Goal: Complete application form: Complete application form

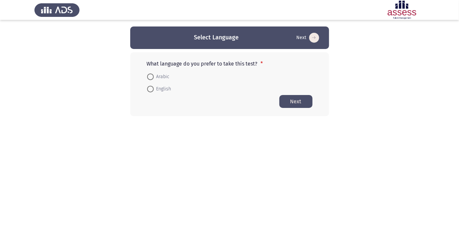
click at [152, 74] on span at bounding box center [150, 77] width 7 height 7
click at [152, 74] on input "Arabic" at bounding box center [150, 77] width 7 height 7
radio input "true"
click at [301, 106] on button "Next" at bounding box center [296, 101] width 33 height 13
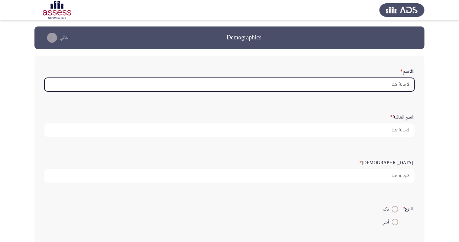
click at [389, 89] on input ":الاسم *" at bounding box center [229, 85] width 370 height 14
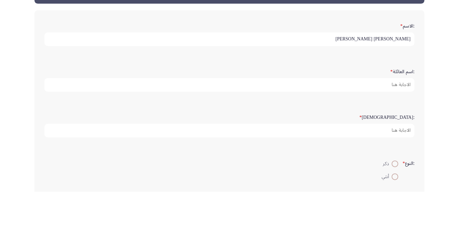
type input "[PERSON_NAME] [PERSON_NAME]"
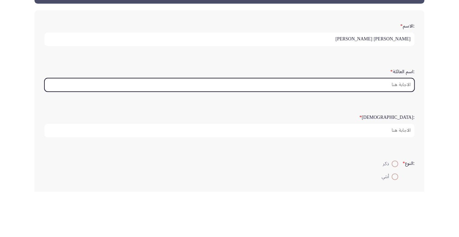
click at [389, 128] on input ":اسم العائلة *" at bounding box center [229, 131] width 370 height 14
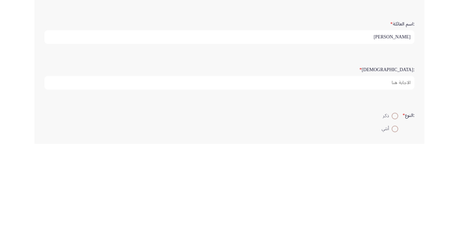
type input "[PERSON_NAME]"
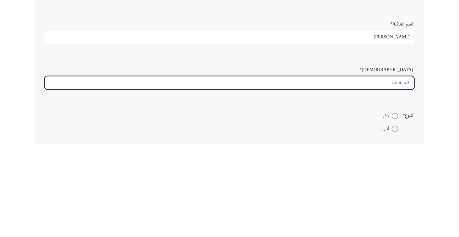
click at [399, 177] on input ":السن *" at bounding box center [229, 176] width 370 height 14
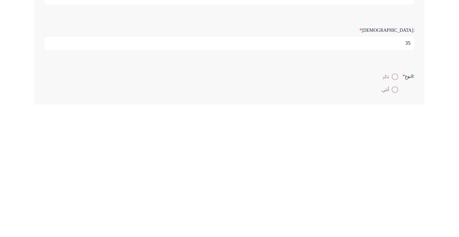
type input "35"
click at [395, 210] on span at bounding box center [395, 210] width 0 height 0
click at [394, 208] on input "ذكر" at bounding box center [395, 209] width 7 height 7
radio input "true"
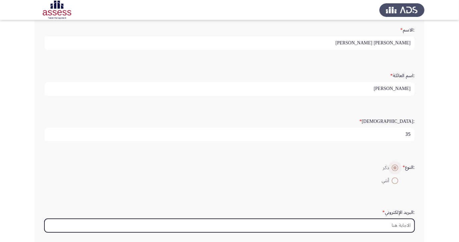
click at [395, 223] on input ":البريد الإلكتروني *" at bounding box center [229, 226] width 370 height 14
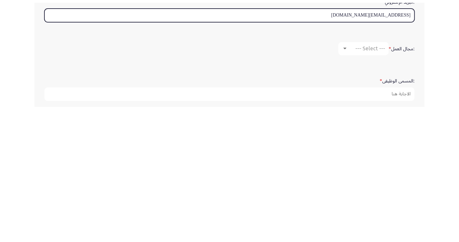
scroll to position [122, 0]
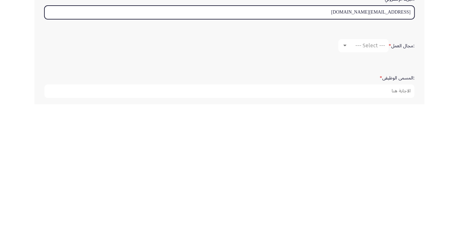
type input "[EMAIL_ADDRESS][DOMAIN_NAME]"
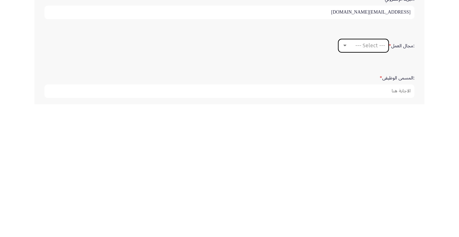
click at [350, 176] on div "--- Select ---" at bounding box center [366, 178] width 37 height 6
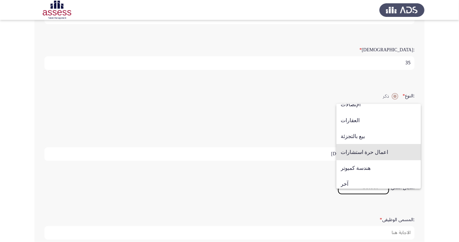
scroll to position [218, 0]
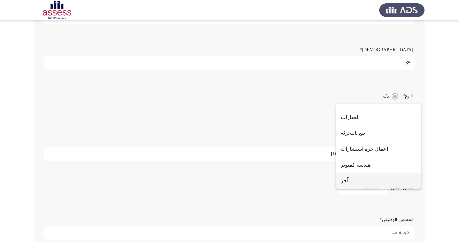
click at [346, 189] on span "آخر" at bounding box center [379, 181] width 76 height 16
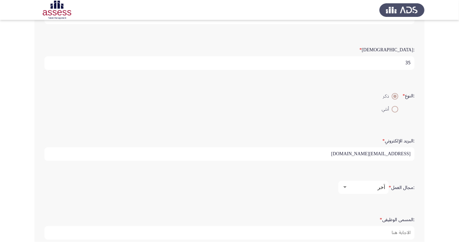
scroll to position [120, 0]
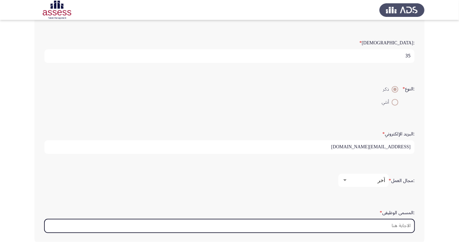
click at [389, 224] on input ":المسمى الوظيفى *" at bounding box center [229, 226] width 370 height 14
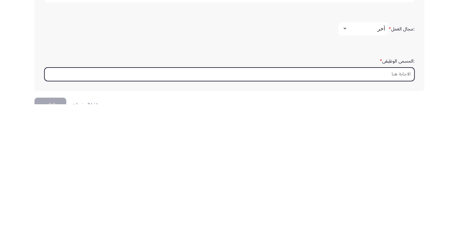
scroll to position [157, 0]
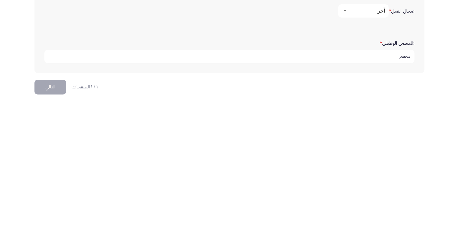
type input "محضر"
click at [51, 221] on button "التالي" at bounding box center [50, 220] width 32 height 15
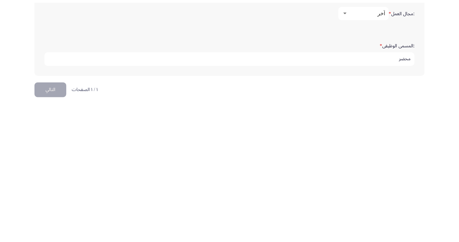
scroll to position [0, 0]
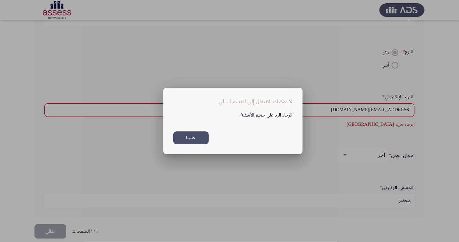
click at [189, 140] on button "حسنا" at bounding box center [190, 138] width 35 height 13
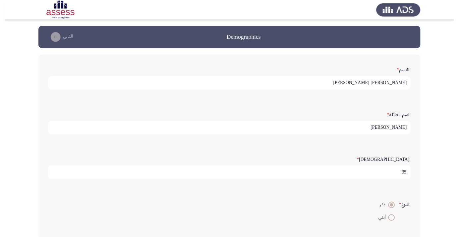
scroll to position [157, 0]
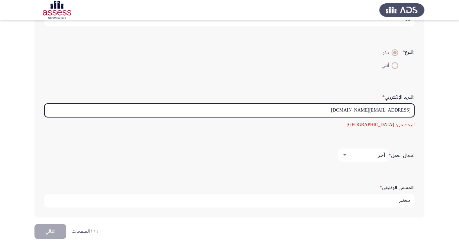
click at [318, 111] on input "[EMAIL_ADDRESS][DOMAIN_NAME]" at bounding box center [229, 111] width 370 height 14
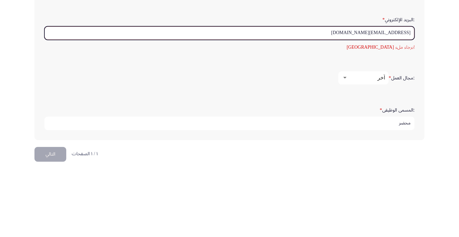
scroll to position [168, 0]
click at [414, 101] on input "[EMAIL_ADDRESS][DOMAIN_NAME]" at bounding box center [229, 99] width 370 height 14
click at [408, 99] on input "[EMAIL_ADDRESS][DOMAIN_NAME]" at bounding box center [229, 99] width 370 height 14
click at [411, 95] on input "[EMAIL_ADDRESS][DOMAIN_NAME]" at bounding box center [229, 99] width 370 height 14
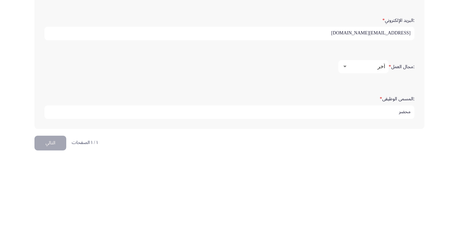
type input "[EMAIL_ADDRESS][DOMAIN_NAME]"
click at [438, 142] on app-assessment-container "Demographics التالي :الاسم * [PERSON_NAME] [PERSON_NAME] :اسم العائلة * [PERSON…" at bounding box center [229, 41] width 459 height 343
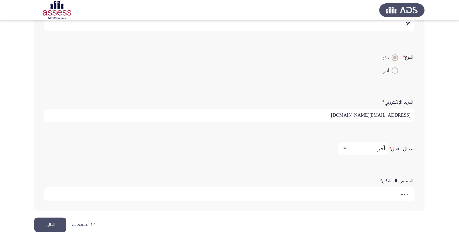
scroll to position [2, 0]
click at [65, 223] on button "التالي" at bounding box center [50, 225] width 32 height 15
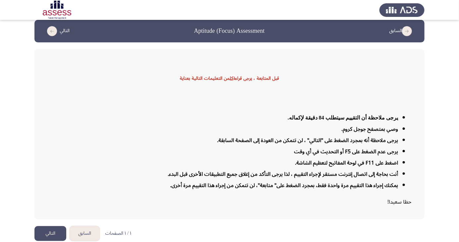
scroll to position [11, 0]
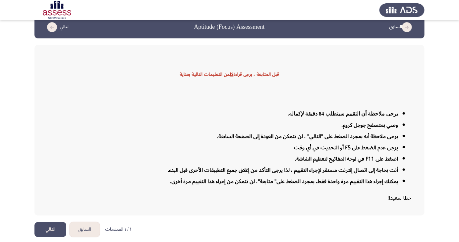
click at [51, 237] on button "التالي" at bounding box center [50, 229] width 32 height 15
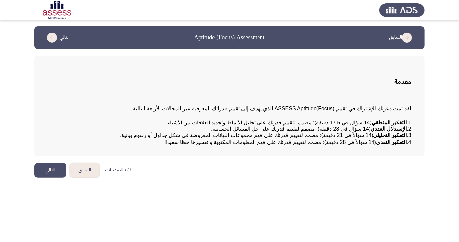
click at [48, 178] on button "التالي" at bounding box center [50, 170] width 32 height 15
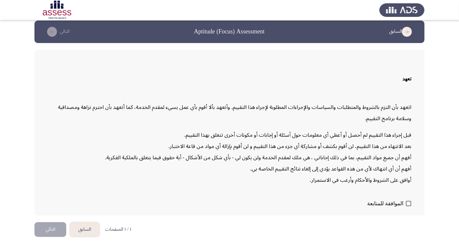
scroll to position [14, 0]
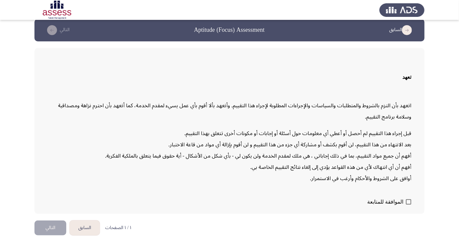
click at [50, 236] on button "التالي" at bounding box center [50, 228] width 32 height 15
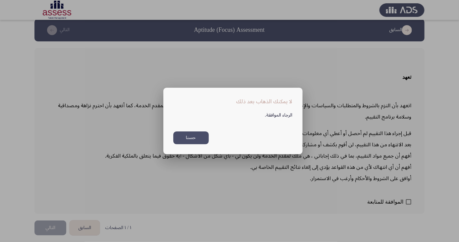
click at [194, 145] on button "حسنا" at bounding box center [190, 138] width 35 height 13
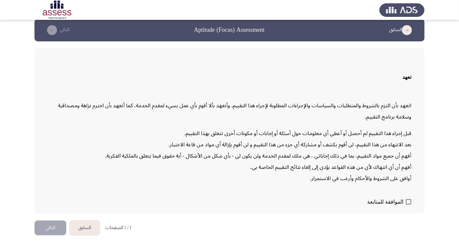
click at [401, 206] on span "الموافقة للمتابعة" at bounding box center [385, 202] width 36 height 8
click at [408, 205] on input "الموافقة للمتابعة" at bounding box center [408, 205] width 0 height 0
checkbox input "true"
click at [54, 236] on button "التالي" at bounding box center [50, 228] width 32 height 15
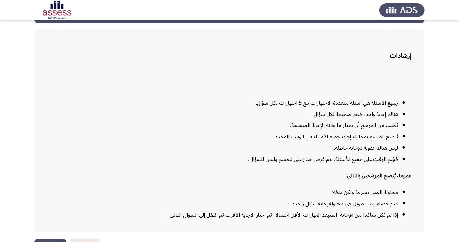
scroll to position [49, 0]
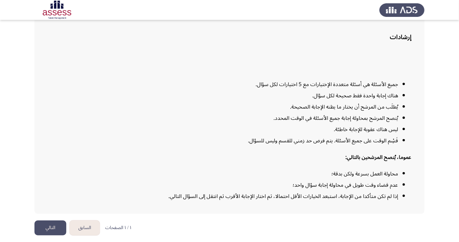
click at [50, 236] on button "التالي" at bounding box center [50, 228] width 32 height 15
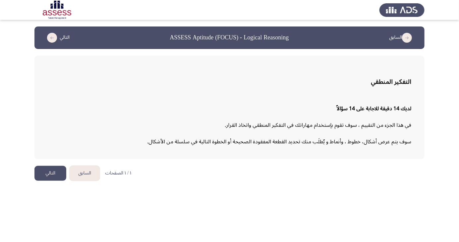
click at [51, 176] on button "التالي" at bounding box center [50, 173] width 32 height 15
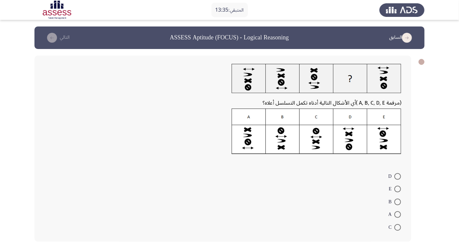
click at [266, 224] on form "D E B A C" at bounding box center [222, 202] width 357 height 64
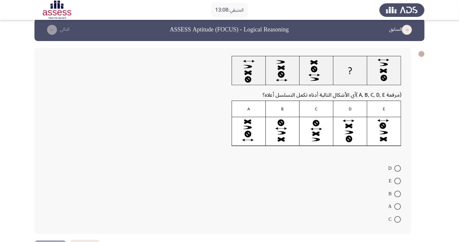
scroll to position [22, 0]
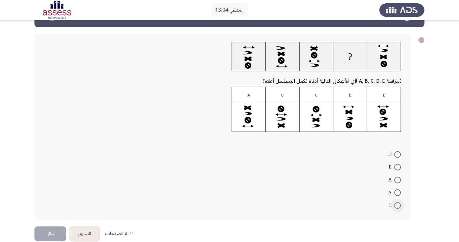
click at [398, 205] on span at bounding box center [398, 206] width 7 height 7
click at [398, 205] on input "C" at bounding box center [398, 206] width 7 height 7
radio input "true"
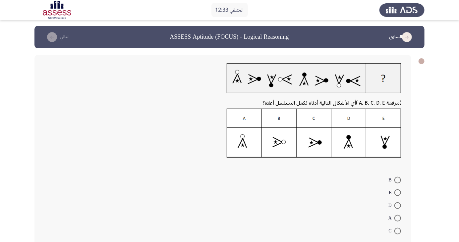
scroll to position [5, 0]
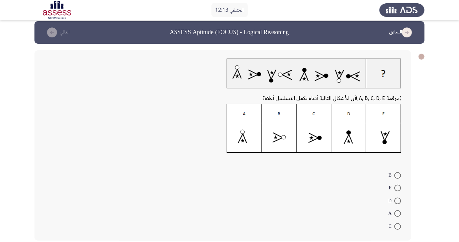
click at [398, 226] on span at bounding box center [398, 226] width 7 height 7
click at [398, 226] on input "C" at bounding box center [398, 226] width 7 height 7
radio input "true"
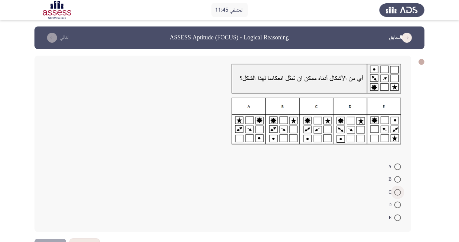
click at [398, 192] on span at bounding box center [398, 192] width 7 height 7
click at [398, 192] on input "C" at bounding box center [398, 192] width 7 height 7
radio input "true"
click at [54, 242] on button "التالي" at bounding box center [50, 245] width 32 height 15
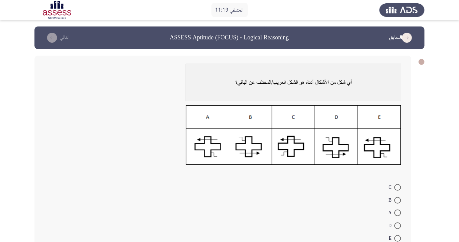
click at [318, 228] on form "C B A D E" at bounding box center [222, 213] width 357 height 64
click at [398, 200] on span at bounding box center [398, 200] width 7 height 7
click at [398, 200] on input "B" at bounding box center [398, 200] width 7 height 7
radio input "true"
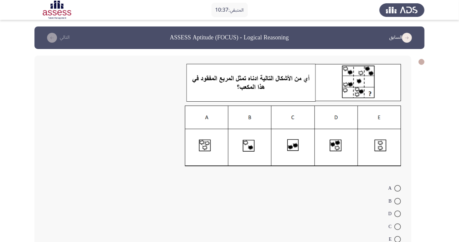
click at [330, 228] on form "A B D C E" at bounding box center [222, 214] width 357 height 64
click at [397, 216] on span at bounding box center [398, 214] width 7 height 7
click at [397, 216] on input "D" at bounding box center [398, 214] width 7 height 7
radio input "true"
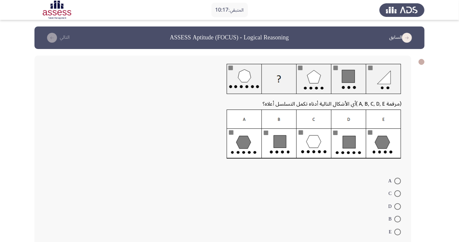
click at [344, 231] on form "A C D B E" at bounding box center [222, 206] width 357 height 64
click at [307, 168] on div "(مرقمة A, B, C, D, E ) أي الأشكال التالية أدناه تكمل التسلسل أعلاه؟ A C D B E" at bounding box center [222, 151] width 377 height 191
click at [314, 147] on img at bounding box center [314, 134] width 175 height 49
click at [396, 196] on span at bounding box center [398, 194] width 7 height 7
click at [396, 196] on input "C" at bounding box center [398, 194] width 7 height 7
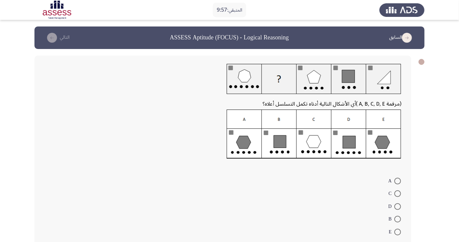
radio input "true"
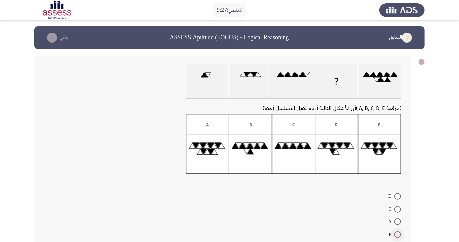
click at [398, 235] on span at bounding box center [398, 235] width 7 height 7
click at [398, 235] on input "E" at bounding box center [398, 235] width 7 height 7
radio input "true"
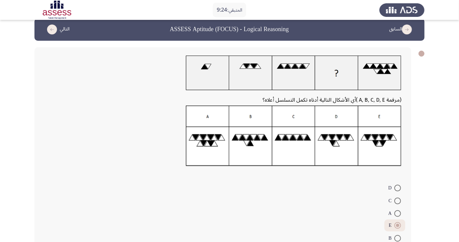
scroll to position [20, 0]
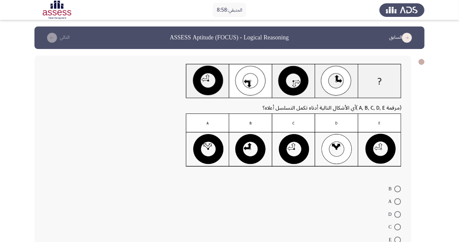
click at [398, 215] on span at bounding box center [398, 215] width 7 height 7
click at [398, 215] on input "D" at bounding box center [398, 215] width 7 height 7
radio input "true"
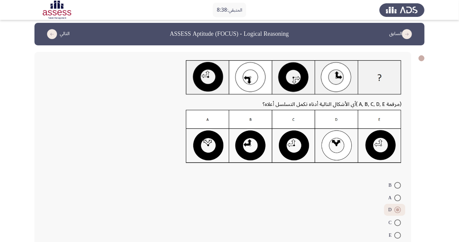
scroll to position [13, 0]
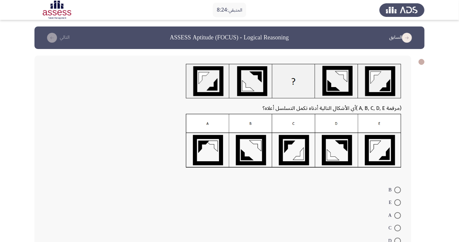
click at [398, 216] on span at bounding box center [398, 216] width 7 height 7
click at [398, 216] on input "A" at bounding box center [398, 216] width 7 height 7
radio input "true"
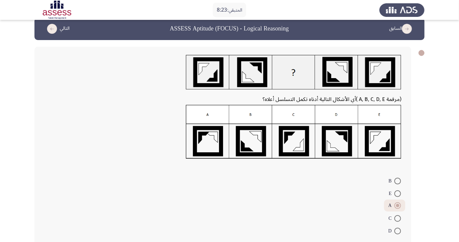
scroll to position [14, 0]
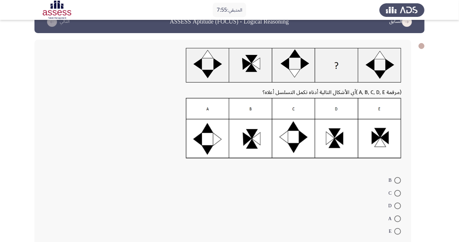
scroll to position [21, 0]
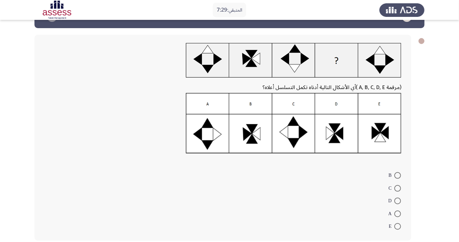
click at [381, 137] on img at bounding box center [294, 123] width 216 height 61
click at [398, 188] on span at bounding box center [398, 188] width 7 height 7
click at [398, 188] on input "C" at bounding box center [398, 188] width 7 height 7
radio input "true"
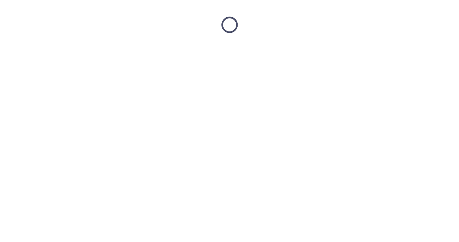
scroll to position [0, 0]
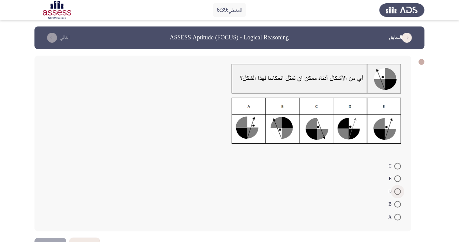
click at [396, 195] on span at bounding box center [398, 192] width 7 height 7
click at [396, 195] on input "D" at bounding box center [398, 192] width 7 height 7
radio input "true"
click at [56, 242] on button "التالي" at bounding box center [50, 244] width 32 height 15
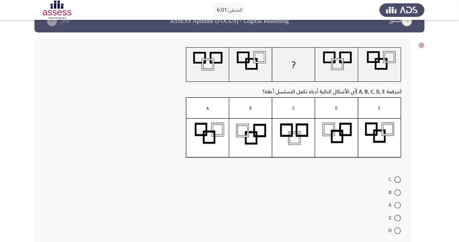
scroll to position [21, 0]
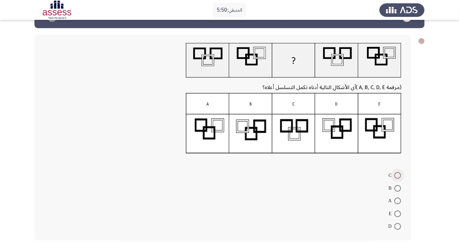
click at [398, 175] on span at bounding box center [398, 175] width 7 height 7
click at [398, 175] on input "C" at bounding box center [398, 175] width 7 height 7
radio input "true"
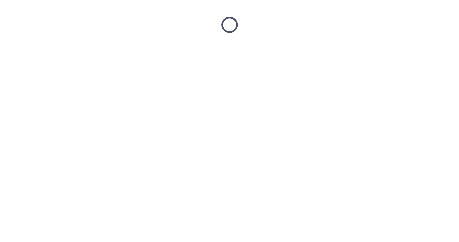
scroll to position [0, 0]
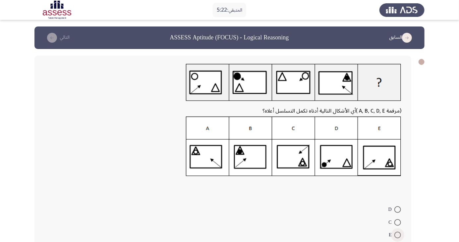
click at [398, 235] on span at bounding box center [398, 235] width 7 height 7
click at [398, 235] on input "E" at bounding box center [398, 235] width 7 height 7
radio input "true"
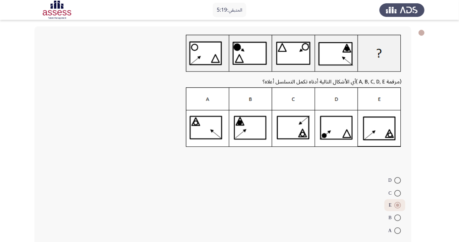
scroll to position [33, 0]
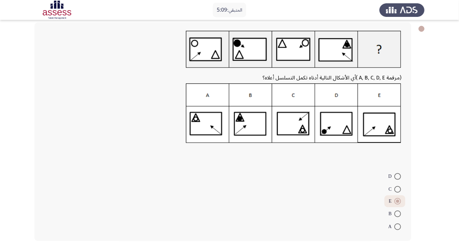
click at [398, 226] on span at bounding box center [398, 227] width 7 height 7
click at [398, 226] on input "A" at bounding box center [398, 227] width 7 height 7
radio input "true"
click at [398, 202] on span at bounding box center [398, 202] width 7 height 7
click at [398, 202] on input "E" at bounding box center [398, 202] width 7 height 7
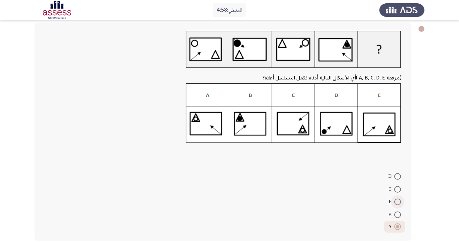
radio input "true"
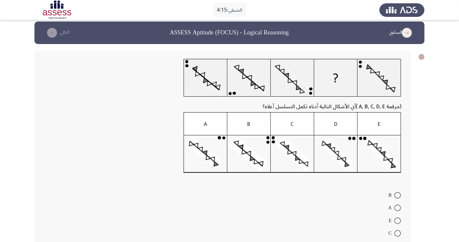
scroll to position [7, 0]
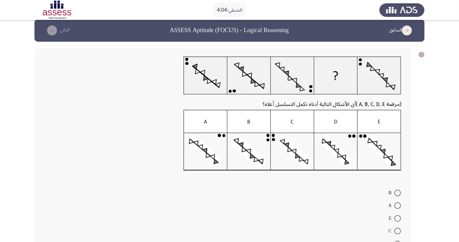
click at [398, 218] on span at bounding box center [398, 219] width 7 height 7
click at [398, 218] on input "E" at bounding box center [398, 219] width 7 height 7
radio input "true"
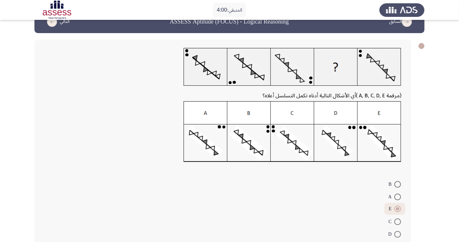
scroll to position [24, 0]
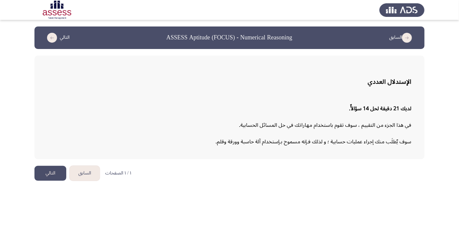
click at [41, 171] on button "التالي" at bounding box center [50, 173] width 32 height 15
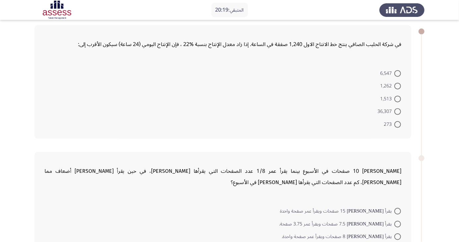
scroll to position [25, 0]
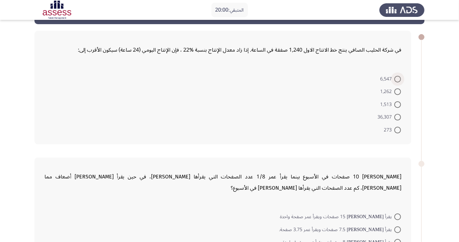
click at [400, 78] on span at bounding box center [398, 79] width 7 height 7
click at [400, 78] on input "6,547" at bounding box center [398, 79] width 7 height 7
radio input "true"
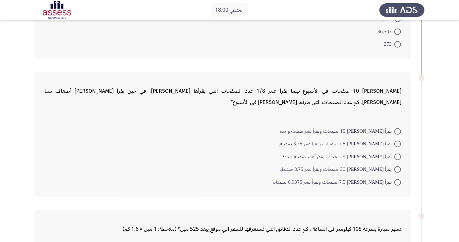
scroll to position [116, 0]
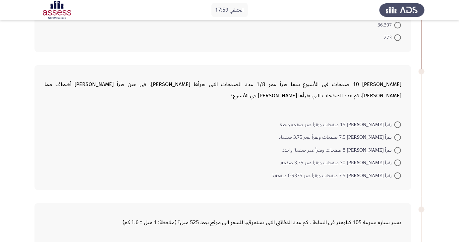
click at [398, 124] on span at bounding box center [398, 125] width 7 height 7
click at [398, 124] on input "يقرأ [PERSON_NAME] 15 صفحات ويقرأ عمر صفحة واحدة" at bounding box center [398, 125] width 7 height 7
radio input "true"
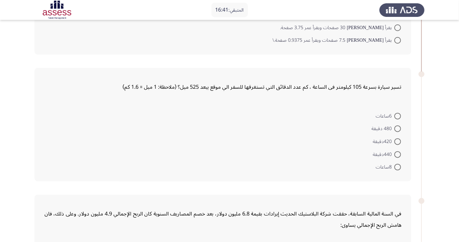
scroll to position [252, 0]
click at [397, 142] on span at bounding box center [398, 141] width 7 height 7
click at [397, 142] on input "420دقيقة" at bounding box center [398, 141] width 7 height 7
radio input "true"
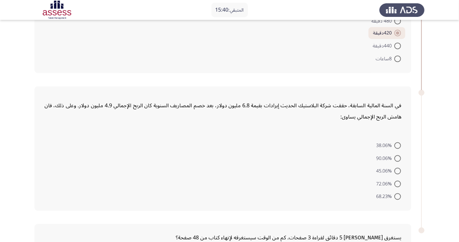
scroll to position [362, 0]
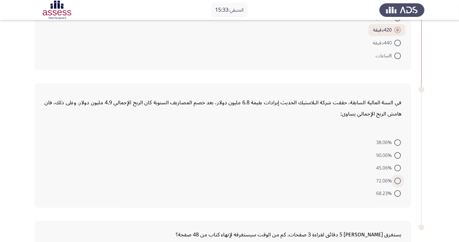
click at [396, 182] on span at bounding box center [398, 181] width 7 height 7
click at [396, 182] on input "72.06%" at bounding box center [398, 181] width 7 height 7
radio input "true"
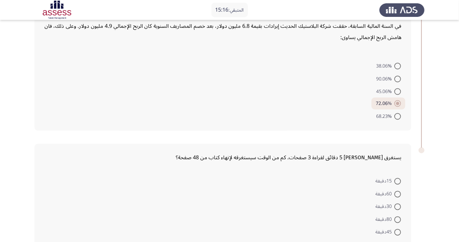
scroll to position [443, 0]
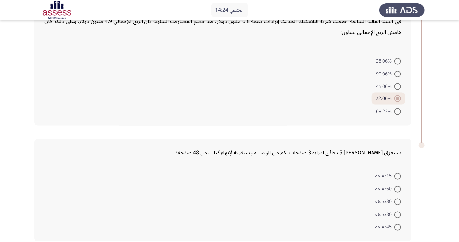
click at [398, 175] on span at bounding box center [398, 176] width 7 height 7
click at [398, 175] on input "15دقيقة" at bounding box center [398, 176] width 7 height 7
radio input "true"
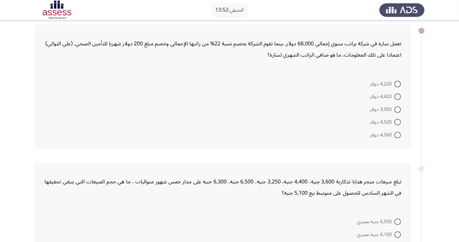
scroll to position [31, 0]
click at [77, 118] on form "4,220 دولار 4,420 دولار 3,950 دولار 4,520 دولار 4,560 دولار" at bounding box center [222, 109] width 357 height 64
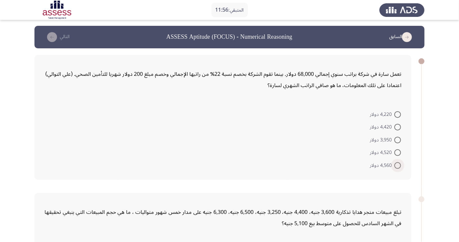
scroll to position [0, 0]
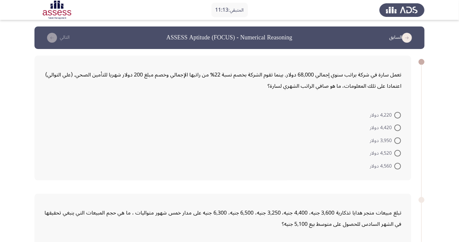
click at [398, 166] on span at bounding box center [398, 166] width 7 height 7
click at [398, 166] on input "4,560 دولار" at bounding box center [398, 166] width 7 height 7
radio input "true"
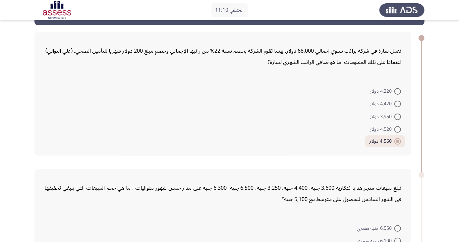
scroll to position [22, 0]
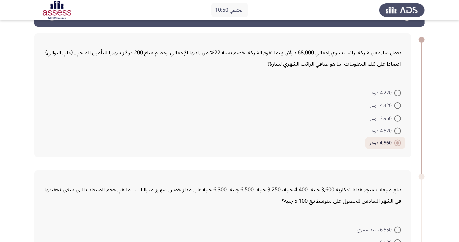
click at [398, 100] on mat-radio-button "4,420 دولار" at bounding box center [386, 105] width 40 height 13
click at [397, 91] on span at bounding box center [398, 93] width 7 height 7
click at [397, 91] on input "4,220 دولار" at bounding box center [398, 93] width 7 height 7
radio input "true"
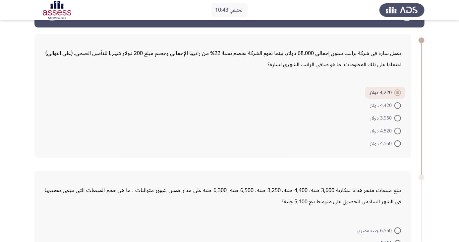
scroll to position [19, 0]
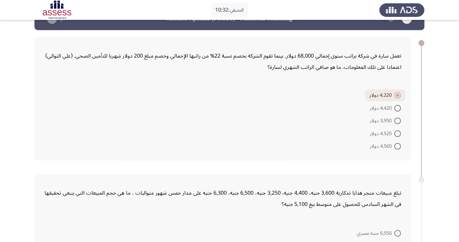
click at [401, 147] on span at bounding box center [398, 146] width 7 height 7
click at [401, 147] on input "4,560 دولار" at bounding box center [398, 146] width 7 height 7
radio input "true"
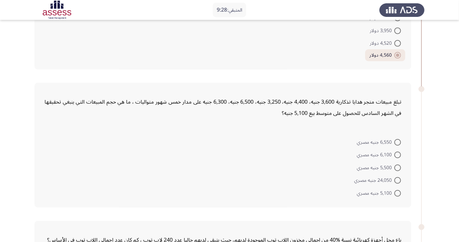
scroll to position [113, 0]
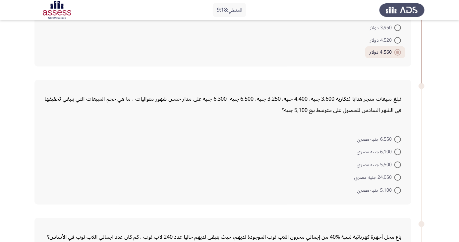
click at [397, 153] on span at bounding box center [398, 152] width 7 height 7
click at [397, 153] on input "6,100 جنيه مصري" at bounding box center [398, 152] width 7 height 7
radio input "true"
click at [398, 139] on span at bounding box center [398, 139] width 7 height 7
click at [398, 139] on input "6,550 جنيه مصري" at bounding box center [398, 139] width 7 height 7
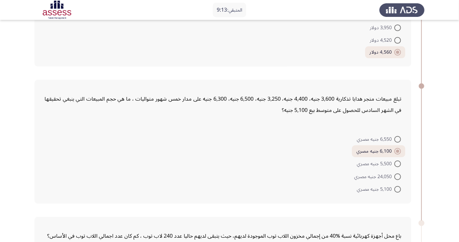
radio input "true"
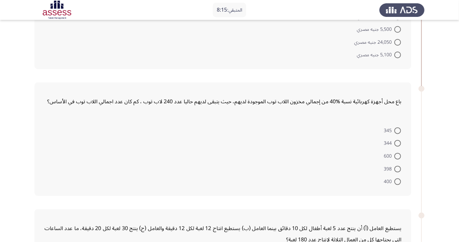
scroll to position [259, 0]
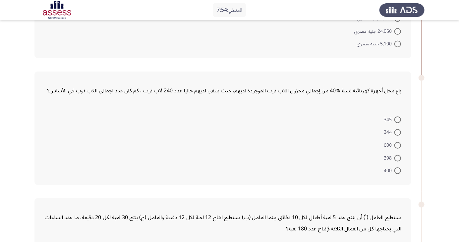
click at [398, 145] on span at bounding box center [398, 145] width 7 height 7
click at [398, 145] on input "600" at bounding box center [398, 145] width 7 height 7
radio input "true"
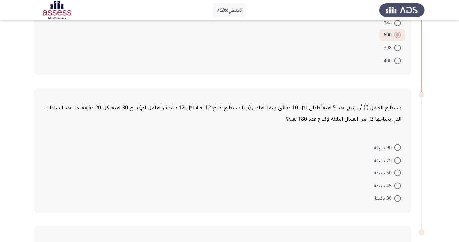
scroll to position [377, 0]
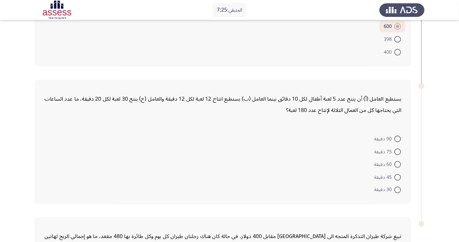
click at [398, 138] on span at bounding box center [398, 139] width 7 height 7
click at [398, 138] on input "90 دقيقة" at bounding box center [398, 139] width 7 height 7
radio input "true"
click at [395, 190] on span at bounding box center [398, 189] width 7 height 7
click at [395, 190] on input "30 دقيقة" at bounding box center [398, 189] width 7 height 7
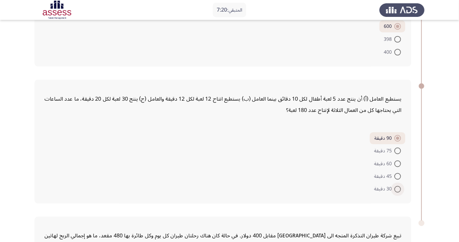
radio input "true"
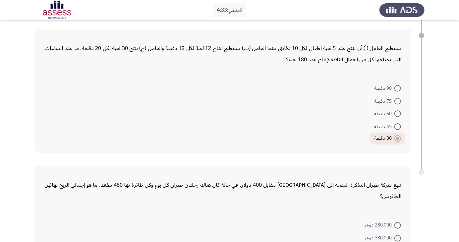
scroll to position [425, 0]
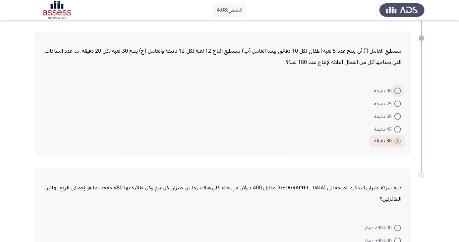
click at [398, 92] on span at bounding box center [398, 91] width 7 height 7
click at [398, 92] on input "90 دقيقة" at bounding box center [398, 91] width 7 height 7
radio input "true"
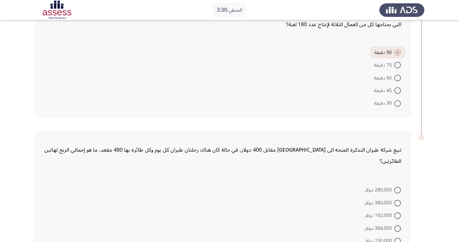
scroll to position [465, 0]
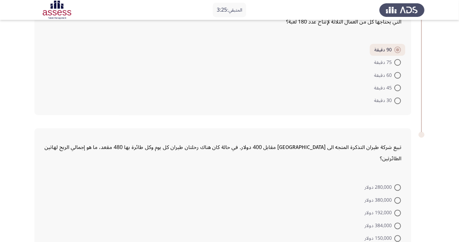
click at [398, 223] on span at bounding box center [398, 226] width 7 height 7
click at [398, 223] on input "384,000 دولار" at bounding box center [398, 226] width 7 height 7
radio input "true"
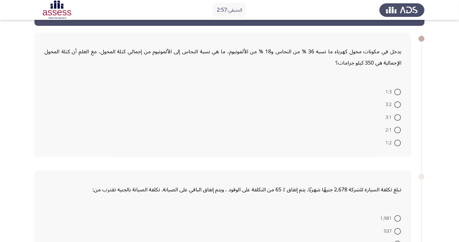
scroll to position [27, 0]
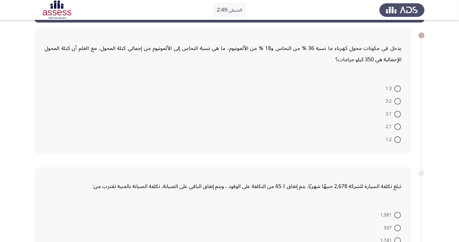
click at [389, 123] on span "2:1" at bounding box center [390, 127] width 9 height 8
click at [395, 124] on input "2:1" at bounding box center [398, 127] width 7 height 7
radio input "true"
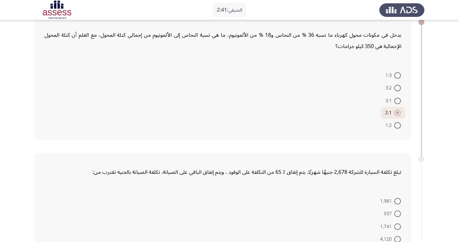
scroll to position [40, 0]
click at [401, 86] on span at bounding box center [398, 87] width 7 height 7
click at [401, 86] on input "3:2" at bounding box center [398, 87] width 7 height 7
radio input "true"
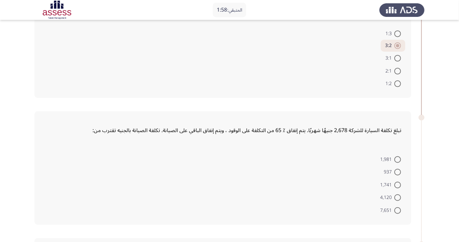
scroll to position [85, 0]
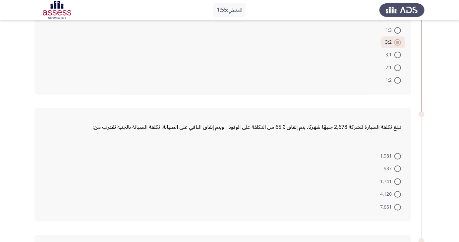
click at [398, 181] on span at bounding box center [398, 182] width 7 height 7
click at [398, 181] on input "1,741" at bounding box center [398, 182] width 7 height 7
radio input "true"
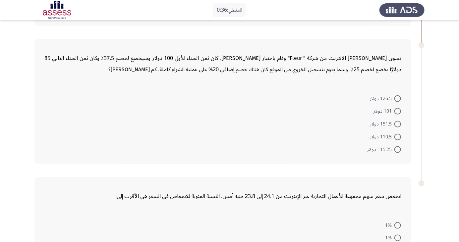
scroll to position [284, 0]
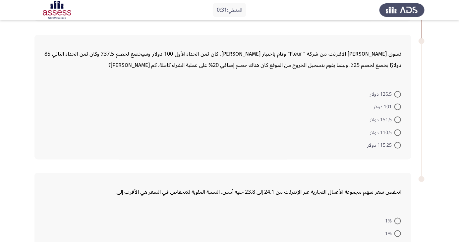
click at [396, 107] on span at bounding box center [398, 107] width 7 height 7
click at [396, 107] on input "101 دولار" at bounding box center [398, 107] width 7 height 7
radio input "true"
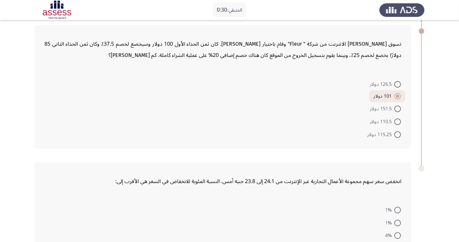
scroll to position [294, 0]
click at [398, 108] on span at bounding box center [398, 108] width 7 height 7
click at [398, 108] on input "151.5 دولار" at bounding box center [398, 108] width 7 height 7
radio input "true"
click at [398, 84] on span at bounding box center [398, 84] width 7 height 7
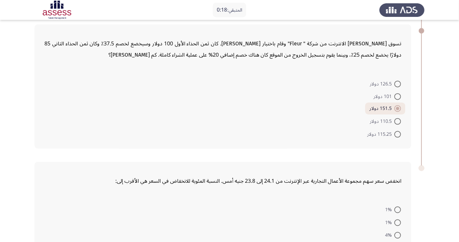
click at [398, 84] on input "126.5 دولار" at bounding box center [398, 84] width 7 height 7
radio input "true"
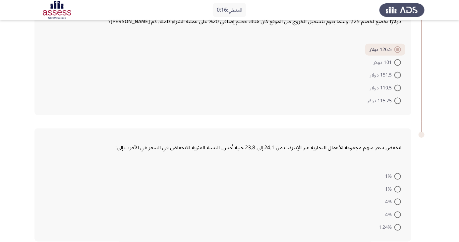
scroll to position [328, 0]
click at [401, 219] on mat-radio-button "4%" at bounding box center [393, 214] width 25 height 13
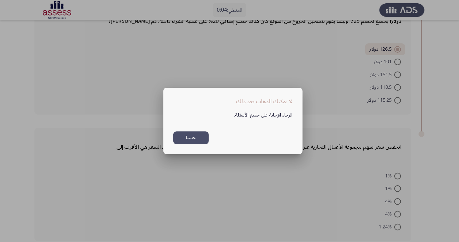
click at [191, 145] on button "حسنا" at bounding box center [190, 138] width 35 height 13
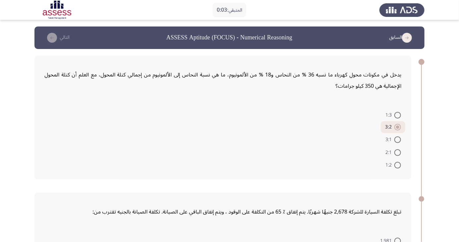
scroll to position [328, 0]
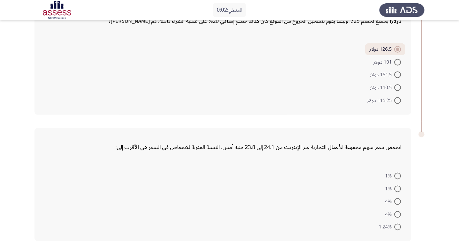
click at [396, 228] on span at bounding box center [398, 227] width 7 height 7
click at [396, 228] on input "1.24%" at bounding box center [398, 227] width 7 height 7
radio input "true"
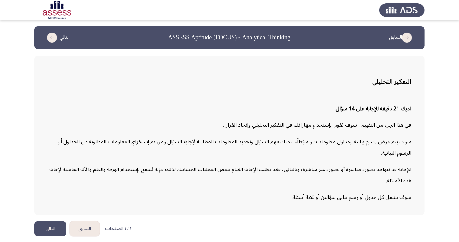
click at [54, 237] on button "التالي" at bounding box center [50, 229] width 32 height 15
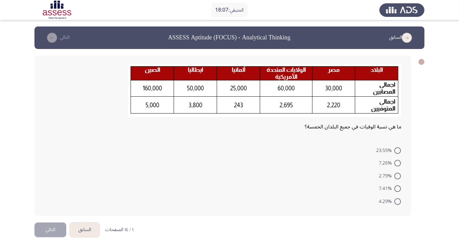
click at [397, 204] on span at bounding box center [398, 202] width 7 height 7
click at [397, 204] on input "4.29%" at bounding box center [398, 202] width 7 height 7
radio input "true"
click at [49, 226] on button "التالي" at bounding box center [50, 229] width 32 height 15
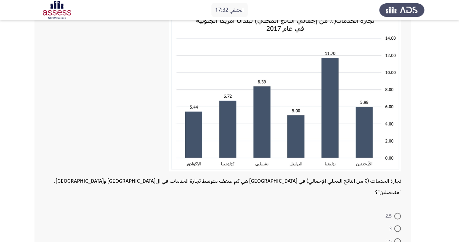
scroll to position [54, 0]
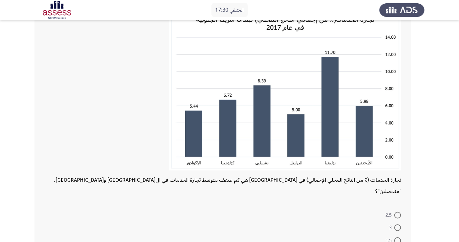
click at [398, 225] on span at bounding box center [398, 228] width 7 height 7
click at [398, 225] on input "3" at bounding box center [398, 228] width 7 height 7
radio input "true"
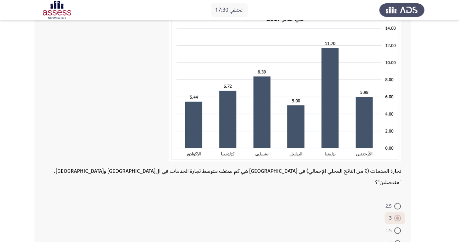
scroll to position [82, 0]
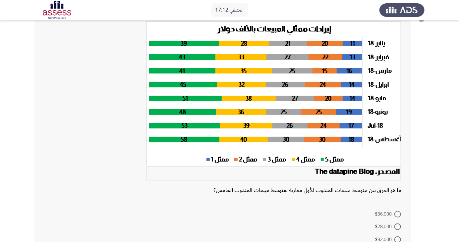
scroll to position [58, 0]
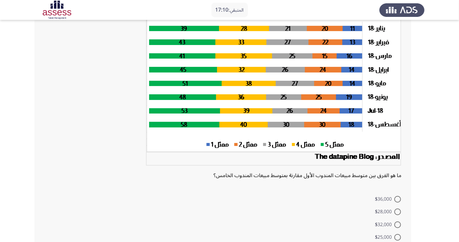
click at [339, 190] on div "ما هو الفرق بين متوسط مبيعات المندوب الأول مقارنة بمتوسط مبيعات المندوب الخامس؟…" at bounding box center [222, 131] width 377 height 267
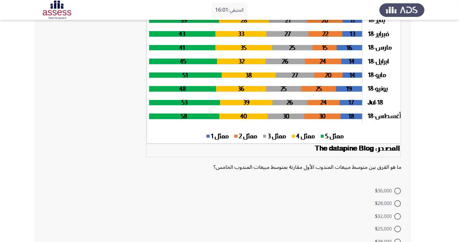
scroll to position [0, 0]
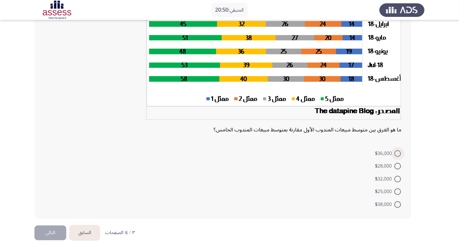
scroll to position [105, 0]
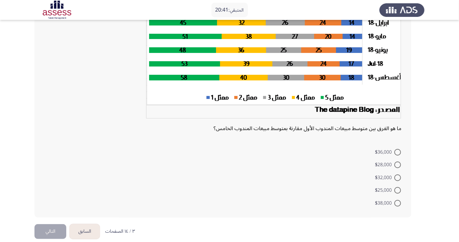
click at [396, 172] on mat-radio-button "$32,000" at bounding box center [388, 177] width 34 height 13
click at [396, 166] on span at bounding box center [398, 165] width 7 height 7
click at [396, 166] on input "$28,000" at bounding box center [398, 165] width 7 height 7
radio input "true"
click at [59, 231] on button "التالي" at bounding box center [50, 230] width 32 height 15
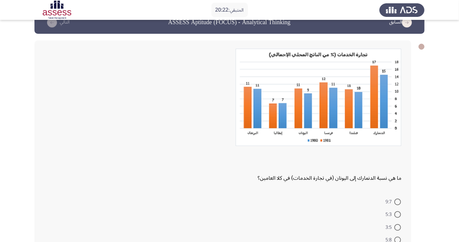
scroll to position [19, 0]
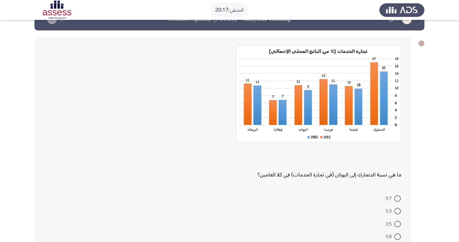
click at [398, 198] on span at bounding box center [398, 199] width 7 height 7
click at [398, 198] on input "9:7" at bounding box center [398, 199] width 7 height 7
radio input "true"
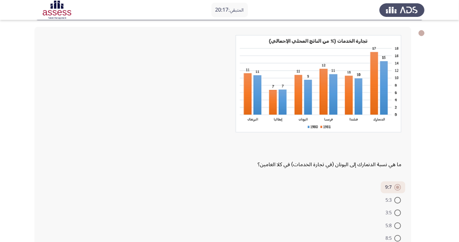
scroll to position [40, 0]
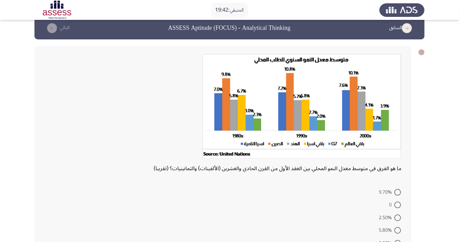
scroll to position [26, 0]
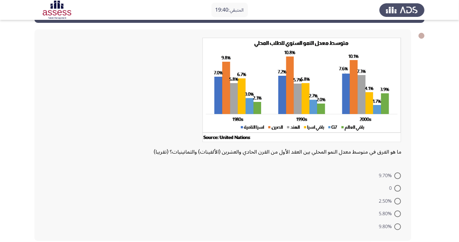
click at [398, 201] on span at bounding box center [398, 201] width 7 height 7
click at [398, 201] on input "2.50%" at bounding box center [398, 201] width 7 height 7
radio input "true"
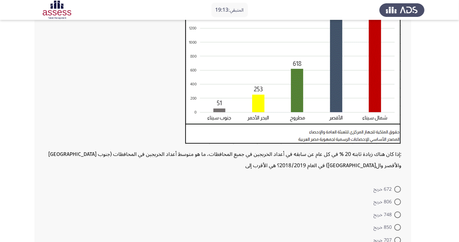
scroll to position [116, 0]
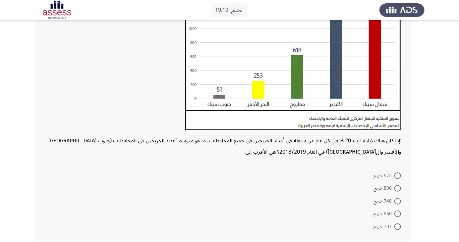
click at [395, 199] on span at bounding box center [398, 201] width 7 height 7
click at [395, 199] on input "748 خريج" at bounding box center [398, 201] width 7 height 7
radio input "true"
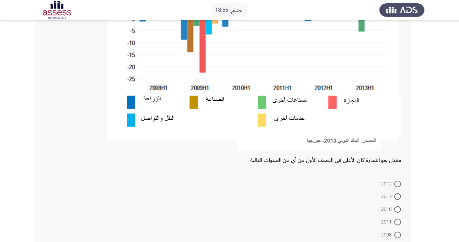
scroll to position [166, 0]
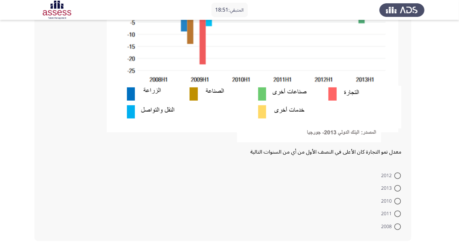
click at [397, 190] on span at bounding box center [398, 188] width 7 height 7
click at [397, 190] on input "2013" at bounding box center [398, 188] width 7 height 7
radio input "true"
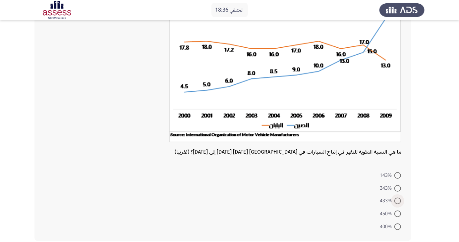
scroll to position [66, 0]
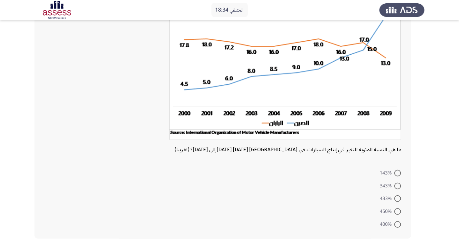
click at [458, 152] on app-assessment-container "المتبقي: 18:34 السابق ASSESS Aptitude (FOCUS) - Analytical Thinking التالي ما ه…" at bounding box center [229, 102] width 459 height 285
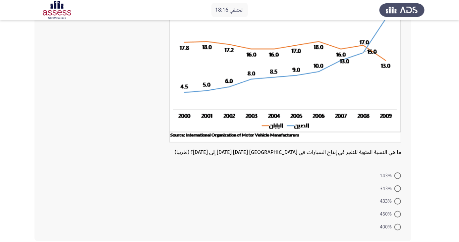
scroll to position [53, 0]
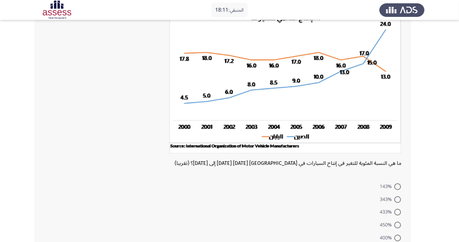
click at [398, 212] on span at bounding box center [398, 212] width 7 height 7
click at [398, 212] on input "433%" at bounding box center [398, 212] width 7 height 7
radio input "true"
click at [398, 199] on span at bounding box center [398, 200] width 7 height 7
click at [398, 199] on input "343%" at bounding box center [398, 200] width 7 height 7
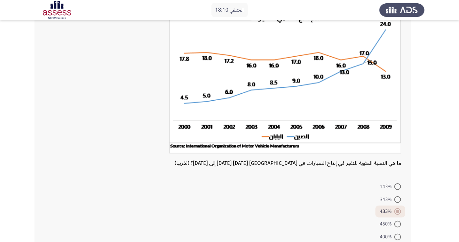
radio input "true"
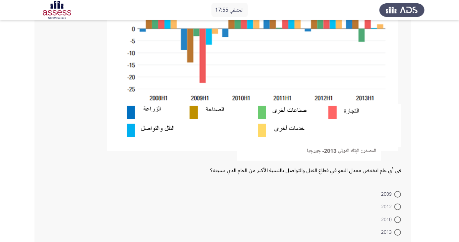
scroll to position [166, 0]
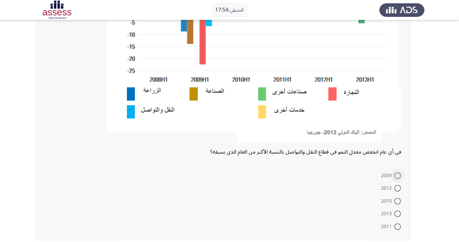
click at [398, 175] on span at bounding box center [398, 176] width 7 height 7
click at [398, 175] on input "2009" at bounding box center [398, 176] width 7 height 7
radio input "true"
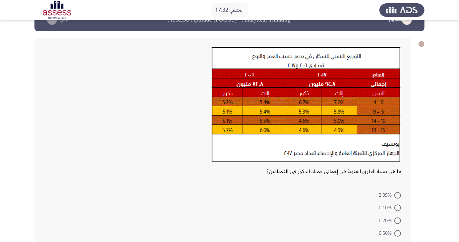
scroll to position [20, 0]
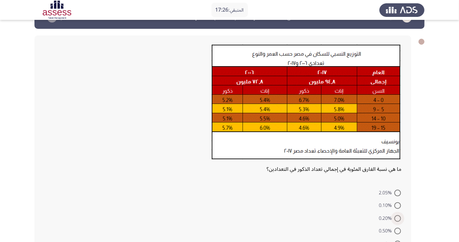
click at [398, 218] on span at bounding box center [398, 219] width 7 height 7
click at [398, 218] on input "0.20%" at bounding box center [398, 219] width 7 height 7
radio input "true"
click at [398, 206] on span at bounding box center [398, 206] width 7 height 7
click at [398, 206] on input "0.10%" at bounding box center [398, 206] width 7 height 7
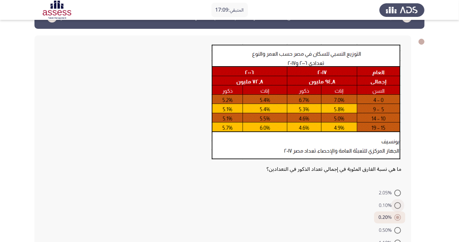
radio input "true"
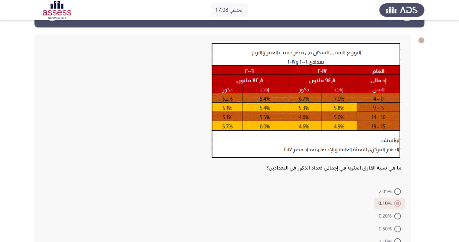
scroll to position [37, 0]
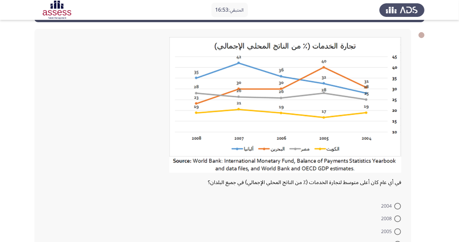
scroll to position [28, 0]
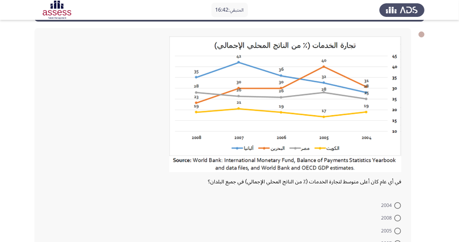
radio input "true"
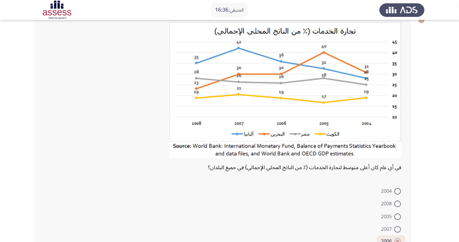
scroll to position [57, 0]
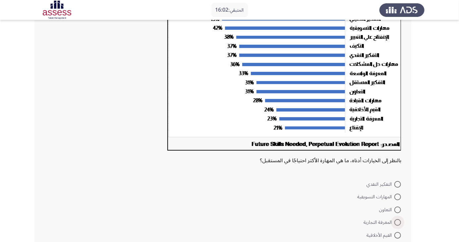
scroll to position [95, 0]
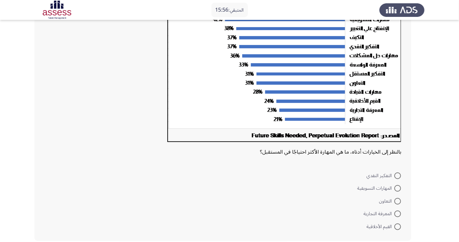
click at [398, 188] on span at bounding box center [398, 188] width 7 height 7
click at [398, 188] on input "المهارات التسويقية" at bounding box center [398, 188] width 7 height 7
radio input "true"
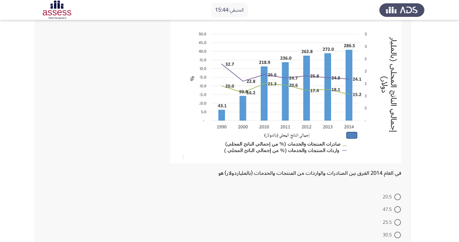
scroll to position [63, 0]
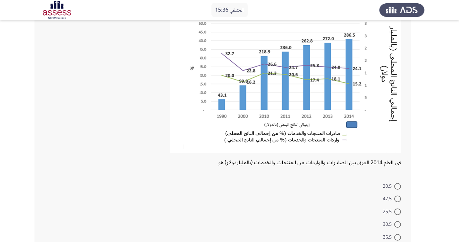
click at [396, 209] on span at bounding box center [398, 212] width 7 height 7
click at [396, 209] on input "25.5" at bounding box center [398, 212] width 7 height 7
radio input "true"
click at [398, 199] on span at bounding box center [398, 199] width 7 height 7
click at [398, 199] on input "47.5" at bounding box center [398, 199] width 7 height 7
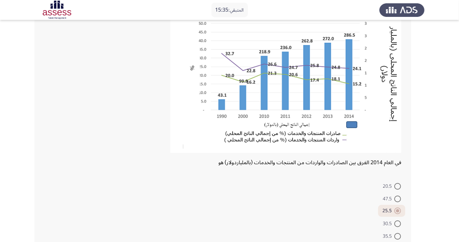
radio input "true"
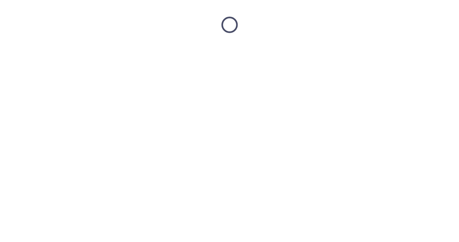
scroll to position [0, 0]
click at [54, 50] on html at bounding box center [229, 25] width 459 height 50
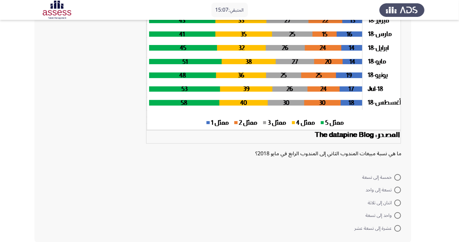
scroll to position [81, 0]
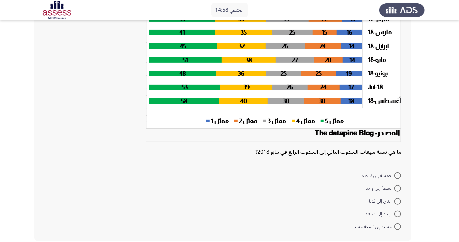
click at [397, 229] on span at bounding box center [398, 227] width 7 height 7
click at [397, 229] on input "عشرة إلى تسعة عشر" at bounding box center [398, 227] width 7 height 7
radio input "true"
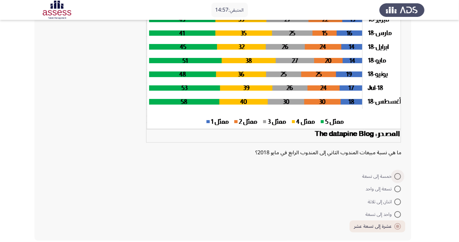
click at [398, 176] on span at bounding box center [398, 176] width 7 height 7
click at [398, 176] on input "خمسة إلى تسعة" at bounding box center [398, 176] width 7 height 7
radio input "true"
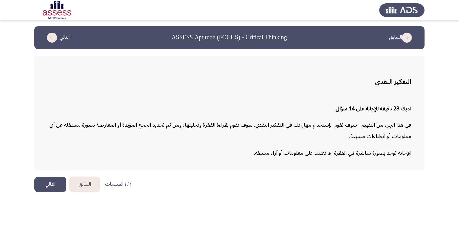
click at [38, 188] on button "التالي" at bounding box center [50, 184] width 32 height 15
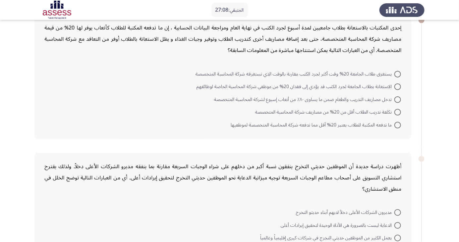
scroll to position [46, 0]
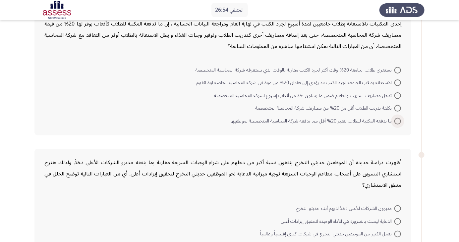
click at [400, 122] on span at bounding box center [398, 121] width 7 height 7
click at [400, 122] on input "ما تدفعه المكتبة للطلاب يعتبر 20% أقل مما تدفعه شركة المحاسبة المتخصصة لموظفيها" at bounding box center [398, 121] width 7 height 7
radio input "true"
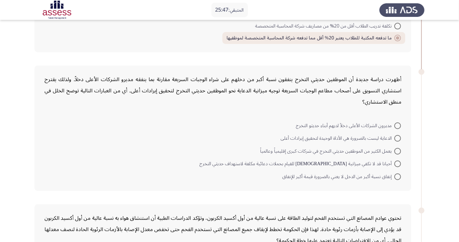
scroll to position [128, 0]
click at [398, 151] on span at bounding box center [398, 151] width 7 height 7
click at [398, 151] on input "يعمل الكثير من الموظفين حديثي التخرج في شركات كبرى إقليمياً وعالمياً" at bounding box center [398, 151] width 7 height 7
radio input "true"
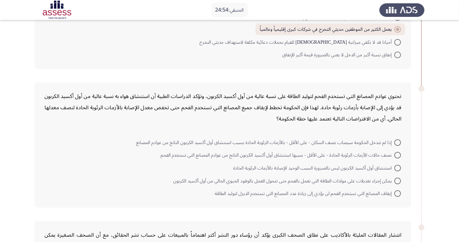
scroll to position [250, 0]
click at [398, 179] on span at bounding box center [398, 180] width 7 height 7
click at [398, 179] on input "يمكن إجراء تعديلات على مولدات الطاقة التي تعمل بالفحم حتى تتحول للعمل بالوقود ا…" at bounding box center [398, 180] width 7 height 7
radio input "true"
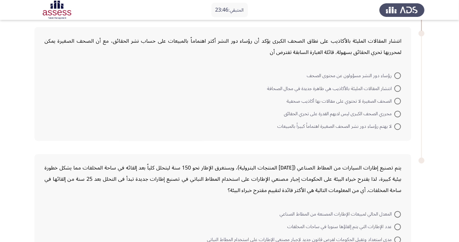
scroll to position [443, 0]
click at [398, 100] on span at bounding box center [398, 101] width 7 height 7
click at [398, 100] on input "الصحف الصغيرة لا تحتوي على مقالات بها أكاذيب صحفية" at bounding box center [398, 101] width 7 height 7
radio input "true"
click at [398, 75] on span at bounding box center [398, 76] width 7 height 7
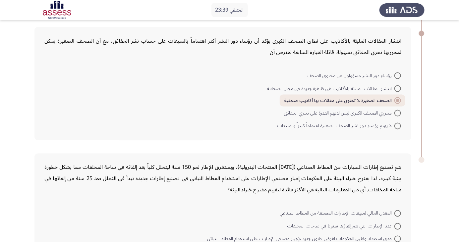
click at [398, 75] on input "رؤساء دور النشر مسؤولون عن محتوى الصحف" at bounding box center [398, 76] width 7 height 7
radio input "true"
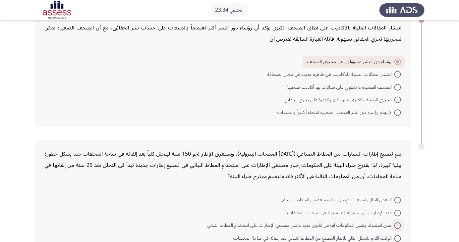
scroll to position [480, 0]
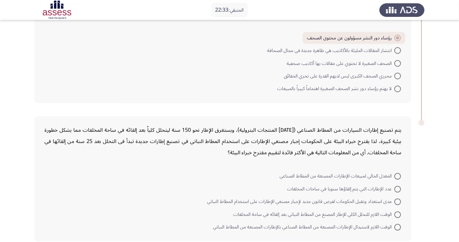
click at [398, 226] on span at bounding box center [398, 227] width 7 height 7
click at [398, 226] on input "الوقت اللازم لاستبدال الإطارات المصنعة من المطاط الصناعي بالإطارات المصنعة من ا…" at bounding box center [398, 227] width 7 height 7
radio input "true"
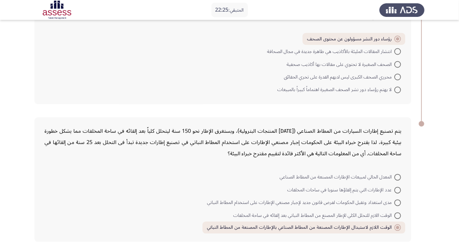
click at [398, 202] on span at bounding box center [398, 203] width 7 height 7
click at [398, 202] on input "مدى استعداد وتقبل الحكومات لفرض قانون جديد لإجبار مصنعي الإطارات على استخدام ال…" at bounding box center [398, 203] width 7 height 7
radio input "true"
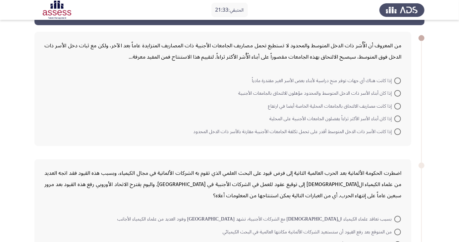
scroll to position [24, 0]
click at [398, 118] on span at bounding box center [398, 118] width 7 height 7
click at [398, 118] on input "إذا كان أبناء الأسر الأكثر ثراءاً يفضلون الجامعات الأجنبية على المحلية" at bounding box center [398, 118] width 7 height 7
radio input "true"
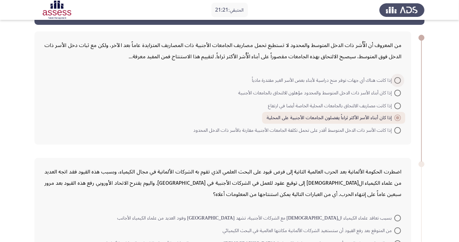
click at [401, 78] on span at bounding box center [398, 80] width 7 height 7
click at [401, 78] on input "إذا كانت هناك أي جهات توفر منح دراسية لأبناء بعض الأسر الغير مقتدرة مادياً" at bounding box center [398, 80] width 7 height 7
radio input "true"
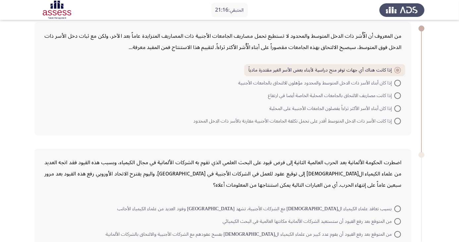
scroll to position [31, 0]
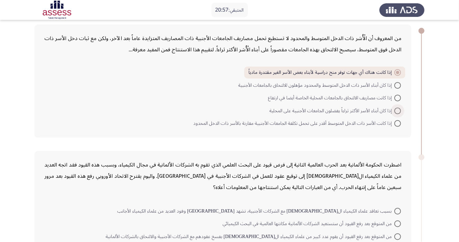
click at [396, 110] on span at bounding box center [398, 111] width 7 height 7
click at [396, 110] on input "إذا كان أبناء الأسر الأكثر ثراءاً يفضلون الجامعات الأجنبية على المحلية" at bounding box center [398, 111] width 7 height 7
radio input "true"
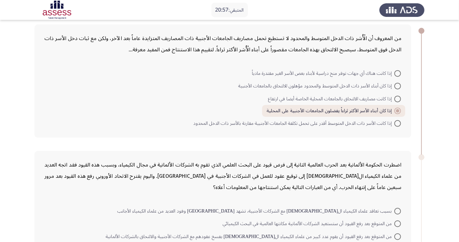
click at [409, 87] on div "من المعروف أن الْأُسَر ذات الدخل المتوسط والمحدود لا تستطيع تحمل مصاريف الجامعا…" at bounding box center [222, 81] width 377 height 113
click at [396, 73] on span at bounding box center [398, 73] width 7 height 7
click at [396, 73] on input "إذا كانت هناك أي جهات توفر منح دراسية لأبناء بعض الأسر الغير مقتدرة مادياً" at bounding box center [398, 73] width 7 height 7
radio input "true"
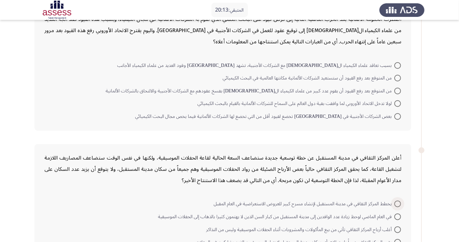
scroll to position [179, 0]
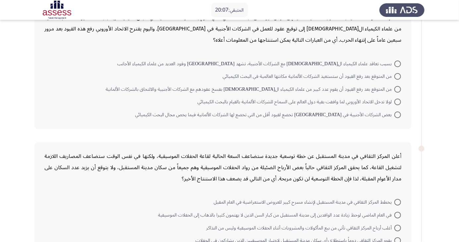
click at [413, 98] on div "اضطرت الحكومة الألمانية بعد الحرب العالمية الثانية إلى فرض قيود على البحث العلم…" at bounding box center [229, 66] width 390 height 139
click at [400, 102] on span at bounding box center [398, 102] width 7 height 7
click at [400, 102] on input "لولا تدخل الاتحاد الأوروبي لما وافقت بقية دول العالم على السماح للشركات الألمان…" at bounding box center [398, 102] width 7 height 7
radio input "true"
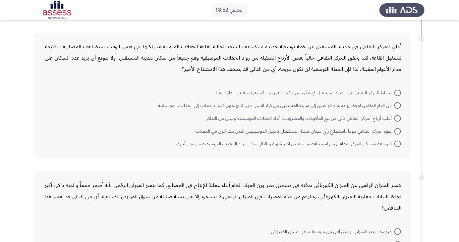
scroll to position [278, 0]
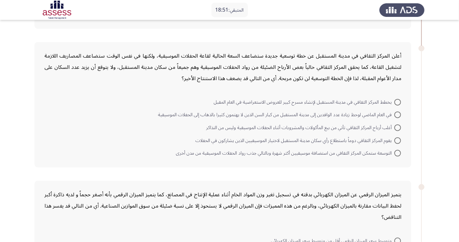
click at [391, 101] on span "يخطط المركز الثقافي في مدينة المستقبل لإنشاء مسرح كبير للعروض الاستعراضية في ال…" at bounding box center [304, 102] width 181 height 8
click at [395, 101] on input "يخطط المركز الثقافي في مدينة المستقبل لإنشاء مسرح كبير للعروض الاستعراضية في ال…" at bounding box center [398, 102] width 7 height 7
radio input "true"
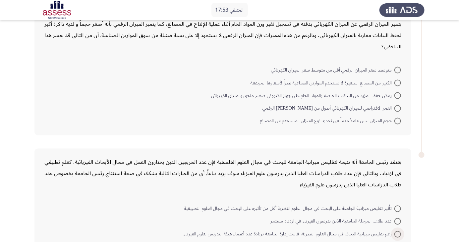
scroll to position [449, 0]
click at [229, 242] on form "تاُثير تقليص ميزانية الجامعة على البحث في مجال العلوم النظرية أقل من تأثيره على…" at bounding box center [222, 234] width 357 height 64
click at [230, 242] on form "تاُثير تقليص ميزانية الجامعة على البحث في مجال العلوم النظرية أقل من تأثيره على…" at bounding box center [222, 234] width 357 height 64
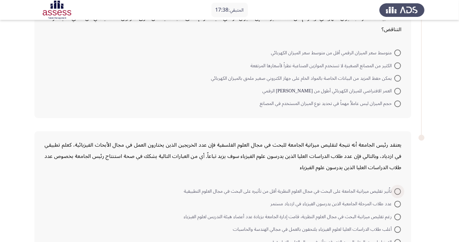
scroll to position [468, 0]
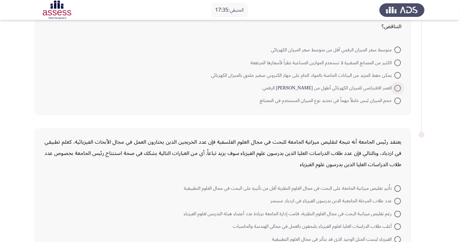
click at [400, 86] on span at bounding box center [398, 88] width 7 height 7
click at [400, 86] on input "العمر الافتراضي للميزان الكهربائي أطول من عمر نظيره الرقمي" at bounding box center [398, 88] width 7 height 7
radio input "true"
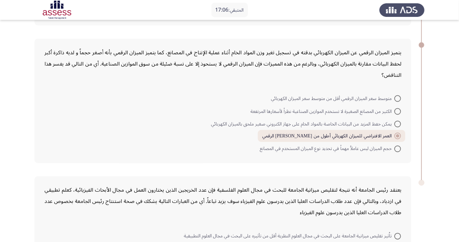
scroll to position [480, 0]
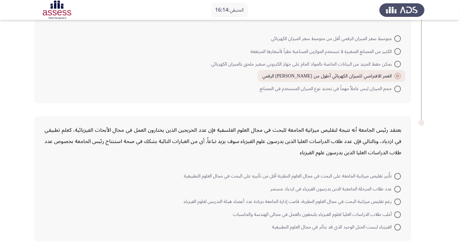
click at [395, 203] on span at bounding box center [398, 202] width 7 height 7
click at [395, 203] on input "رغم تقليص ميزانية البحث في مجال العلوم النظرية، قامت إدارة الجامعة بزيادة عدد أ…" at bounding box center [398, 202] width 7 height 7
radio input "true"
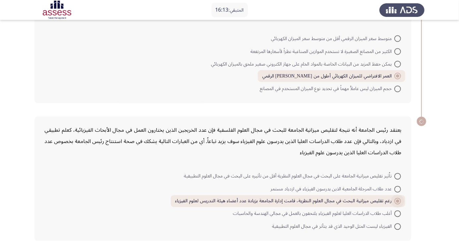
scroll to position [479, 0]
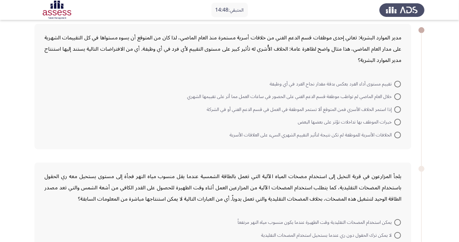
scroll to position [33, 0]
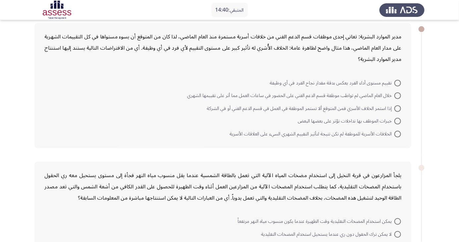
click at [400, 106] on span at bounding box center [398, 108] width 7 height 7
click at [400, 106] on input "إذا استمر الخلاف الأسري فمن المتوقع ألا تستمر الموظفة في العمل في قسم الدعم الف…" at bounding box center [398, 108] width 7 height 7
radio input "true"
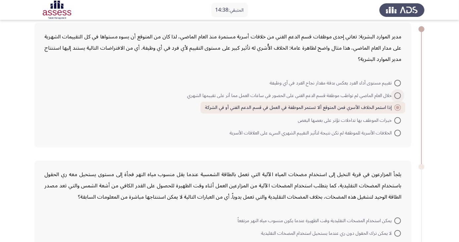
click at [398, 95] on span at bounding box center [398, 96] width 7 height 7
click at [398, 95] on input "خلال العام الماضي لم تواظب موظفة قسم الدعم الفني على الحضور في ساعات العمل مما …" at bounding box center [398, 96] width 7 height 7
radio input "true"
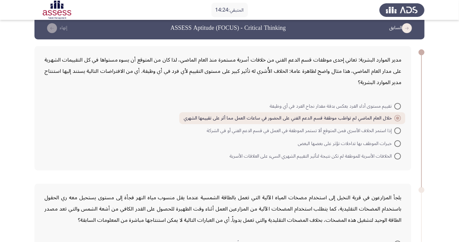
scroll to position [0, 0]
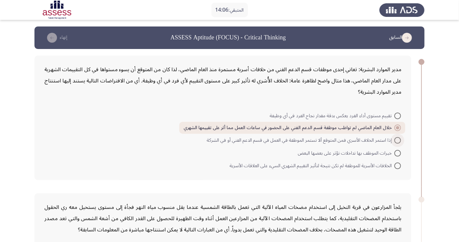
click at [398, 140] on span at bounding box center [398, 140] width 7 height 7
click at [398, 140] on input "إذا استمر الخلاف الأسري فمن المتوقع ألا تستمر الموظفة في العمل في قسم الدعم الف…" at bounding box center [398, 140] width 7 height 7
radio input "true"
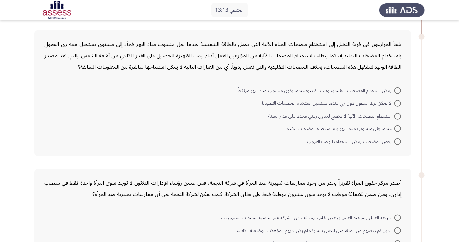
scroll to position [164, 0]
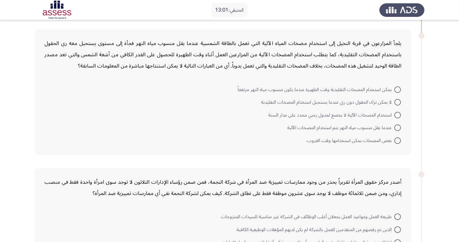
click at [398, 115] on span at bounding box center [398, 115] width 7 height 7
click at [398, 115] on input "استخدام المضخات الآلية لا يخضع لجدول زمني محدد على مدار السنة" at bounding box center [398, 115] width 7 height 7
radio input "true"
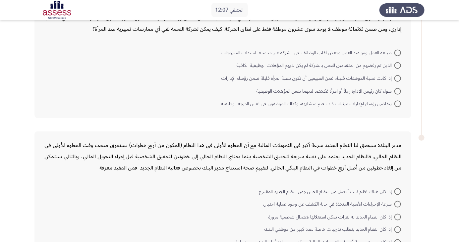
scroll to position [332, 0]
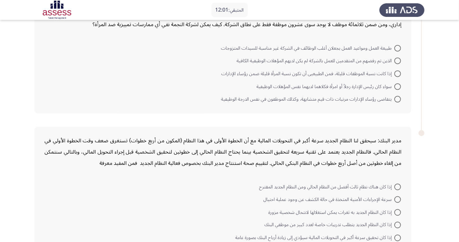
click at [398, 86] on span at bounding box center [398, 87] width 7 height 7
click at [398, 86] on input "سواء كان رئيس الإدارة رجلاً أو امرأة فكلاهما لديهما نفس المؤهلات الوظيفية" at bounding box center [398, 87] width 7 height 7
radio input "true"
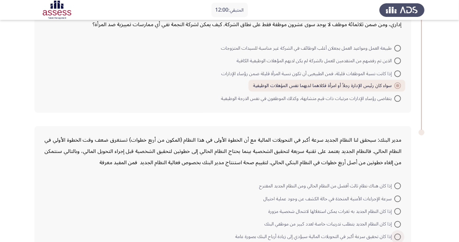
scroll to position [342, 0]
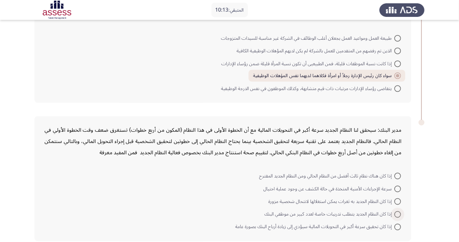
click at [398, 214] on span at bounding box center [398, 215] width 7 height 7
click at [398, 214] on input "إذا كان النظام الجديد يتطلب تدريبات خاصة لعدد كبير من موظفي البنك" at bounding box center [398, 215] width 7 height 7
radio input "true"
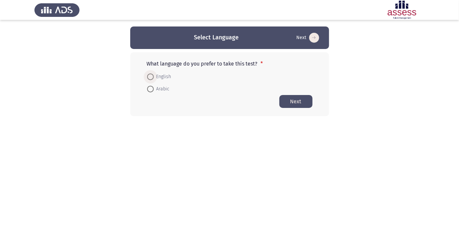
click at [159, 76] on span "English" at bounding box center [163, 77] width 18 height 8
click at [154, 76] on input "English" at bounding box center [150, 77] width 7 height 7
radio input "true"
click at [157, 89] on span "Arabic" at bounding box center [162, 89] width 16 height 8
click at [154, 89] on input "Arabic" at bounding box center [150, 89] width 7 height 7
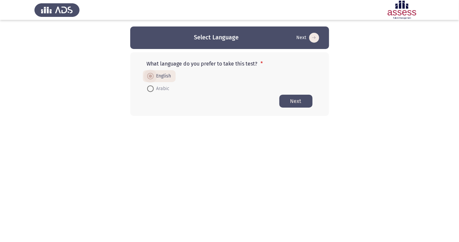
radio input "true"
click at [304, 101] on button "Next" at bounding box center [296, 101] width 33 height 13
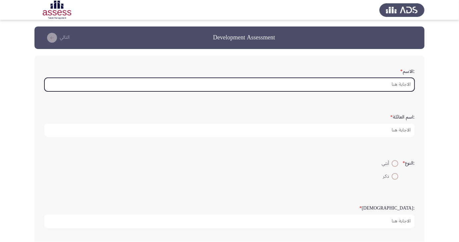
click at [370, 85] on input ":الاسم *" at bounding box center [229, 85] width 370 height 14
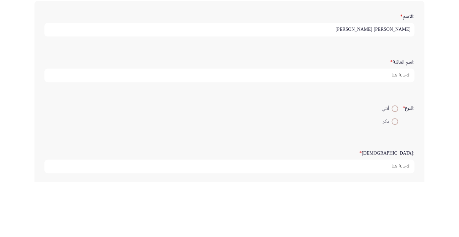
type input "[PERSON_NAME] [PERSON_NAME]"
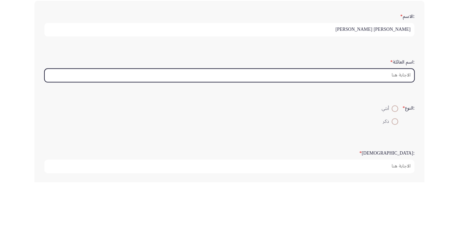
click at [395, 130] on input ":اسم العائلة *" at bounding box center [229, 131] width 370 height 14
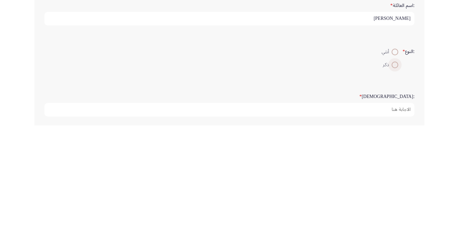
type input "[PERSON_NAME]"
click at [395, 177] on span at bounding box center [395, 177] width 0 height 0
click at [394, 176] on input "ذكر" at bounding box center [395, 176] width 7 height 7
radio input "true"
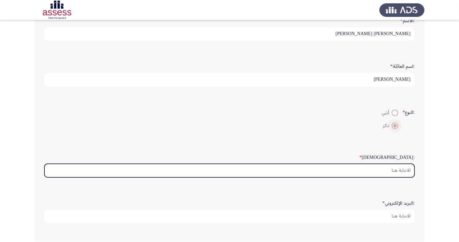
click at [377, 168] on input ":السن *" at bounding box center [229, 171] width 370 height 14
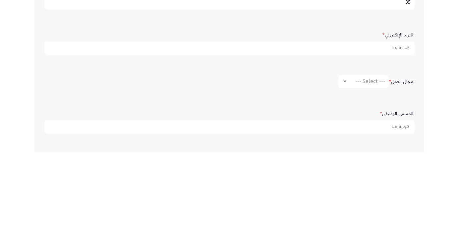
scroll to position [134, 0]
type input "35"
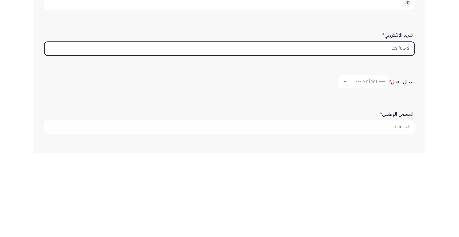
click at [317, 134] on input ":البريد الإلكتروني *" at bounding box center [229, 133] width 370 height 14
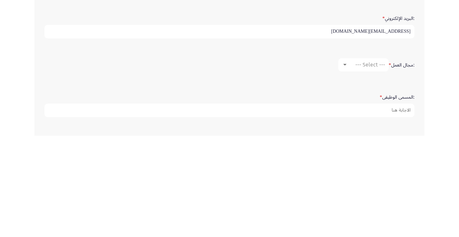
type input "[EMAIL_ADDRESS][DOMAIN_NAME]"
click at [345, 167] on div "--- Select ---" at bounding box center [363, 166] width 43 height 6
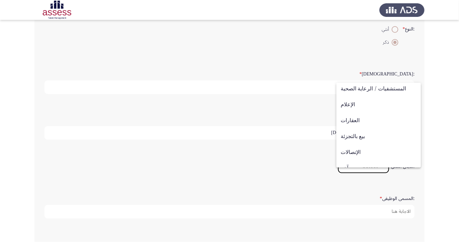
scroll to position [218, 0]
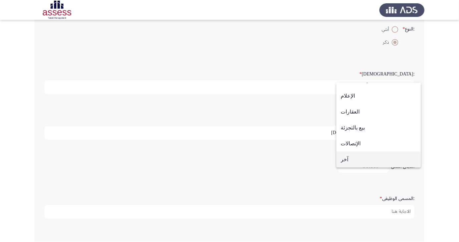
click at [350, 162] on span "آخر" at bounding box center [379, 160] width 76 height 16
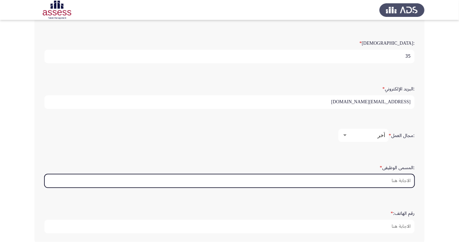
click at [369, 178] on input ":المسمى الوظيفى *" at bounding box center [229, 181] width 370 height 14
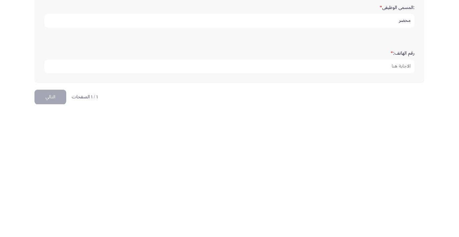
scroll to position [194, 0]
type input "محضر"
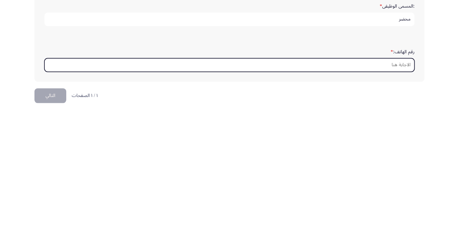
click at [399, 197] on input "رقم الهاتف: *" at bounding box center [229, 198] width 370 height 14
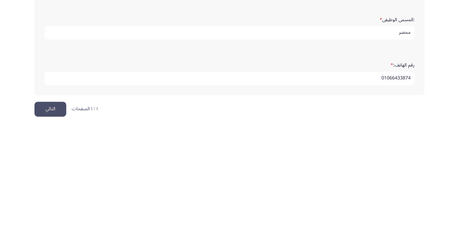
scroll to position [202, 0]
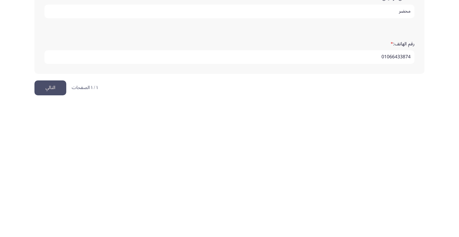
type input "01066433874"
click at [49, 217] on button "التالي" at bounding box center [50, 221] width 32 height 15
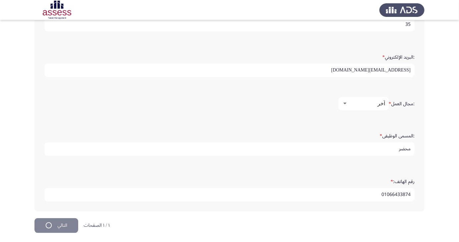
scroll to position [0, 0]
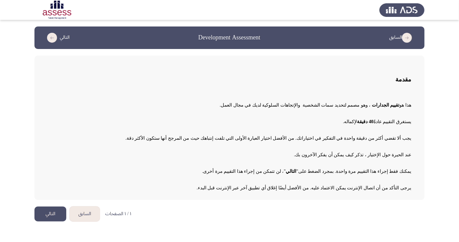
click at [49, 216] on button "التالي" at bounding box center [50, 214] width 32 height 15
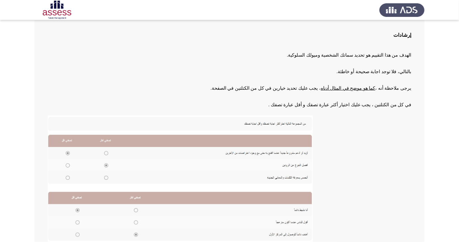
scroll to position [68, 0]
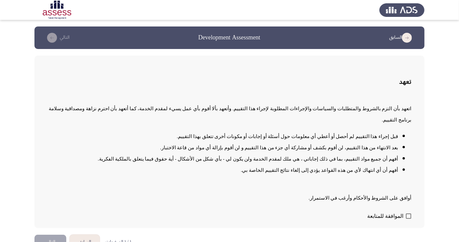
click at [401, 220] on span "الموافقة للمتابعة" at bounding box center [385, 217] width 36 height 8
click at [408, 219] on input "الموافقة للمتابعة" at bounding box center [408, 219] width 0 height 0
checkbox input "true"
click at [48, 242] on button "التالي" at bounding box center [50, 242] width 32 height 15
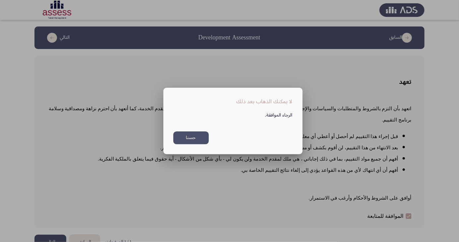
click at [184, 145] on button "حسنا" at bounding box center [190, 138] width 35 height 13
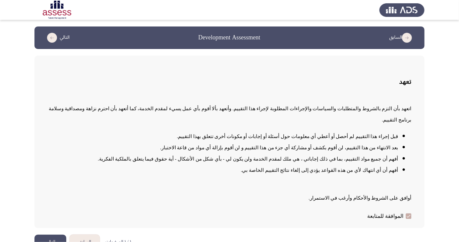
click at [49, 242] on button "التالي" at bounding box center [50, 242] width 32 height 15
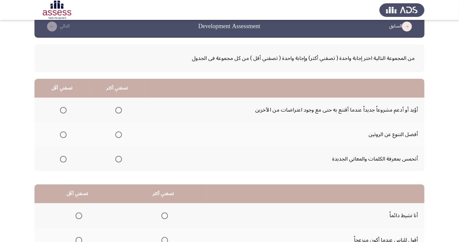
scroll to position [19, 0]
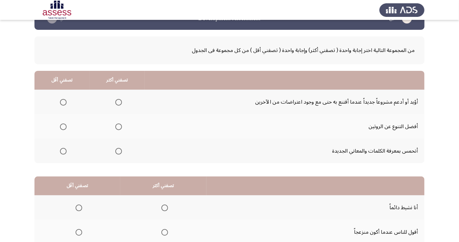
click at [144, 91] on th at bounding box center [117, 102] width 55 height 25
click at [117, 99] on span "Select an option" at bounding box center [118, 102] width 7 height 7
click at [117, 99] on input "Select an option" at bounding box center [118, 102] width 7 height 7
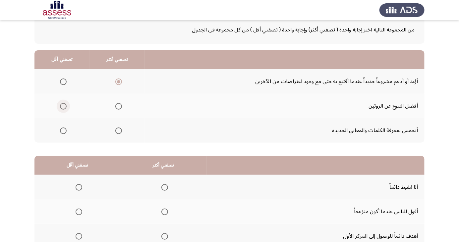
scroll to position [40, 0]
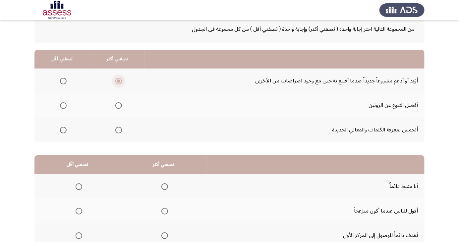
click at [117, 80] on span "Select an option" at bounding box center [118, 81] width 3 height 3
click at [117, 80] on input "Select an option" at bounding box center [118, 81] width 7 height 7
click at [120, 82] on span "Select an option" at bounding box center [118, 81] width 7 height 7
click at [120, 82] on input "Select an option" at bounding box center [118, 81] width 7 height 7
click at [63, 81] on span "Select an option" at bounding box center [63, 81] width 0 height 0
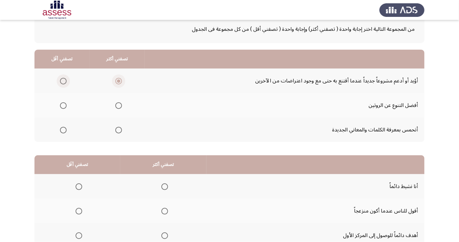
click at [63, 81] on input "Select an option" at bounding box center [63, 81] width 7 height 7
click at [63, 106] on span "Select an option" at bounding box center [63, 106] width 0 height 0
click at [63, 105] on input "Select an option" at bounding box center [63, 105] width 7 height 7
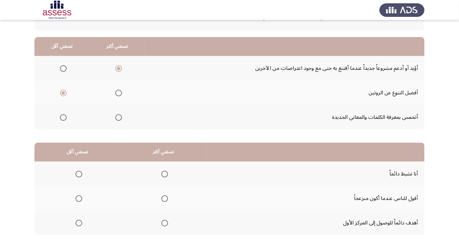
scroll to position [60, 0]
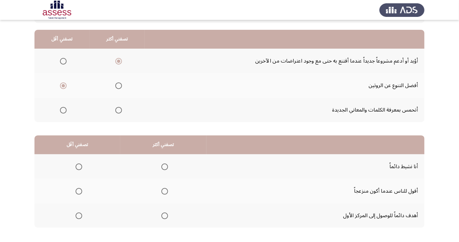
click at [161, 164] on span "Select an option" at bounding box center [164, 167] width 7 height 7
click at [161, 164] on input "Select an option" at bounding box center [164, 167] width 7 height 7
click at [77, 188] on span "Select an option" at bounding box center [79, 191] width 7 height 7
click at [77, 188] on input "Select an option" at bounding box center [79, 191] width 7 height 7
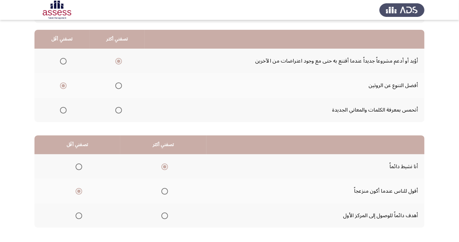
scroll to position [0, 0]
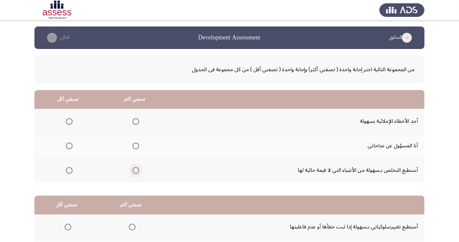
click at [136, 171] on span "Select an option" at bounding box center [136, 171] width 0 height 0
click at [135, 170] on input "Select an option" at bounding box center [136, 170] width 7 height 7
click at [68, 144] on span "Select an option" at bounding box center [69, 146] width 7 height 7
click at [68, 144] on input "Select an option" at bounding box center [69, 146] width 7 height 7
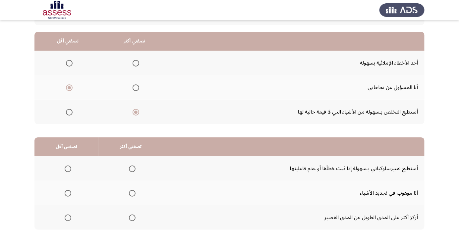
scroll to position [60, 0]
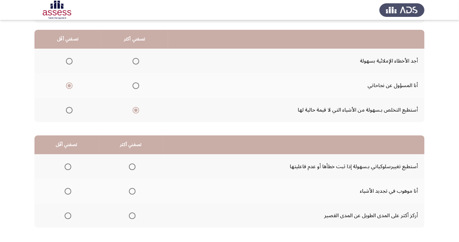
click at [131, 166] on span "Select an option" at bounding box center [132, 167] width 7 height 7
click at [131, 166] on input "Select an option" at bounding box center [132, 167] width 7 height 7
click at [68, 216] on span "Select an option" at bounding box center [68, 216] width 0 height 0
click at [67, 216] on input "Select an option" at bounding box center [68, 216] width 7 height 7
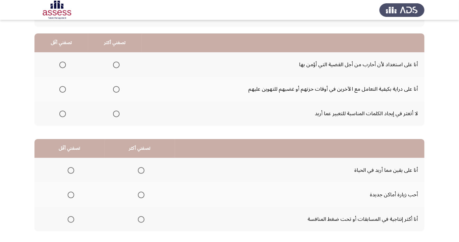
scroll to position [58, 0]
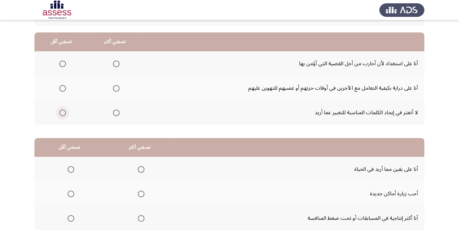
click at [64, 114] on span "Select an option" at bounding box center [62, 113] width 7 height 7
click at [64, 114] on input "Select an option" at bounding box center [62, 113] width 7 height 7
click at [114, 66] on span "Select an option" at bounding box center [116, 64] width 7 height 7
click at [114, 66] on input "Select an option" at bounding box center [116, 64] width 7 height 7
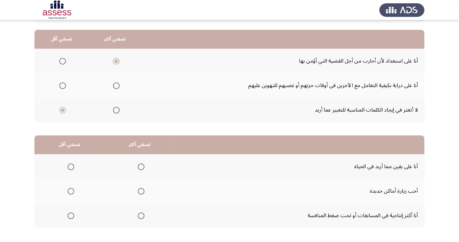
scroll to position [60, 0]
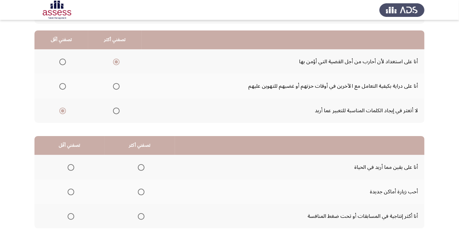
click at [140, 192] on span "Select an option" at bounding box center [141, 192] width 7 height 7
click at [140, 192] on input "Select an option" at bounding box center [141, 192] width 7 height 7
click at [70, 216] on span "Select an option" at bounding box center [71, 217] width 7 height 7
click at [70, 216] on input "Select an option" at bounding box center [71, 217] width 7 height 7
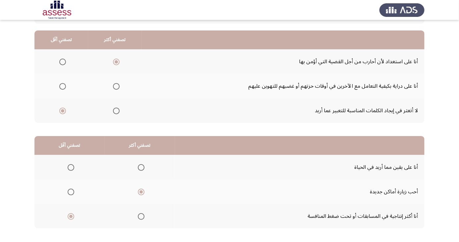
scroll to position [0, 0]
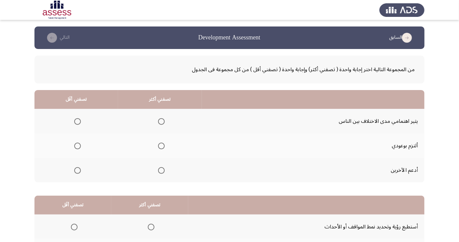
click at [160, 144] on span "Select an option" at bounding box center [161, 146] width 7 height 7
click at [160, 144] on input "Select an option" at bounding box center [161, 146] width 7 height 7
click at [74, 172] on span "Select an option" at bounding box center [77, 170] width 7 height 7
click at [74, 172] on input "Select an option" at bounding box center [77, 170] width 7 height 7
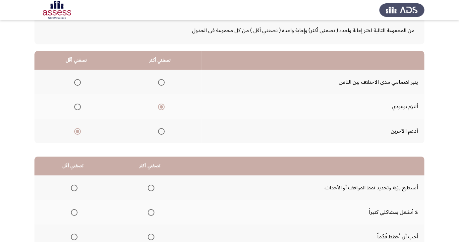
scroll to position [60, 0]
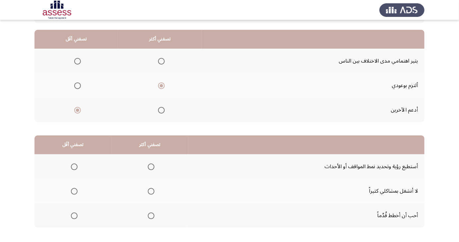
click at [64, 186] on th at bounding box center [72, 191] width 77 height 25
click at [150, 213] on span "Select an option" at bounding box center [151, 216] width 7 height 7
click at [150, 213] on input "Select an option" at bounding box center [151, 216] width 7 height 7
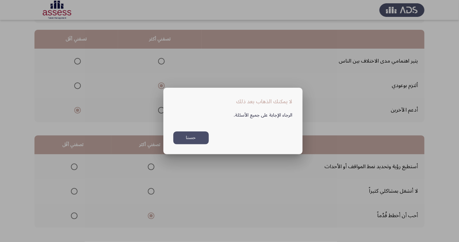
click at [47, 242] on div at bounding box center [229, 121] width 459 height 242
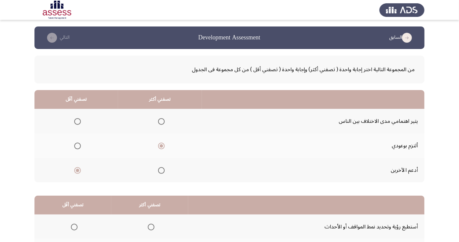
scroll to position [60, 0]
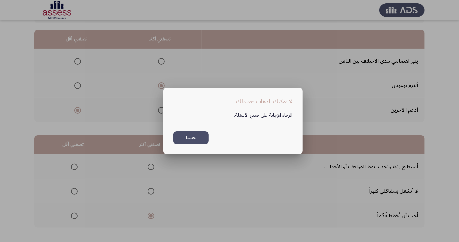
scroll to position [0, 0]
click at [220, 239] on div at bounding box center [229, 121] width 459 height 242
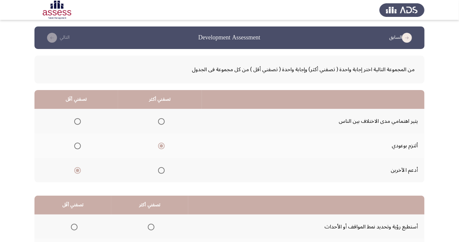
scroll to position [60, 0]
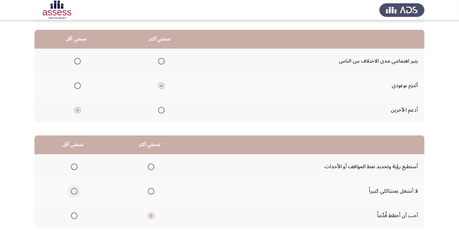
click at [74, 192] on span "Select an option" at bounding box center [74, 192] width 0 height 0
click at [74, 191] on input "Select an option" at bounding box center [74, 191] width 7 height 7
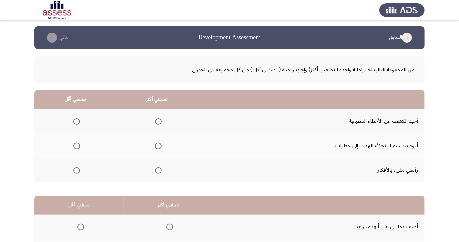
click at [158, 171] on span "Select an option" at bounding box center [158, 171] width 0 height 0
click at [157, 170] on input "Select an option" at bounding box center [158, 170] width 7 height 7
click at [74, 112] on th at bounding box center [75, 121] width 82 height 25
click at [158, 146] on span "Select an option" at bounding box center [158, 146] width 0 height 0
click at [157, 146] on input "Select an option" at bounding box center [158, 146] width 7 height 7
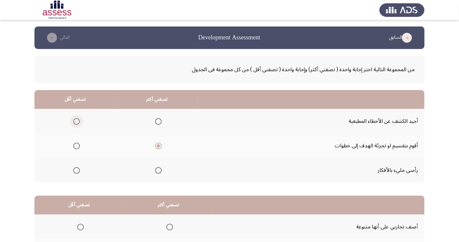
click at [73, 121] on span "Select an option" at bounding box center [76, 121] width 7 height 7
click at [73, 121] on input "Select an option" at bounding box center [76, 121] width 7 height 7
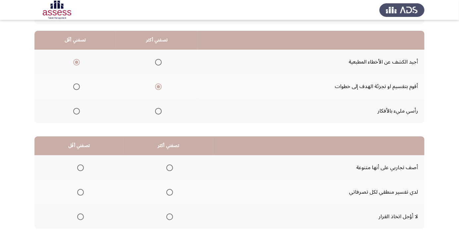
scroll to position [60, 0]
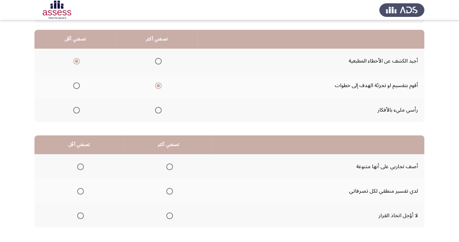
click at [170, 184] on th at bounding box center [169, 191] width 90 height 25
click at [170, 191] on span "Select an option" at bounding box center [169, 191] width 7 height 7
click at [170, 191] on input "Select an option" at bounding box center [169, 191] width 7 height 7
click at [82, 165] on span "Select an option" at bounding box center [80, 167] width 7 height 7
click at [82, 165] on input "Select an option" at bounding box center [80, 167] width 7 height 7
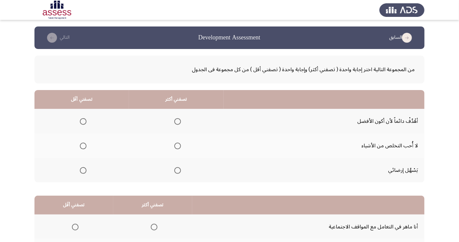
scroll to position [1, 0]
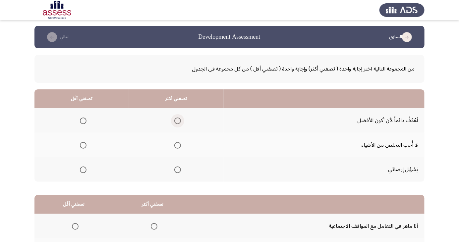
click at [178, 118] on span "Select an option" at bounding box center [177, 121] width 7 height 7
click at [178, 118] on input "Select an option" at bounding box center [177, 121] width 7 height 7
click at [83, 146] on span "Select an option" at bounding box center [83, 146] width 0 height 0
click at [83, 145] on input "Select an option" at bounding box center [83, 145] width 7 height 7
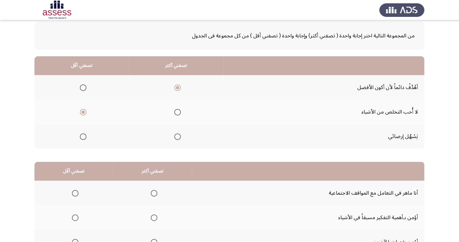
scroll to position [60, 0]
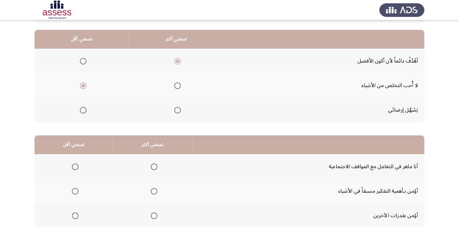
click at [161, 162] on th at bounding box center [152, 167] width 79 height 25
click at [151, 165] on span "Select an option" at bounding box center [154, 167] width 7 height 7
click at [151, 165] on input "Select an option" at bounding box center [154, 167] width 7 height 7
click at [75, 188] on span "Select an option" at bounding box center [75, 191] width 7 height 7
click at [75, 188] on input "Select an option" at bounding box center [75, 191] width 7 height 7
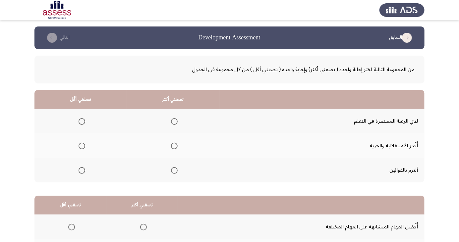
click at [175, 119] on span "Select an option" at bounding box center [174, 121] width 7 height 7
click at [175, 119] on input "Select an option" at bounding box center [174, 121] width 7 height 7
click at [82, 146] on span "Select an option" at bounding box center [82, 146] width 0 height 0
click at [82, 146] on input "Select an option" at bounding box center [82, 146] width 7 height 7
click at [90, 162] on th at bounding box center [80, 170] width 93 height 25
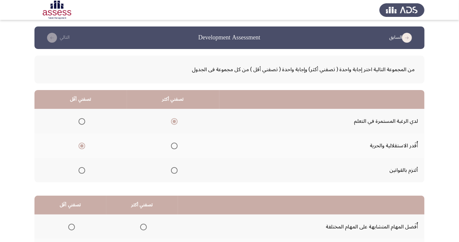
click at [79, 170] on span "Select an option" at bounding box center [82, 170] width 7 height 7
click at [79, 170] on input "Select an option" at bounding box center [82, 170] width 7 height 7
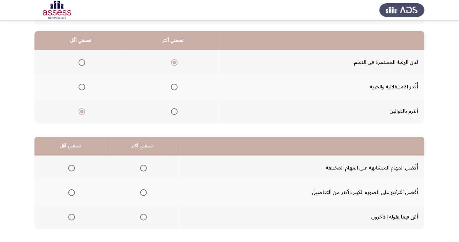
scroll to position [60, 0]
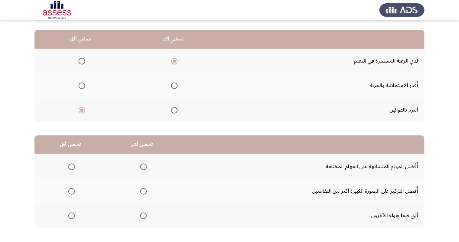
click at [145, 191] on span "Select an option" at bounding box center [143, 191] width 7 height 7
click at [145, 191] on input "Select an option" at bounding box center [143, 191] width 7 height 7
click at [71, 216] on span "Select an option" at bounding box center [71, 216] width 7 height 7
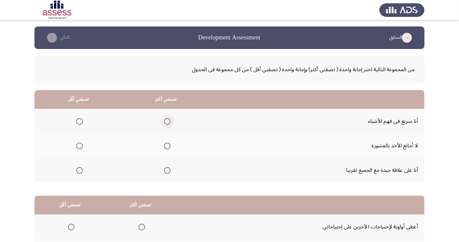
click at [164, 123] on span "Select an option" at bounding box center [167, 121] width 7 height 7
click at [164, 123] on input "Select an option" at bounding box center [167, 121] width 7 height 7
click at [80, 146] on span "Select an option" at bounding box center [80, 146] width 0 height 0
click at [79, 146] on input "Select an option" at bounding box center [79, 146] width 7 height 7
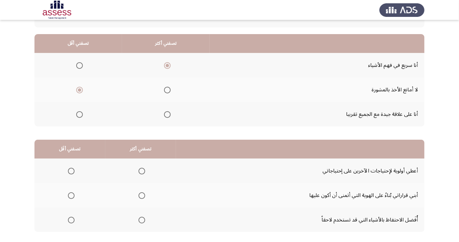
scroll to position [60, 0]
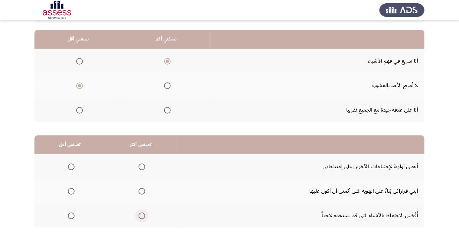
click at [142, 213] on span "Select an option" at bounding box center [142, 216] width 7 height 7
click at [142, 213] on input "Select an option" at bounding box center [142, 216] width 7 height 7
click at [68, 188] on span "Select an option" at bounding box center [71, 191] width 7 height 7
click at [68, 188] on input "Select an option" at bounding box center [71, 191] width 7 height 7
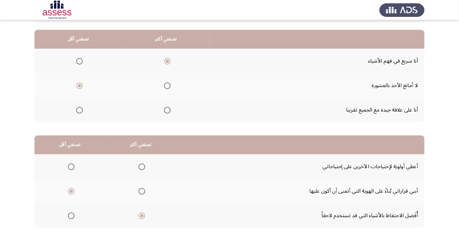
scroll to position [0, 0]
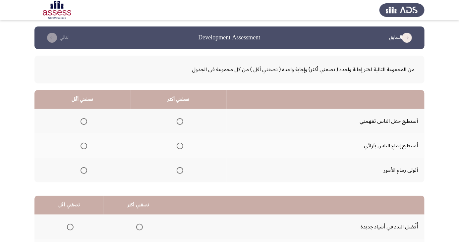
click at [177, 113] on th at bounding box center [179, 121] width 96 height 25
click at [182, 119] on span "Select an option" at bounding box center [180, 121] width 7 height 7
click at [182, 119] on input "Select an option" at bounding box center [180, 121] width 7 height 7
click at [84, 146] on span "Select an option" at bounding box center [84, 146] width 0 height 0
click at [83, 146] on input "Select an option" at bounding box center [84, 146] width 7 height 7
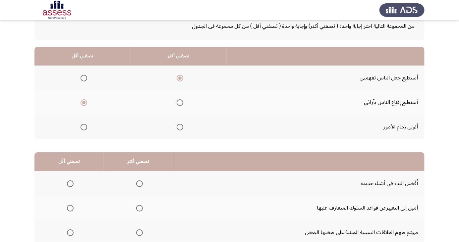
scroll to position [60, 0]
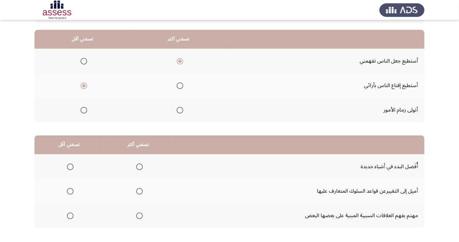
click at [141, 164] on span "Select an option" at bounding box center [139, 167] width 7 height 7
click at [141, 164] on input "Select an option" at bounding box center [139, 167] width 7 height 7
click at [70, 192] on span "Select an option" at bounding box center [70, 192] width 0 height 0
click at [70, 191] on input "Select an option" at bounding box center [70, 191] width 7 height 7
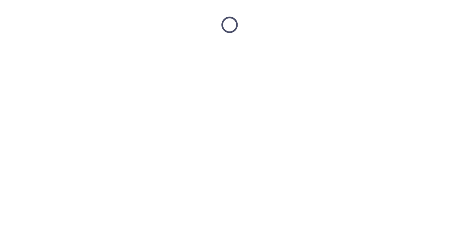
scroll to position [0, 0]
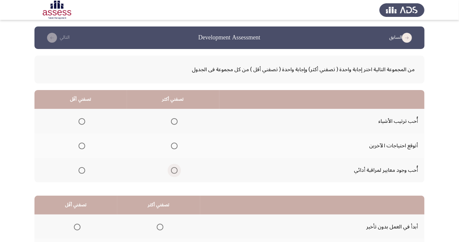
click at [175, 170] on span "Select an option" at bounding box center [174, 170] width 7 height 7
click at [175, 170] on input "Select an option" at bounding box center [174, 170] width 7 height 7
click at [82, 146] on span "Select an option" at bounding box center [82, 146] width 0 height 0
click at [82, 146] on input "Select an option" at bounding box center [82, 146] width 7 height 7
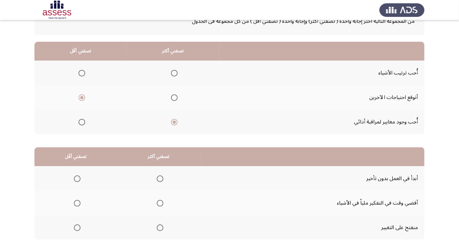
scroll to position [49, 0]
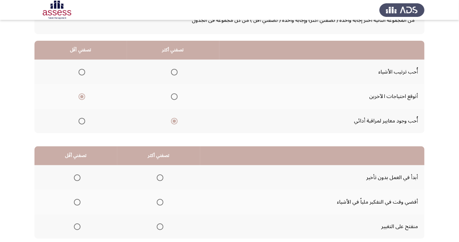
click at [157, 179] on span "Select an option" at bounding box center [160, 178] width 7 height 7
click at [157, 179] on input "Select an option" at bounding box center [160, 178] width 7 height 7
click at [76, 199] on span "Select an option" at bounding box center [77, 202] width 7 height 7
click at [76, 199] on input "Select an option" at bounding box center [77, 202] width 7 height 7
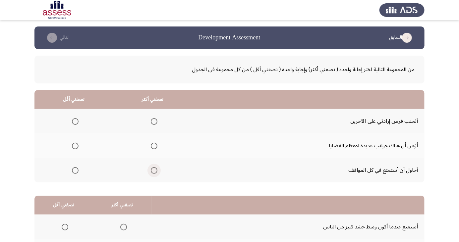
click at [152, 170] on span "Select an option" at bounding box center [154, 170] width 7 height 7
click at [152, 170] on input "Select an option" at bounding box center [154, 170] width 7 height 7
click at [73, 144] on span "Select an option" at bounding box center [75, 146] width 7 height 7
click at [73, 144] on input "Select an option" at bounding box center [75, 146] width 7 height 7
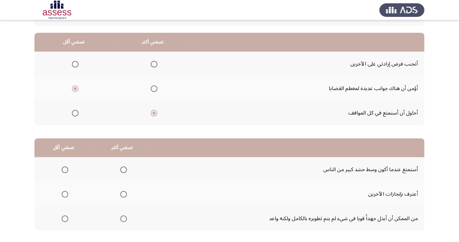
scroll to position [60, 0]
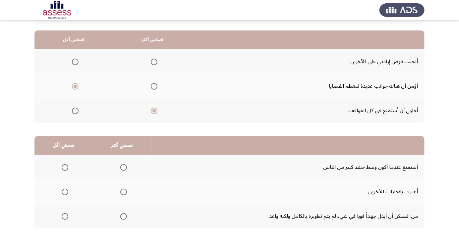
click at [124, 168] on span "Select an option" at bounding box center [124, 168] width 0 height 0
click at [123, 167] on input "Select an option" at bounding box center [123, 167] width 7 height 7
click at [65, 192] on span "Select an option" at bounding box center [65, 192] width 0 height 0
click at [65, 191] on input "Select an option" at bounding box center [65, 192] width 7 height 7
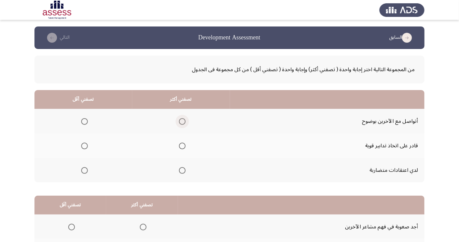
click at [179, 124] on span "Select an option" at bounding box center [182, 121] width 7 height 7
click at [179, 124] on input "Select an option" at bounding box center [182, 121] width 7 height 7
click at [98, 138] on th at bounding box center [83, 146] width 98 height 25
click at [91, 141] on th at bounding box center [83, 146] width 98 height 25
click at [86, 144] on span "Select an option" at bounding box center [84, 146] width 7 height 7
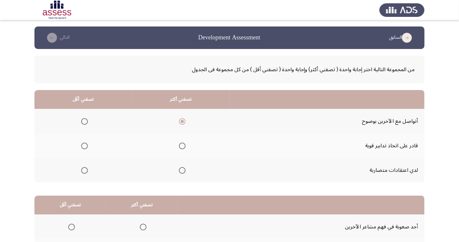
click at [86, 144] on input "Select an option" at bounding box center [84, 146] width 7 height 7
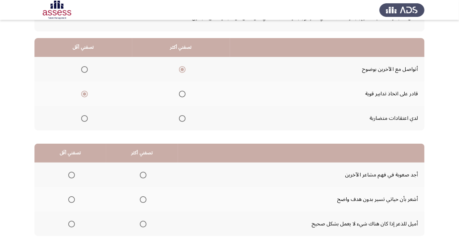
scroll to position [60, 0]
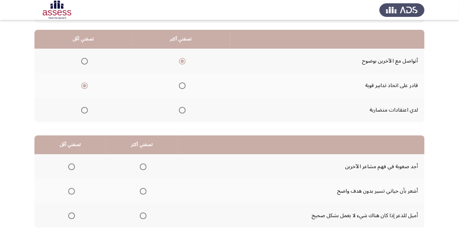
click at [143, 192] on span "Select an option" at bounding box center [143, 192] width 0 height 0
click at [142, 191] on input "Select an option" at bounding box center [143, 191] width 7 height 7
click at [74, 214] on span "Select an option" at bounding box center [71, 216] width 7 height 7
click at [74, 214] on input "Select an option" at bounding box center [71, 216] width 7 height 7
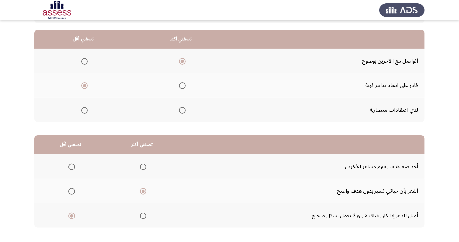
scroll to position [0, 0]
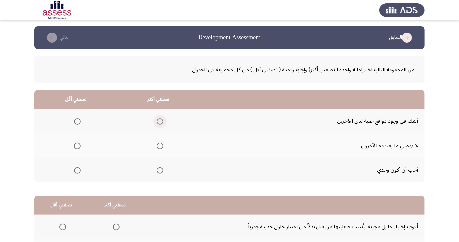
click at [160, 122] on span "Select an option" at bounding box center [160, 122] width 0 height 0
click at [159, 121] on input "Select an option" at bounding box center [160, 121] width 7 height 7
click at [76, 144] on span "Select an option" at bounding box center [77, 146] width 7 height 7
click at [76, 144] on input "Select an option" at bounding box center [77, 146] width 7 height 7
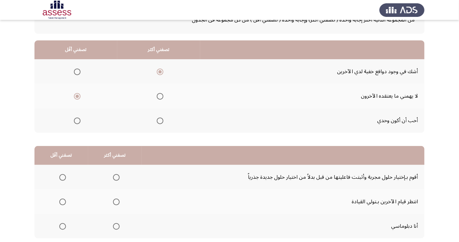
scroll to position [51, 0]
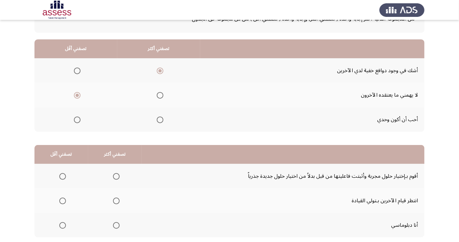
click at [114, 178] on span "Select an option" at bounding box center [116, 176] width 7 height 7
click at [114, 178] on input "Select an option" at bounding box center [116, 176] width 7 height 7
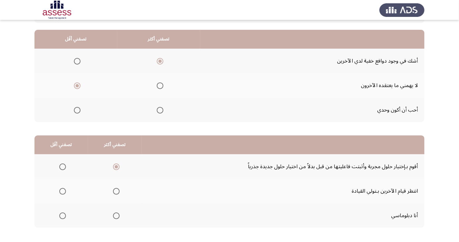
click at [59, 193] on span "Select an option" at bounding box center [62, 191] width 7 height 7
click at [59, 193] on input "Select an option" at bounding box center [62, 191] width 7 height 7
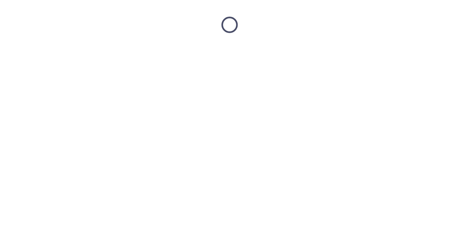
scroll to position [0, 0]
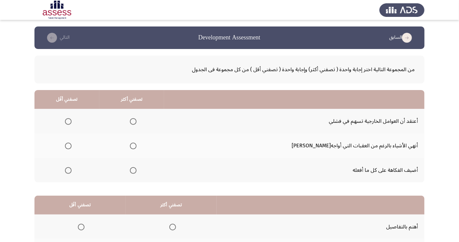
click at [137, 146] on span "Select an option" at bounding box center [133, 146] width 7 height 7
click at [137, 146] on input "Select an option" at bounding box center [133, 146] width 7 height 7
click at [78, 114] on th at bounding box center [66, 121] width 65 height 25
click at [69, 123] on label "Select an option" at bounding box center [66, 121] width 9 height 7
click at [69, 123] on input "Select an option" at bounding box center [68, 121] width 7 height 7
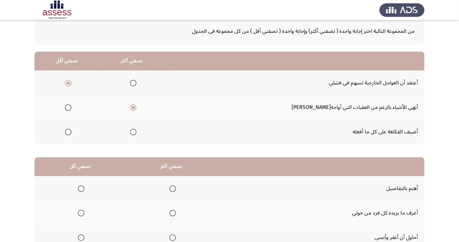
scroll to position [39, 0]
click at [175, 187] on span "Select an option" at bounding box center [172, 188] width 7 height 7
click at [175, 187] on input "Select an option" at bounding box center [172, 188] width 7 height 7
click at [81, 238] on span "Select an option" at bounding box center [81, 238] width 0 height 0
click at [81, 237] on input "Select an option" at bounding box center [81, 237] width 7 height 7
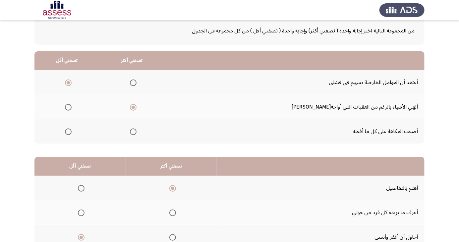
scroll to position [60, 0]
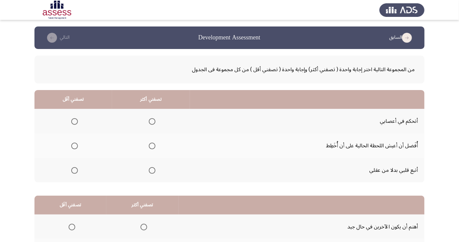
click at [153, 113] on th at bounding box center [151, 121] width 78 height 25
click at [152, 120] on span "Select an option" at bounding box center [152, 121] width 7 height 7
click at [152, 120] on input "Select an option" at bounding box center [152, 121] width 7 height 7
click at [75, 146] on span "Select an option" at bounding box center [75, 146] width 0 height 0
click at [74, 146] on input "Select an option" at bounding box center [74, 146] width 7 height 7
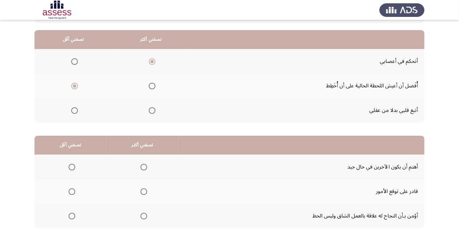
scroll to position [60, 0]
click at [143, 214] on span "Select an option" at bounding box center [144, 216] width 7 height 7
click at [143, 214] on input "Select an option" at bounding box center [144, 216] width 7 height 7
click at [144, 167] on span "Select an option" at bounding box center [144, 167] width 0 height 0
click at [142, 166] on input "Select an option" at bounding box center [144, 167] width 7 height 7
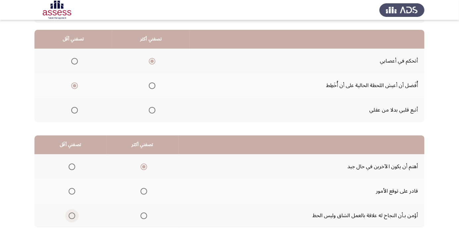
click at [73, 218] on span "Select an option" at bounding box center [72, 216] width 7 height 7
click at [73, 218] on input "Select an option" at bounding box center [72, 216] width 7 height 7
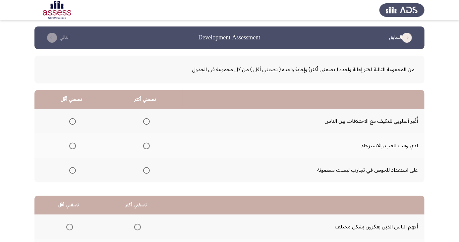
click at [72, 139] on th at bounding box center [71, 146] width 74 height 25
click at [73, 146] on span "Select an option" at bounding box center [73, 146] width 0 height 0
click at [72, 146] on input "Select an option" at bounding box center [72, 146] width 7 height 7
click at [146, 121] on span "Select an option" at bounding box center [146, 121] width 7 height 7
click at [146, 121] on input "Select an option" at bounding box center [146, 121] width 7 height 7
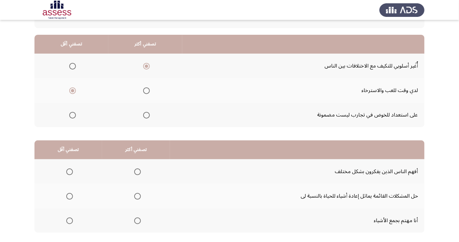
scroll to position [60, 0]
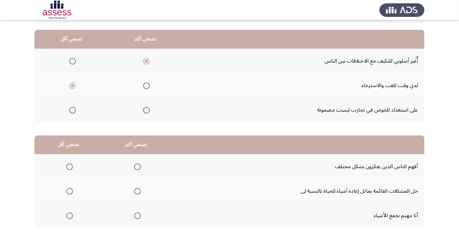
click at [138, 167] on span "Select an option" at bounding box center [138, 167] width 0 height 0
click at [135, 166] on input "Select an option" at bounding box center [137, 167] width 7 height 7
click at [69, 191] on span "Select an option" at bounding box center [69, 191] width 7 height 7
click at [69, 191] on input "Select an option" at bounding box center [69, 191] width 7 height 7
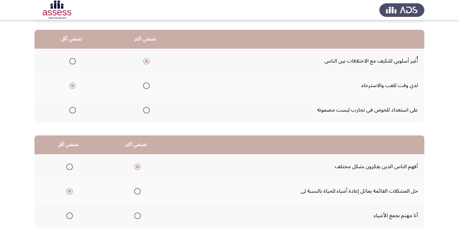
scroll to position [0, 0]
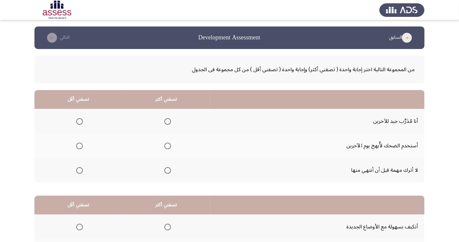
click at [167, 171] on span "Select an option" at bounding box center [167, 171] width 0 height 0
click at [167, 170] on input "Select an option" at bounding box center [167, 170] width 7 height 7
click at [84, 108] on th "تصفني أقَل" at bounding box center [78, 99] width 88 height 19
click at [80, 122] on span "Select an option" at bounding box center [80, 122] width 0 height 0
click at [80, 121] on input "Select an option" at bounding box center [79, 121] width 7 height 7
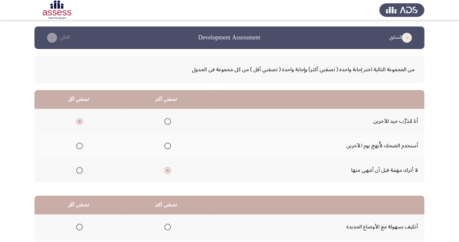
click at [166, 114] on th at bounding box center [166, 121] width 88 height 25
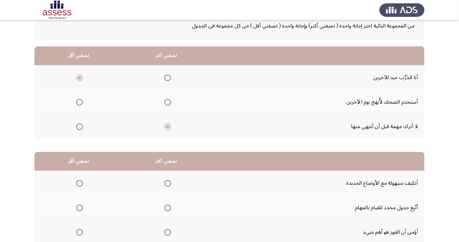
scroll to position [60, 0]
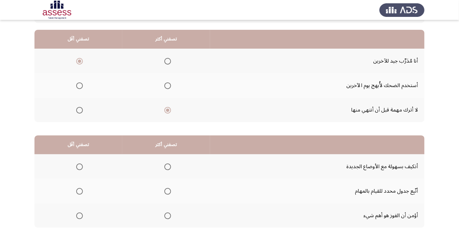
click at [167, 164] on span "Select an option" at bounding box center [167, 167] width 7 height 7
click at [167, 164] on input "Select an option" at bounding box center [167, 167] width 7 height 7
click at [79, 191] on span "Select an option" at bounding box center [79, 191] width 7 height 7
click at [79, 191] on input "Select an option" at bounding box center [79, 191] width 7 height 7
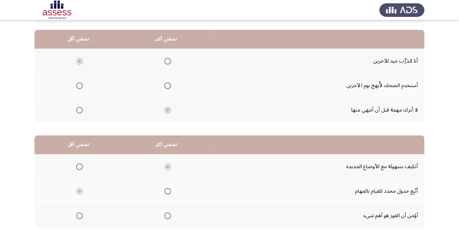
scroll to position [0, 0]
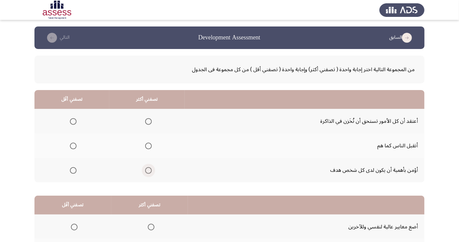
click at [149, 171] on span "Select an option" at bounding box center [149, 171] width 0 height 0
click at [149, 170] on input "Select an option" at bounding box center [148, 170] width 7 height 7
click at [75, 109] on th at bounding box center [71, 121] width 75 height 25
click at [70, 119] on span "Select an option" at bounding box center [73, 121] width 7 height 7
click at [70, 119] on input "Select an option" at bounding box center [73, 121] width 7 height 7
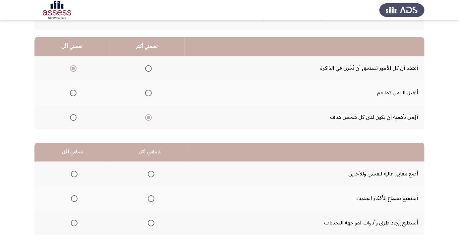
scroll to position [60, 0]
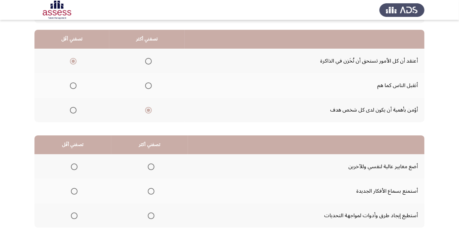
click at [74, 216] on span "Select an option" at bounding box center [74, 216] width 7 height 7
click at [74, 216] on input "Select an option" at bounding box center [74, 216] width 7 height 7
click at [151, 192] on span "Select an option" at bounding box center [151, 192] width 0 height 0
click at [150, 191] on input "Select an option" at bounding box center [151, 191] width 7 height 7
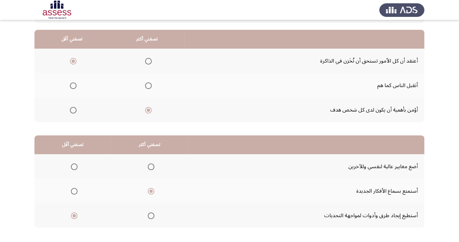
scroll to position [0, 0]
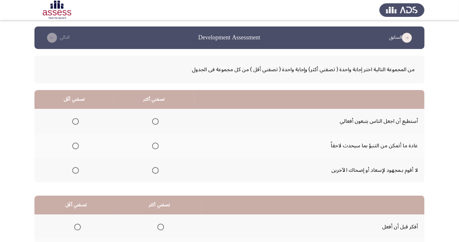
click at [156, 171] on span "Select an option" at bounding box center [156, 171] width 0 height 0
click at [154, 170] on input "Select an option" at bounding box center [155, 170] width 7 height 7
click at [76, 122] on span "Select an option" at bounding box center [76, 122] width 0 height 0
click at [75, 121] on input "Select an option" at bounding box center [75, 121] width 7 height 7
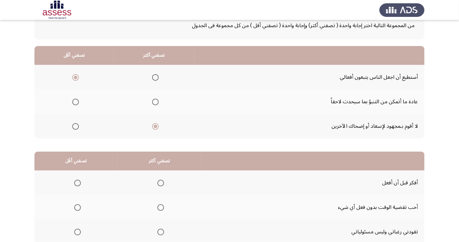
scroll to position [60, 0]
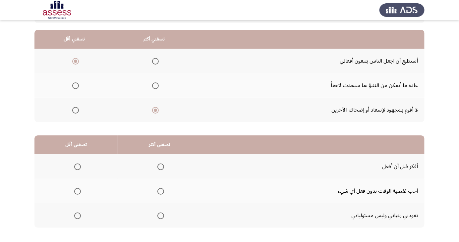
click at [155, 166] on label "Select an option" at bounding box center [159, 167] width 9 height 7
click at [157, 166] on input "Select an option" at bounding box center [160, 167] width 7 height 7
click at [78, 188] on span "Select an option" at bounding box center [77, 191] width 7 height 7
click at [78, 188] on input "Select an option" at bounding box center [77, 191] width 7 height 7
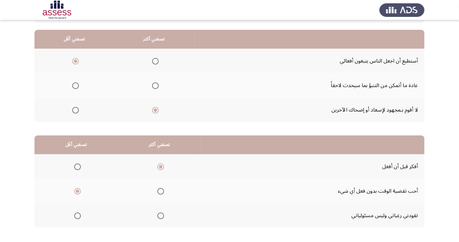
scroll to position [0, 0]
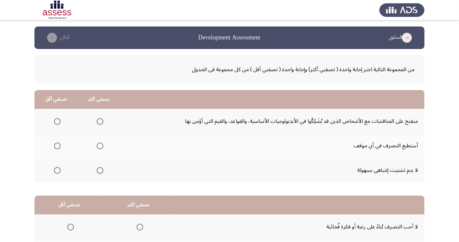
click at [104, 111] on th at bounding box center [98, 121] width 43 height 25
click at [101, 118] on span "Select an option" at bounding box center [100, 121] width 7 height 7
click at [101, 118] on input "Select an option" at bounding box center [100, 121] width 7 height 7
click at [97, 146] on span "Select an option" at bounding box center [100, 146] width 7 height 7
click at [97, 146] on input "Select an option" at bounding box center [100, 146] width 7 height 7
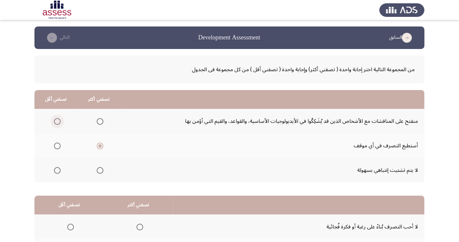
click at [52, 121] on label "Select an option" at bounding box center [55, 121] width 9 height 7
click at [54, 121] on input "Select an option" at bounding box center [57, 121] width 7 height 7
click at [55, 120] on span "Select an option" at bounding box center [57, 121] width 7 height 7
click at [55, 120] on input "Select an option" at bounding box center [57, 121] width 7 height 7
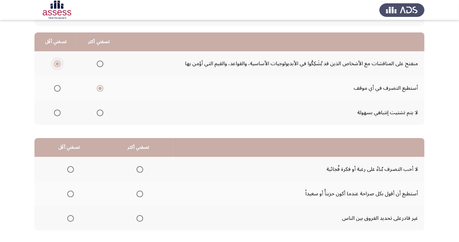
scroll to position [60, 0]
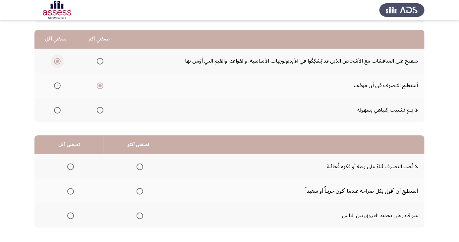
click at [140, 192] on span "Select an option" at bounding box center [140, 192] width 0 height 0
click at [138, 191] on input "Select an option" at bounding box center [140, 191] width 7 height 7
click at [71, 167] on span "Select an option" at bounding box center [71, 167] width 0 height 0
click at [70, 166] on input "Select an option" at bounding box center [70, 167] width 7 height 7
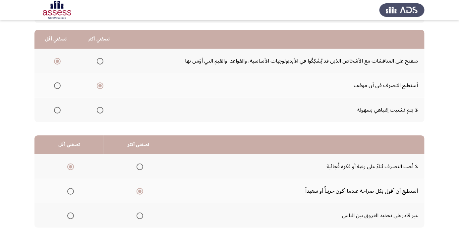
scroll to position [0, 0]
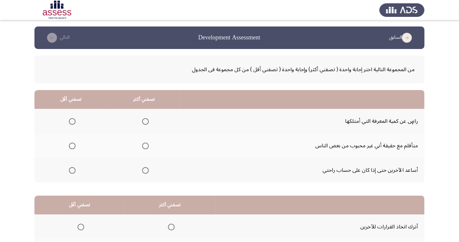
click at [142, 123] on span "Select an option" at bounding box center [145, 121] width 7 height 7
click at [142, 123] on input "Select an option" at bounding box center [145, 121] width 7 height 7
click at [70, 171] on span "Select an option" at bounding box center [72, 170] width 7 height 7
click at [70, 171] on input "Select an option" at bounding box center [72, 170] width 7 height 7
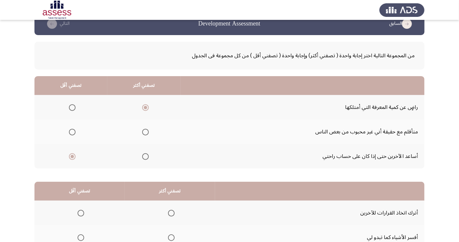
scroll to position [60, 0]
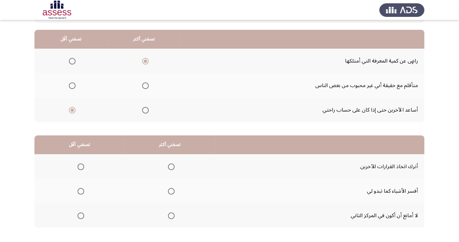
click at [171, 216] on span "Select an option" at bounding box center [171, 216] width 0 height 0
click at [171, 216] on input "Select an option" at bounding box center [171, 216] width 7 height 7
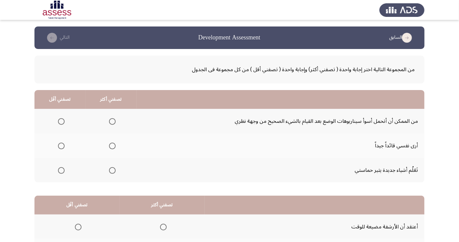
click at [112, 146] on span "Select an option" at bounding box center [112, 146] width 0 height 0
click at [111, 146] on input "Select an option" at bounding box center [112, 146] width 7 height 7
click at [61, 171] on span "Select an option" at bounding box center [61, 171] width 0 height 0
click at [61, 170] on input "Select an option" at bounding box center [61, 170] width 7 height 7
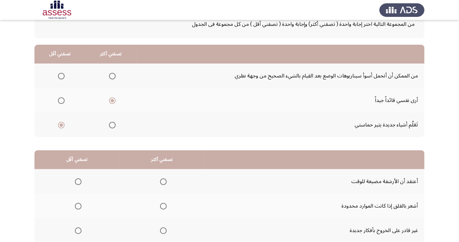
scroll to position [60, 0]
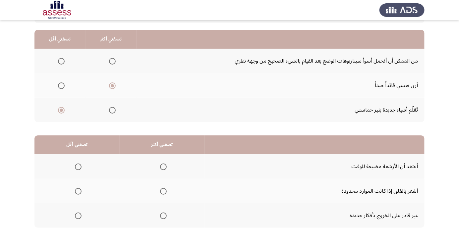
click at [170, 164] on th at bounding box center [162, 167] width 85 height 25
click at [158, 175] on th at bounding box center [162, 167] width 85 height 25
click at [170, 160] on th at bounding box center [162, 167] width 85 height 25
click at [163, 167] on span "Select an option" at bounding box center [163, 167] width 0 height 0
click at [162, 166] on input "Select an option" at bounding box center [163, 167] width 7 height 7
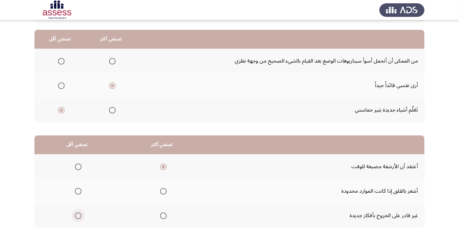
click at [73, 219] on label "Select an option" at bounding box center [76, 216] width 9 height 7
click at [75, 219] on input "Select an option" at bounding box center [78, 216] width 7 height 7
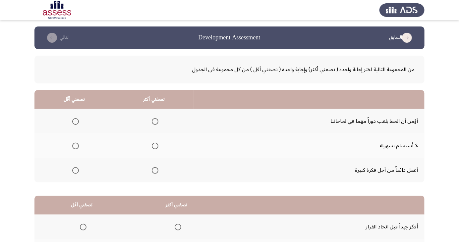
click at [155, 146] on span "Select an option" at bounding box center [155, 146] width 0 height 0
click at [154, 146] on input "Select an option" at bounding box center [155, 146] width 7 height 7
click at [155, 171] on span "Select an option" at bounding box center [155, 171] width 0 height 0
click at [154, 170] on input "Select an option" at bounding box center [155, 170] width 7 height 7
click at [78, 134] on th at bounding box center [74, 146] width 80 height 25
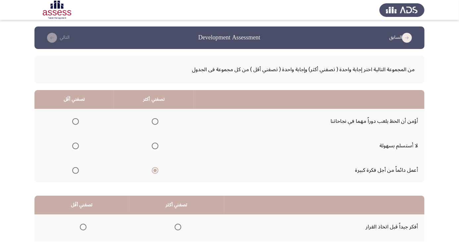
click at [76, 146] on span "Select an option" at bounding box center [76, 146] width 0 height 0
click at [75, 146] on input "Select an option" at bounding box center [75, 146] width 7 height 7
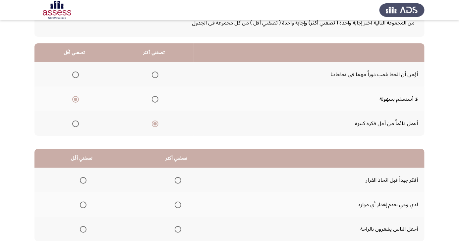
scroll to position [60, 0]
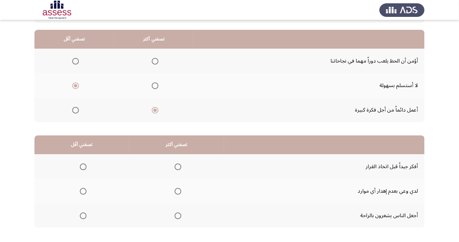
click at [178, 167] on span "Select an option" at bounding box center [178, 167] width 0 height 0
click at [176, 166] on input "Select an option" at bounding box center [178, 167] width 7 height 7
click at [83, 216] on span "Select an option" at bounding box center [83, 216] width 0 height 0
click at [83, 216] on input "Select an option" at bounding box center [83, 216] width 7 height 7
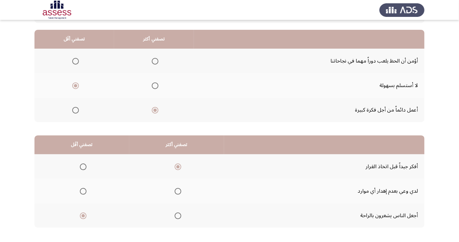
scroll to position [0, 0]
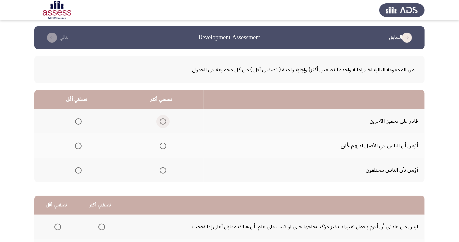
click at [163, 122] on span "Select an option" at bounding box center [163, 122] width 0 height 0
click at [163, 121] on input "Select an option" at bounding box center [163, 121] width 7 height 7
click at [75, 167] on span "Select an option" at bounding box center [78, 170] width 7 height 7
click at [75, 167] on input "Select an option" at bounding box center [78, 170] width 7 height 7
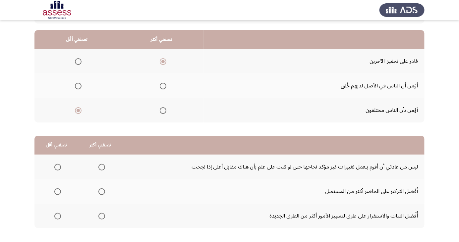
scroll to position [60, 0]
click at [100, 191] on span "Select an option" at bounding box center [101, 191] width 7 height 7
click at [100, 191] on input "Select an option" at bounding box center [101, 191] width 7 height 7
click at [57, 216] on span "Select an option" at bounding box center [57, 216] width 7 height 7
click at [57, 216] on input "Select an option" at bounding box center [57, 216] width 7 height 7
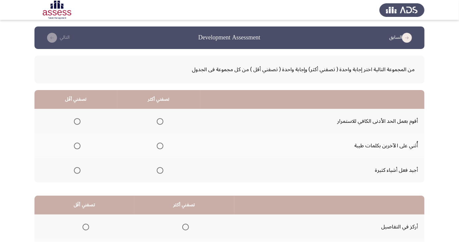
click at [160, 171] on span "Select an option" at bounding box center [160, 171] width 0 height 0
click at [159, 170] on input "Select an option" at bounding box center [160, 170] width 7 height 7
click at [79, 120] on span "Select an option" at bounding box center [77, 121] width 7 height 7
click at [79, 120] on input "Select an option" at bounding box center [77, 121] width 7 height 7
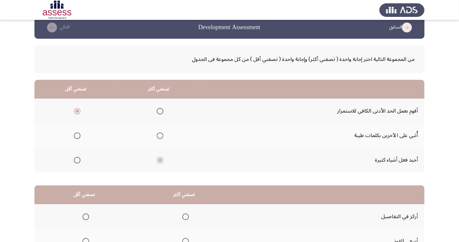
scroll to position [60, 0]
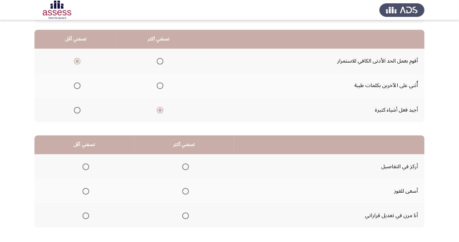
click at [186, 216] on span "Select an option" at bounding box center [186, 216] width 0 height 0
click at [184, 216] on input "Select an option" at bounding box center [185, 216] width 7 height 7
click at [86, 192] on span "Select an option" at bounding box center [86, 192] width 0 height 0
click at [85, 191] on input "Select an option" at bounding box center [86, 191] width 7 height 7
click at [86, 167] on span "Select an option" at bounding box center [86, 167] width 0 height 0
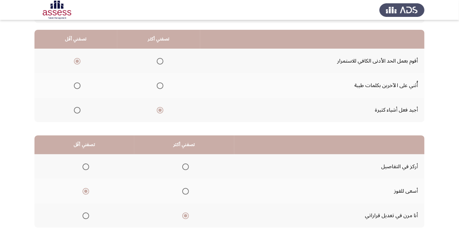
click at [85, 166] on input "Select an option" at bounding box center [86, 167] width 7 height 7
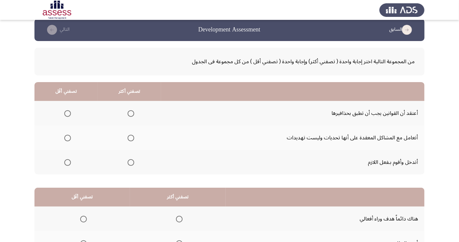
scroll to position [18, 0]
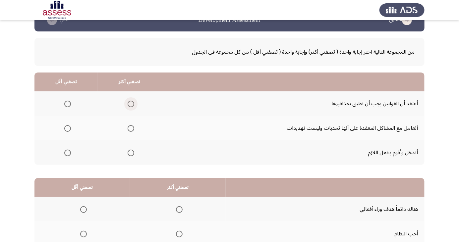
click at [125, 103] on label "Select an option" at bounding box center [129, 104] width 9 height 7
click at [128, 103] on input "Select an option" at bounding box center [131, 104] width 7 height 7
click at [62, 160] on th at bounding box center [65, 153] width 63 height 25
click at [69, 151] on span "Select an option" at bounding box center [67, 153] width 7 height 7
click at [69, 151] on input "Select an option" at bounding box center [67, 153] width 7 height 7
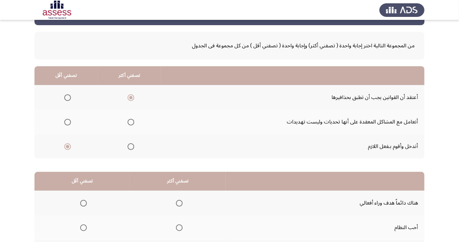
scroll to position [60, 0]
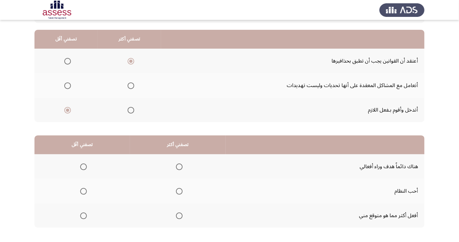
click at [173, 193] on label "Select an option" at bounding box center [177, 191] width 9 height 7
click at [176, 193] on input "Select an option" at bounding box center [179, 191] width 7 height 7
click at [84, 167] on span "Select an option" at bounding box center [84, 167] width 0 height 0
click at [83, 166] on input "Select an option" at bounding box center [83, 167] width 7 height 7
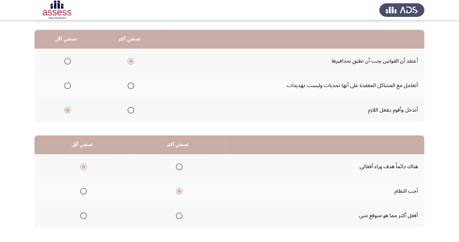
scroll to position [0, 0]
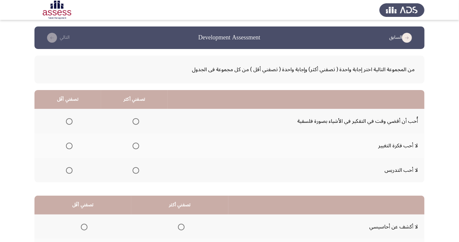
click at [137, 120] on span "Select an option" at bounding box center [136, 121] width 7 height 7
click at [137, 120] on input "Select an option" at bounding box center [136, 121] width 7 height 7
click at [69, 171] on span "Select an option" at bounding box center [69, 171] width 0 height 0
click at [69, 170] on input "Select an option" at bounding box center [69, 170] width 7 height 7
click at [63, 154] on th at bounding box center [67, 146] width 67 height 25
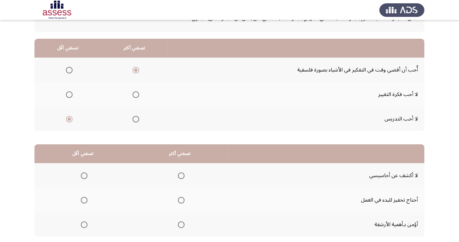
scroll to position [60, 0]
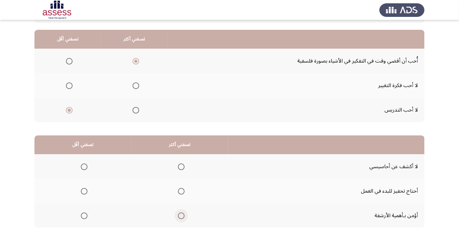
click at [178, 215] on span "Select an option" at bounding box center [181, 216] width 7 height 7
click at [178, 215] on input "Select an option" at bounding box center [181, 216] width 7 height 7
click at [84, 166] on span "Select an option" at bounding box center [84, 167] width 7 height 7
click at [84, 166] on input "Select an option" at bounding box center [84, 167] width 7 height 7
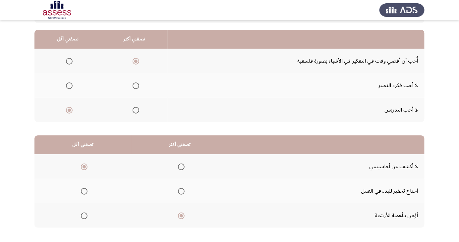
scroll to position [0, 0]
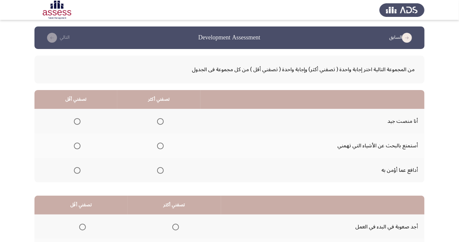
click at [157, 146] on span "Select an option" at bounding box center [160, 146] width 7 height 7
click at [157, 146] on input "Select an option" at bounding box center [160, 146] width 7 height 7
click at [74, 172] on span "Select an option" at bounding box center [77, 170] width 7 height 7
click at [74, 172] on input "Select an option" at bounding box center [77, 170] width 7 height 7
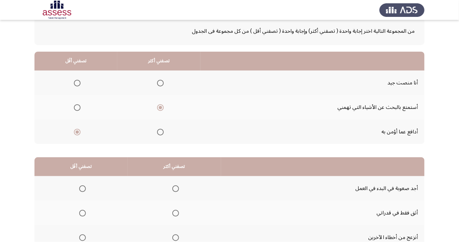
scroll to position [60, 0]
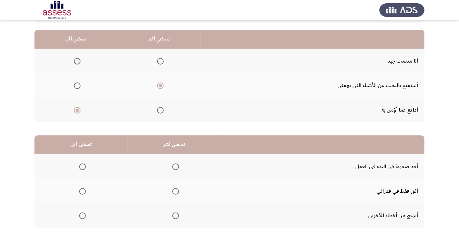
click at [172, 190] on span "Select an option" at bounding box center [175, 191] width 7 height 7
click at [172, 190] on input "Select an option" at bounding box center [175, 191] width 7 height 7
click at [82, 164] on span "Select an option" at bounding box center [82, 167] width 7 height 7
click at [82, 164] on input "Select an option" at bounding box center [82, 167] width 7 height 7
click at [82, 216] on span "Select an option" at bounding box center [82, 216] width 7 height 7
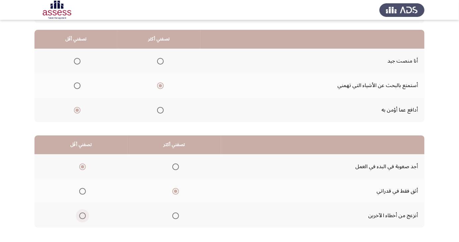
click at [82, 216] on input "Select an option" at bounding box center [82, 216] width 7 height 7
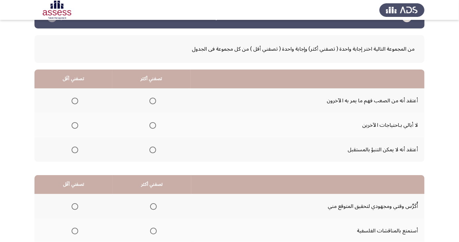
scroll to position [21, 0]
click at [153, 102] on span "Select an option" at bounding box center [153, 100] width 7 height 7
click at [153, 102] on input "Select an option" at bounding box center [153, 100] width 7 height 7
click at [147, 138] on th at bounding box center [151, 149] width 78 height 25
click at [153, 125] on span "Select an option" at bounding box center [153, 125] width 0 height 0
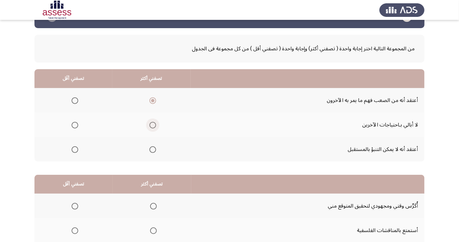
click at [152, 125] on input "Select an option" at bounding box center [153, 125] width 7 height 7
click at [74, 100] on span "Select an option" at bounding box center [75, 100] width 7 height 7
click at [74, 100] on input "Select an option" at bounding box center [75, 100] width 7 height 7
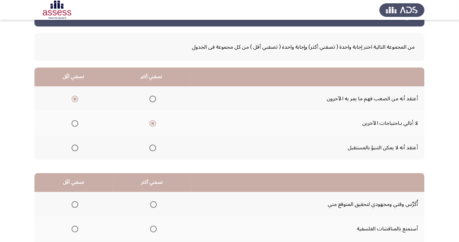
scroll to position [60, 0]
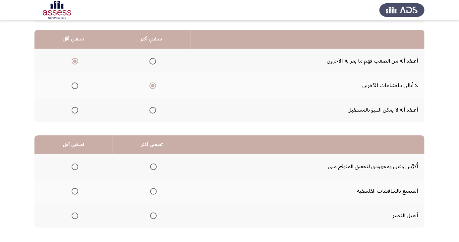
click at [151, 217] on span "Select an option" at bounding box center [153, 216] width 7 height 7
click at [151, 217] on input "Select an option" at bounding box center [153, 216] width 7 height 7
click at [72, 167] on span "Select an option" at bounding box center [75, 167] width 7 height 7
click at [72, 167] on input "Select an option" at bounding box center [75, 167] width 7 height 7
click at [69, 191] on label "Select an option" at bounding box center [73, 191] width 9 height 7
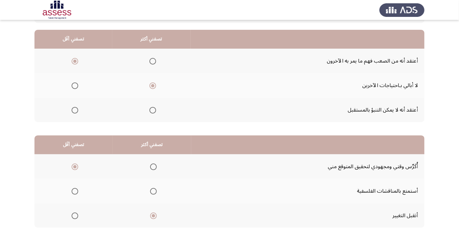
click at [72, 191] on input "Select an option" at bounding box center [75, 191] width 7 height 7
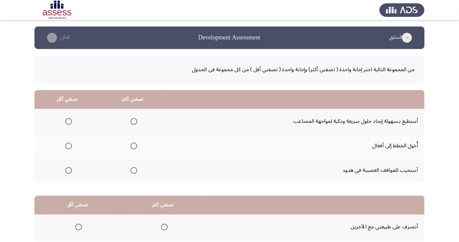
click at [132, 119] on span "Select an option" at bounding box center [134, 121] width 7 height 7
click at [132, 119] on input "Select an option" at bounding box center [134, 121] width 7 height 7
click at [132, 177] on th at bounding box center [132, 170] width 65 height 25
click at [133, 167] on mat-radio-button "Select an option" at bounding box center [132, 170] width 9 height 7
click at [135, 167] on span "Select an option" at bounding box center [134, 170] width 7 height 7
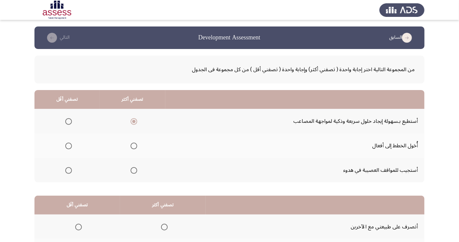
click at [135, 167] on input "Select an option" at bounding box center [134, 170] width 7 height 7
click at [63, 120] on label "Select an option" at bounding box center [67, 121] width 9 height 7
click at [65, 120] on input "Select an option" at bounding box center [68, 121] width 7 height 7
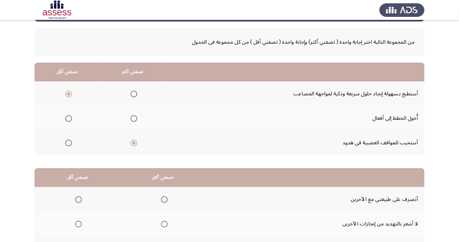
scroll to position [60, 0]
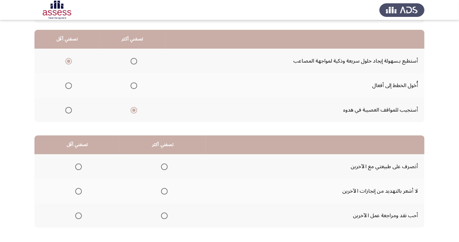
click at [165, 157] on th at bounding box center [163, 167] width 86 height 25
click at [161, 167] on span "Select an option" at bounding box center [164, 167] width 7 height 7
click at [161, 167] on input "Select an option" at bounding box center [164, 167] width 7 height 7
click at [87, 205] on th at bounding box center [77, 216] width 86 height 25
click at [80, 213] on span "Select an option" at bounding box center [78, 216] width 7 height 7
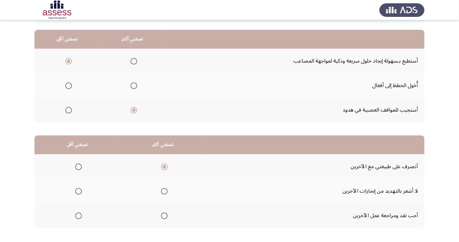
click at [80, 213] on input "Select an option" at bounding box center [78, 216] width 7 height 7
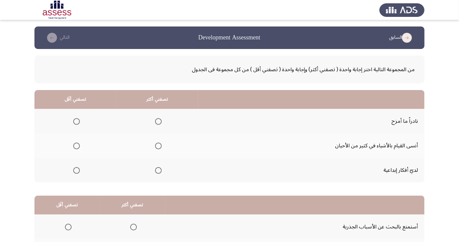
click at [159, 168] on span "Select an option" at bounding box center [158, 170] width 7 height 7
click at [159, 168] on input "Select an option" at bounding box center [158, 170] width 7 height 7
click at [73, 121] on span "Select an option" at bounding box center [76, 121] width 7 height 7
click at [73, 121] on input "Select an option" at bounding box center [76, 121] width 7 height 7
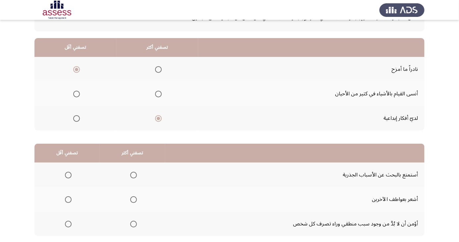
scroll to position [60, 0]
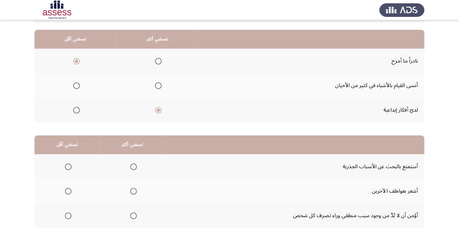
click at [130, 216] on span "Select an option" at bounding box center [133, 216] width 7 height 7
click at [130, 216] on input "Select an option" at bounding box center [133, 216] width 7 height 7
click at [58, 173] on th at bounding box center [66, 167] width 65 height 25
click at [76, 167] on th at bounding box center [66, 167] width 65 height 25
click at [68, 167] on span "Select an option" at bounding box center [68, 167] width 0 height 0
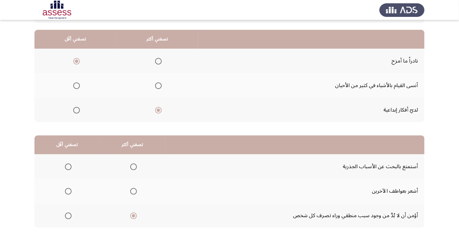
click at [68, 166] on input "Select an option" at bounding box center [68, 167] width 7 height 7
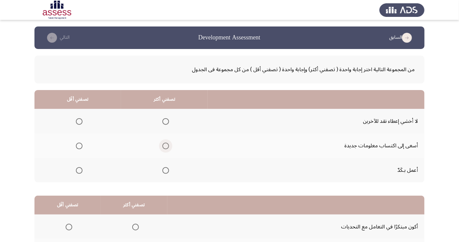
click at [166, 146] on span "Select an option" at bounding box center [166, 146] width 0 height 0
click at [165, 146] on input "Select an option" at bounding box center [165, 146] width 7 height 7
click at [74, 114] on th at bounding box center [77, 121] width 87 height 25
click at [79, 122] on span "Select an option" at bounding box center [79, 122] width 0 height 0
click at [79, 121] on input "Select an option" at bounding box center [79, 121] width 7 height 7
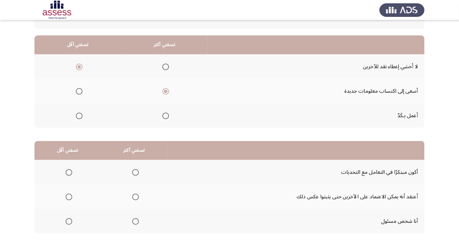
scroll to position [60, 0]
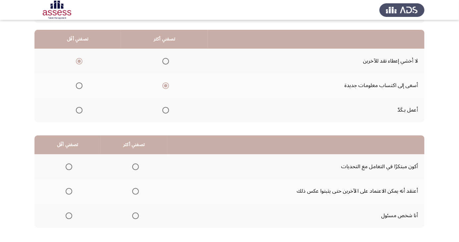
click at [136, 167] on span "Select an option" at bounding box center [136, 167] width 0 height 0
click at [134, 166] on input "Select an option" at bounding box center [135, 167] width 7 height 7
click at [68, 193] on span "Select an option" at bounding box center [69, 191] width 7 height 7
click at [68, 193] on input "Select an option" at bounding box center [69, 191] width 7 height 7
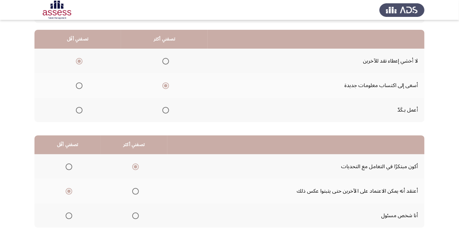
scroll to position [0, 0]
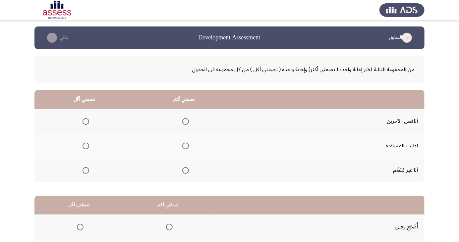
click at [184, 148] on span "Select an option" at bounding box center [185, 146] width 7 height 7
click at [184, 148] on input "Select an option" at bounding box center [185, 146] width 7 height 7
click at [83, 170] on span "Select an option" at bounding box center [86, 170] width 7 height 7
click at [83, 170] on input "Select an option" at bounding box center [86, 170] width 7 height 7
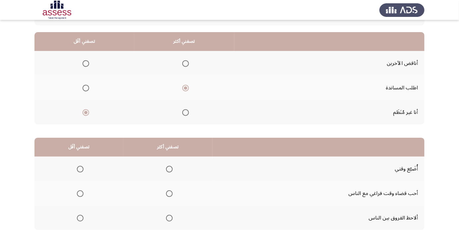
scroll to position [60, 0]
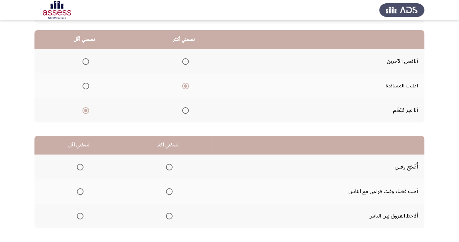
click at [167, 199] on th at bounding box center [167, 191] width 89 height 25
click at [169, 192] on span "Select an option" at bounding box center [169, 192] width 0 height 0
click at [168, 191] on input "Select an option" at bounding box center [169, 192] width 7 height 7
click at [75, 223] on th at bounding box center [78, 216] width 89 height 25
click at [80, 216] on span "Select an option" at bounding box center [80, 216] width 7 height 7
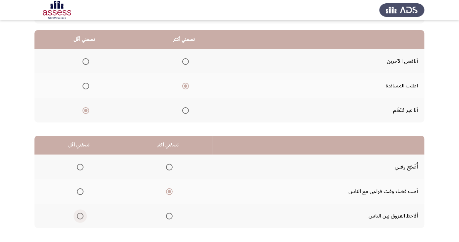
click at [80, 216] on input "Select an option" at bounding box center [80, 216] width 7 height 7
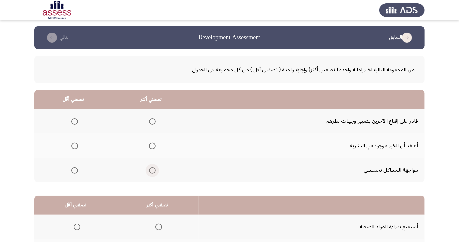
click at [153, 171] on span "Select an option" at bounding box center [153, 171] width 0 height 0
click at [151, 170] on input "Select an option" at bounding box center [152, 170] width 7 height 7
click at [75, 148] on span "Select an option" at bounding box center [74, 146] width 7 height 7
click at [75, 148] on input "Select an option" at bounding box center [74, 146] width 7 height 7
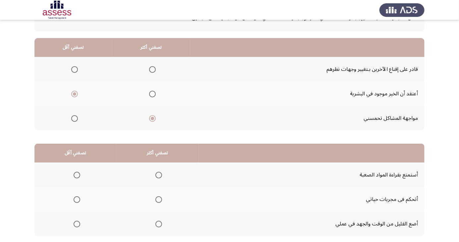
scroll to position [60, 0]
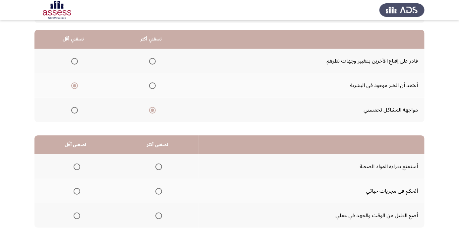
click at [156, 167] on span "Select an option" at bounding box center [159, 167] width 7 height 7
click at [156, 167] on input "Select an option" at bounding box center [159, 167] width 7 height 7
click at [77, 191] on span "Select an option" at bounding box center [77, 191] width 7 height 7
click at [77, 191] on input "Select an option" at bounding box center [77, 191] width 7 height 7
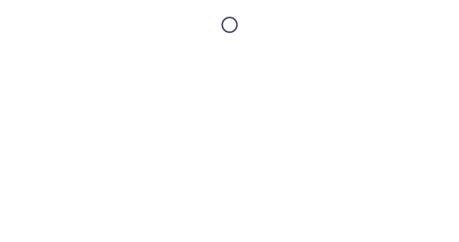
scroll to position [0, 0]
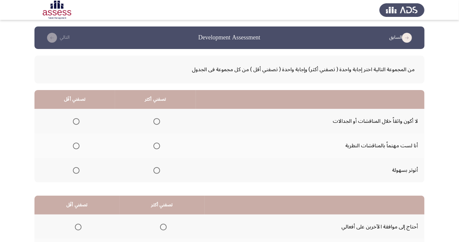
click at [156, 121] on span "Select an option" at bounding box center [157, 121] width 7 height 7
click at [156, 121] on input "Select an option" at bounding box center [157, 121] width 7 height 7
click at [82, 138] on th at bounding box center [74, 146] width 81 height 25
click at [79, 144] on span "Select an option" at bounding box center [76, 146] width 7 height 7
click at [79, 144] on input "Select an option" at bounding box center [76, 146] width 7 height 7
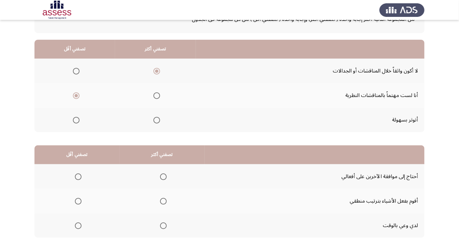
scroll to position [60, 0]
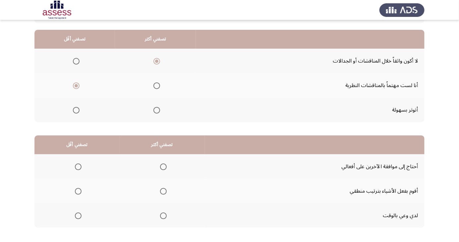
click at [162, 216] on span "Select an option" at bounding box center [163, 216] width 7 height 7
click at [162, 216] on input "Select an option" at bounding box center [163, 216] width 7 height 7
click at [78, 166] on span "Select an option" at bounding box center [78, 167] width 7 height 7
click at [78, 166] on input "Select an option" at bounding box center [78, 167] width 7 height 7
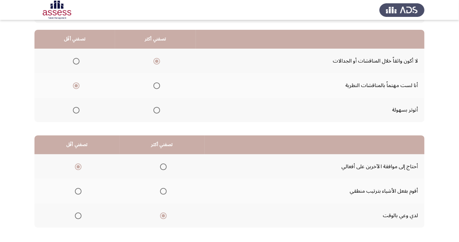
scroll to position [0, 0]
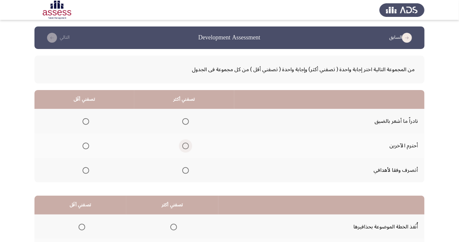
click at [182, 149] on span "Select an option" at bounding box center [185, 146] width 7 height 7
click at [182, 149] on input "Select an option" at bounding box center [185, 146] width 7 height 7
click at [83, 170] on span "Select an option" at bounding box center [86, 170] width 7 height 7
click at [83, 170] on input "Select an option" at bounding box center [86, 170] width 7 height 7
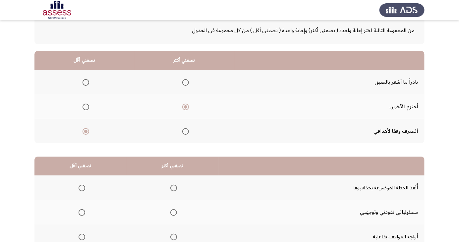
scroll to position [60, 0]
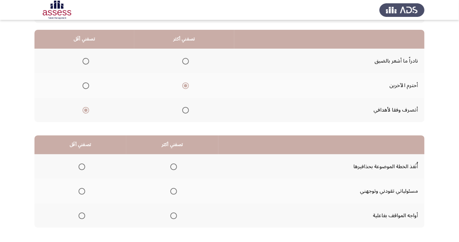
click at [170, 168] on span "Select an option" at bounding box center [173, 167] width 7 height 7
click at [170, 168] on input "Select an option" at bounding box center [173, 167] width 7 height 7
click at [79, 215] on span "Select an option" at bounding box center [82, 216] width 7 height 7
click at [79, 215] on input "Select an option" at bounding box center [82, 216] width 7 height 7
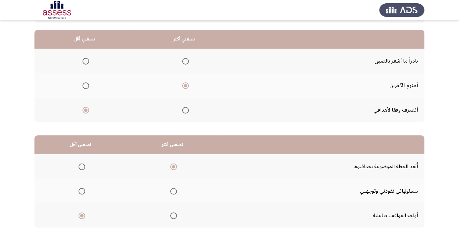
scroll to position [0, 0]
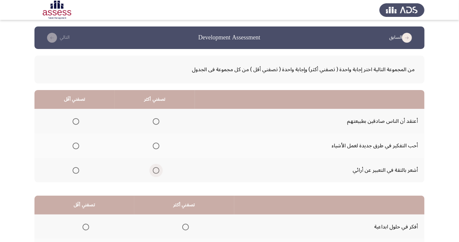
click at [156, 171] on span "Select an option" at bounding box center [156, 171] width 0 height 0
click at [155, 170] on input "Select an option" at bounding box center [156, 170] width 7 height 7
click at [78, 143] on span "Select an option" at bounding box center [76, 146] width 7 height 7
click at [78, 143] on input "Select an option" at bounding box center [76, 146] width 7 height 7
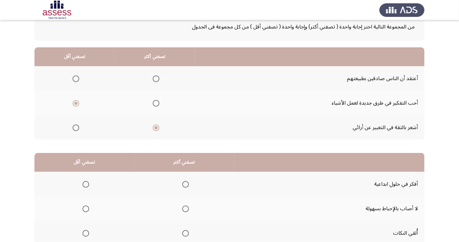
scroll to position [42, 0]
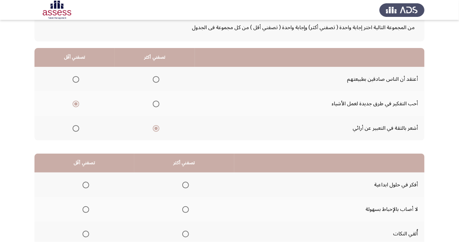
click at [184, 183] on span "Select an option" at bounding box center [185, 185] width 7 height 7
click at [184, 183] on input "Select an option" at bounding box center [185, 185] width 7 height 7
click at [84, 212] on span "Select an option" at bounding box center [86, 210] width 7 height 7
click at [84, 212] on input "Select an option" at bounding box center [86, 210] width 7 height 7
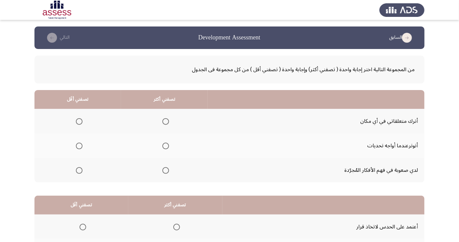
click at [156, 168] on th at bounding box center [164, 170] width 87 height 25
click at [160, 171] on label "Select an option" at bounding box center [164, 170] width 9 height 7
click at [162, 171] on input "Select an option" at bounding box center [165, 170] width 7 height 7
click at [79, 122] on span "Select an option" at bounding box center [79, 122] width 0 height 0
click at [79, 121] on input "Select an option" at bounding box center [79, 121] width 7 height 7
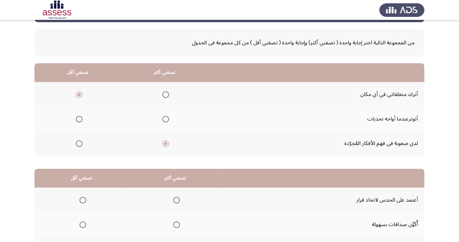
scroll to position [60, 0]
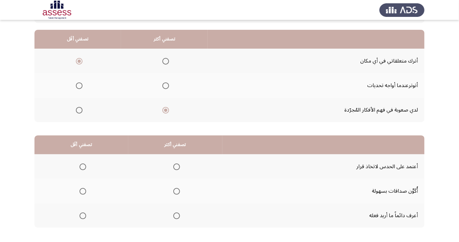
click at [177, 216] on span "Select an option" at bounding box center [177, 216] width 0 height 0
click at [176, 216] on input "Select an option" at bounding box center [176, 216] width 7 height 7
click at [77, 156] on th at bounding box center [81, 167] width 94 height 25
click at [83, 167] on span "Select an option" at bounding box center [83, 167] width 0 height 0
click at [83, 166] on input "Select an option" at bounding box center [83, 167] width 7 height 7
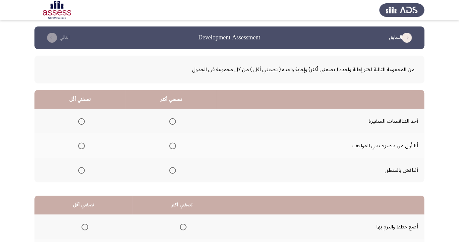
click at [173, 171] on span "Select an option" at bounding box center [173, 171] width 0 height 0
click at [172, 170] on input "Select an option" at bounding box center [172, 170] width 7 height 7
click at [76, 143] on label "Select an option" at bounding box center [80, 146] width 9 height 7
click at [78, 143] on input "Select an option" at bounding box center [81, 146] width 7 height 7
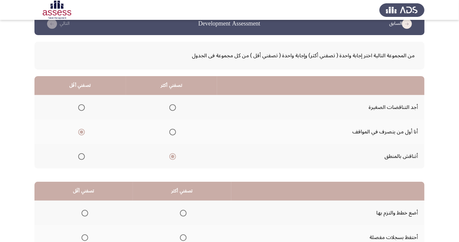
scroll to position [60, 0]
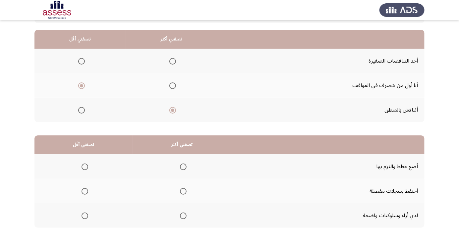
click at [182, 216] on span "Select an option" at bounding box center [183, 216] width 7 height 7
click at [182, 216] on input "Select an option" at bounding box center [183, 216] width 7 height 7
click at [84, 188] on span "Select an option" at bounding box center [85, 191] width 7 height 7
click at [84, 188] on input "Select an option" at bounding box center [85, 191] width 7 height 7
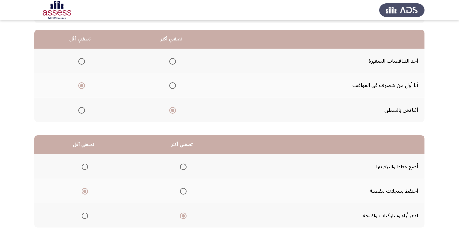
scroll to position [0, 0]
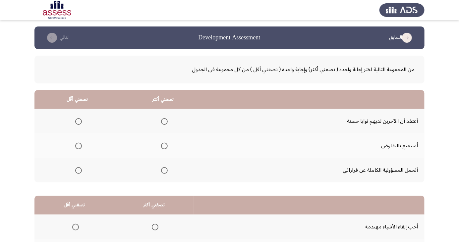
click at [167, 163] on th at bounding box center [163, 170] width 86 height 25
click at [161, 170] on span "Select an option" at bounding box center [164, 170] width 7 height 7
click at [161, 170] on input "Select an option" at bounding box center [164, 170] width 7 height 7
click at [74, 134] on th at bounding box center [77, 146] width 86 height 25
click at [80, 144] on span "Select an option" at bounding box center [78, 146] width 7 height 7
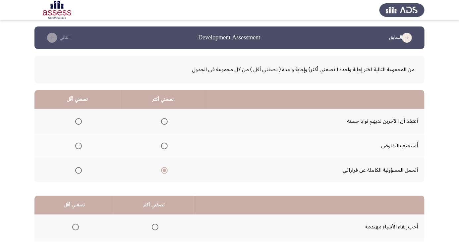
click at [80, 144] on input "Select an option" at bounding box center [78, 146] width 7 height 7
click at [164, 170] on span "Select an option" at bounding box center [164, 170] width 3 height 3
click at [164, 170] on input "Select an option" at bounding box center [164, 170] width 7 height 7
click at [173, 163] on th at bounding box center [163, 170] width 86 height 25
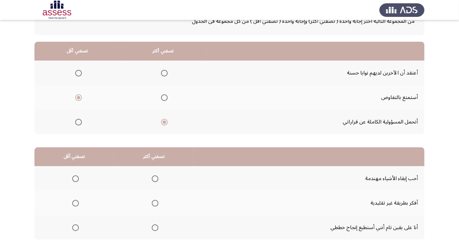
scroll to position [60, 0]
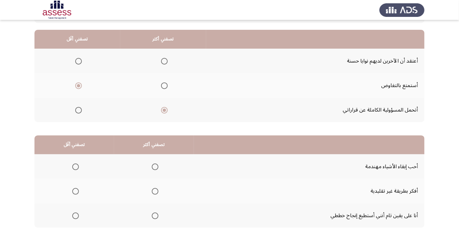
click at [155, 216] on span "Select an option" at bounding box center [155, 216] width 0 height 0
click at [154, 216] on input "Select an option" at bounding box center [155, 216] width 7 height 7
click at [75, 191] on span "Select an option" at bounding box center [75, 191] width 7 height 7
click at [75, 191] on input "Select an option" at bounding box center [75, 191] width 7 height 7
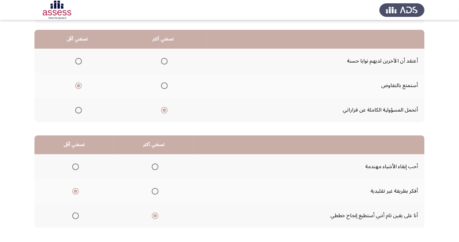
scroll to position [0, 0]
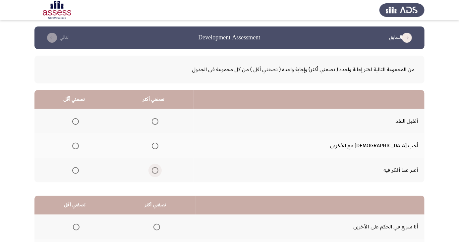
click at [155, 171] on span "Select an option" at bounding box center [155, 171] width 0 height 0
click at [158, 170] on input "Select an option" at bounding box center [155, 170] width 7 height 7
click at [76, 146] on span "Select an option" at bounding box center [76, 146] width 0 height 0
click at [79, 146] on input "Select an option" at bounding box center [75, 146] width 7 height 7
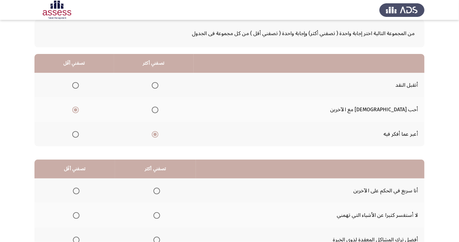
click at [154, 238] on span "Select an option" at bounding box center [157, 240] width 7 height 7
click at [154, 238] on input "Select an option" at bounding box center [157, 240] width 7 height 7
click at [76, 213] on span "Select an option" at bounding box center [76, 216] width 7 height 7
click at [76, 213] on input "Select an option" at bounding box center [76, 216] width 7 height 7
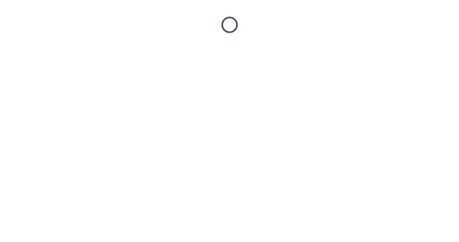
scroll to position [0, 0]
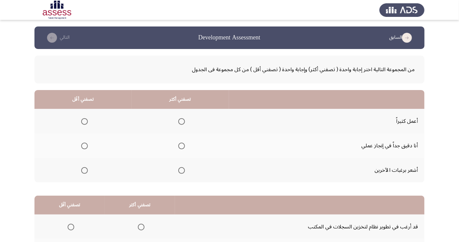
click at [181, 143] on mat-radio-button "Select an option" at bounding box center [180, 146] width 9 height 7
click at [182, 144] on span "Select an option" at bounding box center [181, 146] width 7 height 7
click at [182, 144] on input "Select an option" at bounding box center [181, 146] width 7 height 7
click at [85, 171] on span "Select an option" at bounding box center [85, 171] width 0 height 0
click at [84, 170] on input "Select an option" at bounding box center [84, 170] width 7 height 7
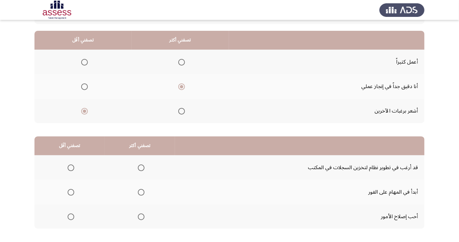
scroll to position [60, 0]
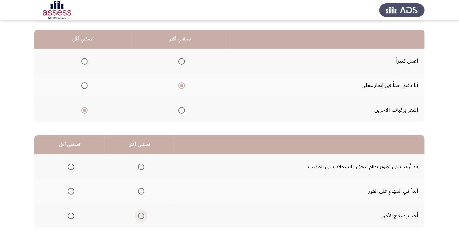
click at [141, 216] on span "Select an option" at bounding box center [141, 216] width 0 height 0
click at [140, 216] on input "Select an option" at bounding box center [141, 216] width 7 height 7
click at [68, 158] on th at bounding box center [69, 167] width 70 height 25
click at [71, 167] on span "Select an option" at bounding box center [71, 167] width 0 height 0
click at [70, 166] on input "Select an option" at bounding box center [71, 167] width 7 height 7
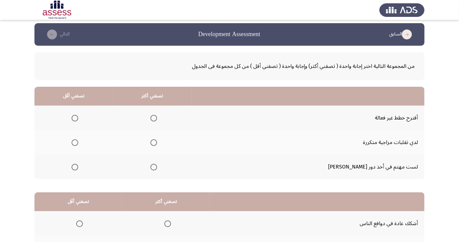
scroll to position [4, 0]
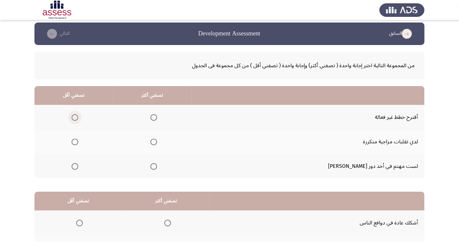
click at [78, 115] on span "Select an option" at bounding box center [75, 117] width 7 height 7
click at [78, 115] on input "Select an option" at bounding box center [75, 117] width 7 height 7
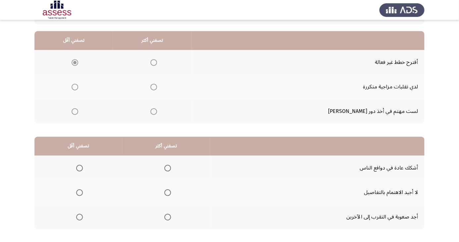
scroll to position [60, 0]
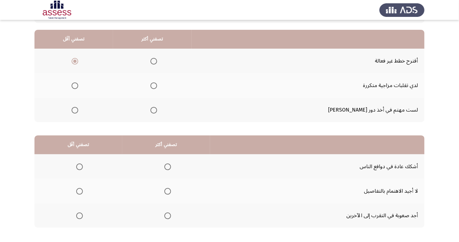
click at [162, 192] on label "Select an option" at bounding box center [166, 191] width 9 height 7
click at [164, 192] on input "Select an option" at bounding box center [167, 191] width 7 height 7
click at [77, 167] on span "Select an option" at bounding box center [79, 167] width 7 height 7
click at [77, 167] on input "Select an option" at bounding box center [79, 167] width 7 height 7
click at [178, 102] on th at bounding box center [152, 110] width 79 height 25
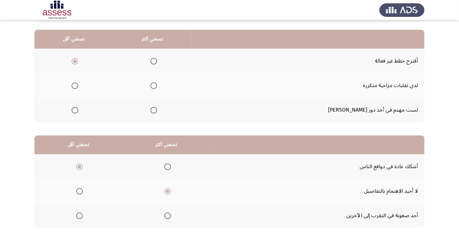
click at [157, 110] on span "Select an option" at bounding box center [154, 110] width 7 height 7
click at [157, 110] on input "Select an option" at bounding box center [154, 110] width 7 height 7
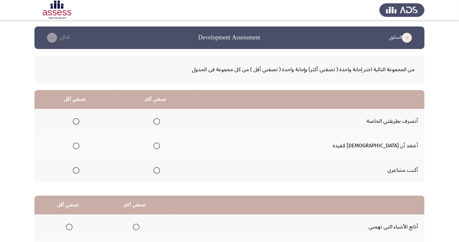
click at [160, 121] on span "Select an option" at bounding box center [157, 121] width 7 height 7
click at [160, 121] on input "Select an option" at bounding box center [157, 121] width 7 height 7
click at [80, 146] on span "Select an option" at bounding box center [76, 146] width 7 height 7
click at [80, 146] on input "Select an option" at bounding box center [76, 146] width 7 height 7
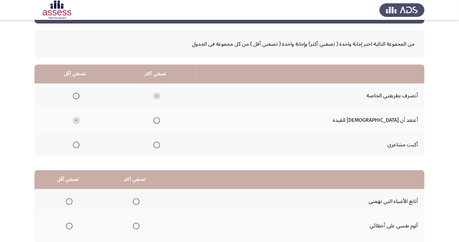
scroll to position [60, 0]
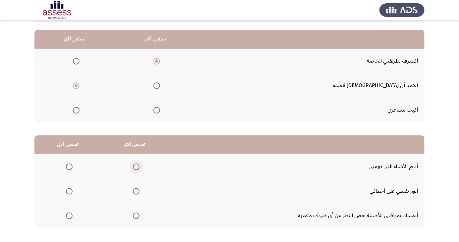
click at [136, 167] on span "Select an option" at bounding box center [136, 167] width 0 height 0
click at [135, 166] on input "Select an option" at bounding box center [136, 167] width 7 height 7
click at [69, 216] on span "Select an option" at bounding box center [69, 216] width 0 height 0
click at [69, 216] on input "Select an option" at bounding box center [69, 216] width 7 height 7
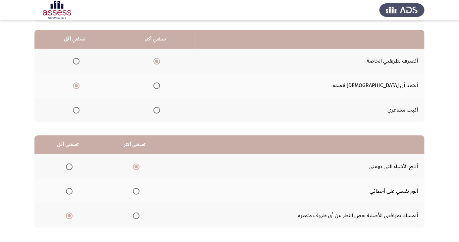
scroll to position [0, 0]
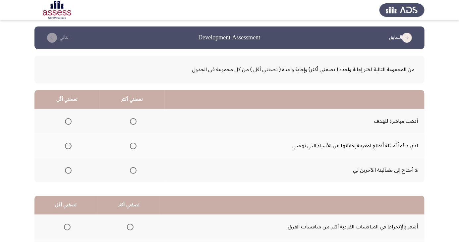
click at [133, 171] on span "Select an option" at bounding box center [133, 171] width 0 height 0
click at [133, 170] on input "Select an option" at bounding box center [133, 170] width 7 height 7
click at [136, 118] on span "Select an option" at bounding box center [133, 121] width 7 height 7
click at [136, 118] on input "Select an option" at bounding box center [133, 121] width 7 height 7
click at [68, 171] on span "Select an option" at bounding box center [68, 171] width 0 height 0
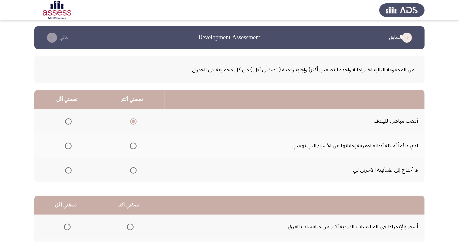
click at [68, 170] on input "Select an option" at bounding box center [68, 170] width 7 height 7
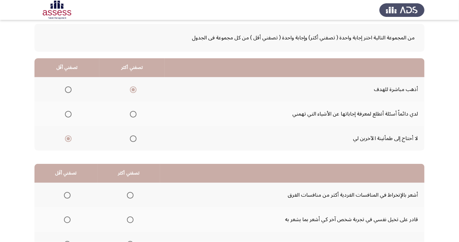
scroll to position [60, 0]
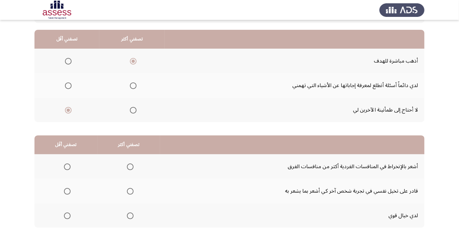
click at [127, 164] on span "Select an option" at bounding box center [130, 167] width 7 height 7
click at [127, 164] on input "Select an option" at bounding box center [130, 167] width 7 height 7
click at [61, 193] on label "Select an option" at bounding box center [65, 191] width 9 height 7
click at [64, 193] on input "Select an option" at bounding box center [67, 191] width 7 height 7
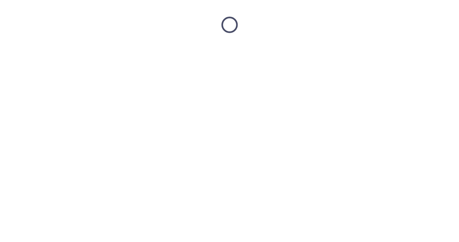
scroll to position [0, 0]
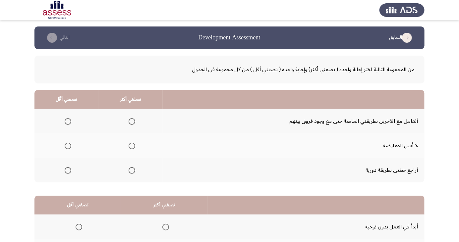
click at [132, 121] on span "Select an option" at bounding box center [132, 121] width 7 height 7
click at [132, 121] on input "Select an option" at bounding box center [132, 121] width 7 height 7
click at [131, 119] on span "Select an option" at bounding box center [132, 121] width 7 height 7
click at [131, 119] on input "Select an option" at bounding box center [132, 121] width 7 height 7
click at [68, 171] on span "Select an option" at bounding box center [68, 171] width 0 height 0
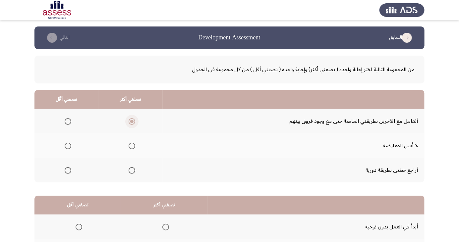
click at [68, 170] on input "Select an option" at bounding box center [68, 170] width 7 height 7
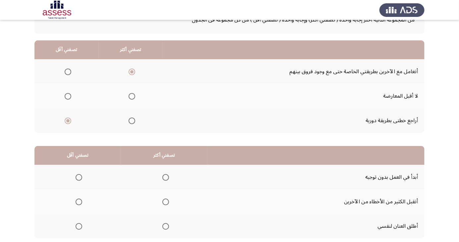
scroll to position [55, 0]
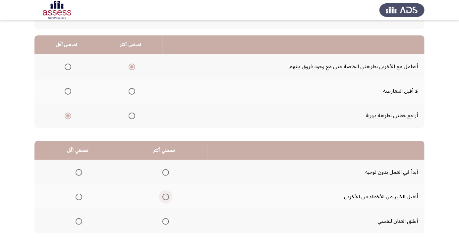
click at [164, 198] on span "Select an option" at bounding box center [165, 197] width 7 height 7
click at [164, 198] on input "Select an option" at bounding box center [165, 197] width 7 height 7
click at [88, 165] on th at bounding box center [77, 172] width 87 height 25
click at [88, 174] on th at bounding box center [77, 172] width 87 height 25
click at [81, 172] on span "Select an option" at bounding box center [79, 172] width 7 height 7
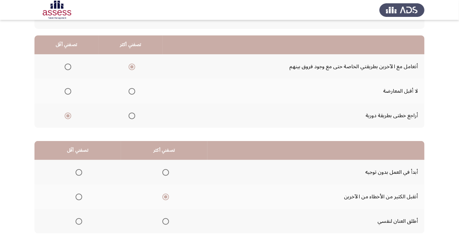
click at [81, 172] on input "Select an option" at bounding box center [79, 172] width 7 height 7
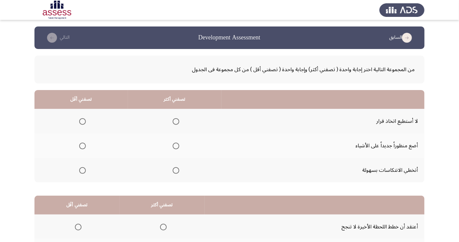
click at [165, 149] on th at bounding box center [174, 146] width 93 height 25
click at [177, 145] on span "Select an option" at bounding box center [176, 146] width 7 height 7
click at [177, 145] on input "Select an option" at bounding box center [176, 146] width 7 height 7
click at [71, 183] on div "من المجموعة التالية اختر إجابة واحدة ( تصفني أكثر) وإجابة واحدة ( تصفني أقل ) م…" at bounding box center [229, 175] width 390 height 253
click at [83, 171] on span "Select an option" at bounding box center [83, 171] width 0 height 0
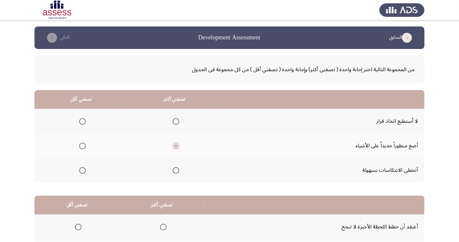
click at [82, 170] on input "Select an option" at bounding box center [82, 170] width 7 height 7
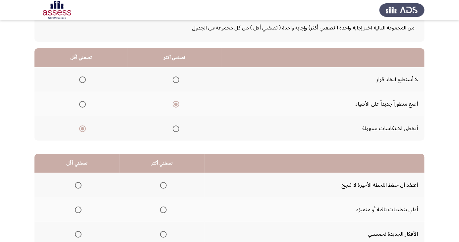
scroll to position [40, 0]
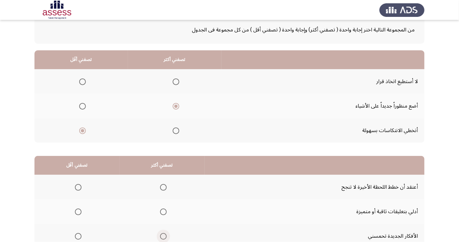
click at [163, 237] on span "Select an option" at bounding box center [163, 237] width 0 height 0
click at [162, 236] on input "Select an option" at bounding box center [163, 236] width 7 height 7
click at [74, 204] on th at bounding box center [76, 212] width 85 height 25
click at [78, 188] on span "Select an option" at bounding box center [78, 188] width 0 height 0
click at [78, 187] on input "Select an option" at bounding box center [78, 187] width 7 height 7
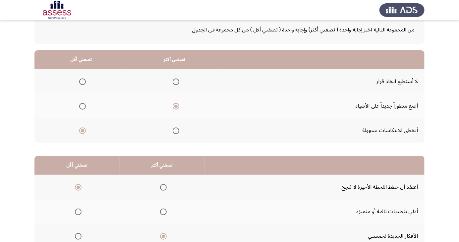
scroll to position [60, 0]
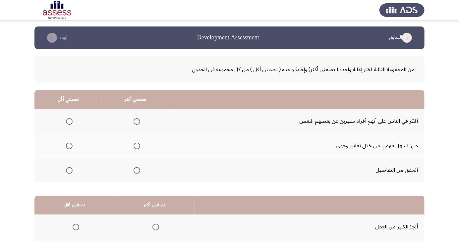
click at [137, 122] on span "Select an option" at bounding box center [137, 122] width 0 height 0
click at [136, 121] on input "Select an option" at bounding box center [137, 121] width 7 height 7
click at [69, 167] on span "Select an option" at bounding box center [69, 170] width 7 height 7
click at [69, 167] on input "Select an option" at bounding box center [69, 170] width 7 height 7
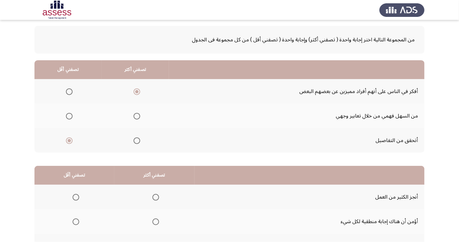
scroll to position [60, 0]
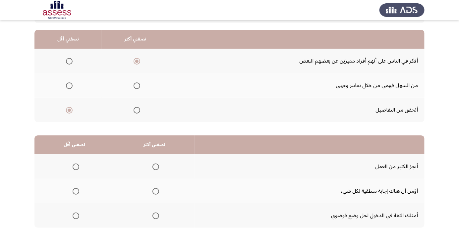
click at [157, 163] on mat-radio-button "Select an option" at bounding box center [154, 166] width 9 height 7
click at [156, 165] on span "Select an option" at bounding box center [156, 167] width 7 height 7
click at [156, 165] on input "Select an option" at bounding box center [156, 167] width 7 height 7
click at [76, 214] on span "Select an option" at bounding box center [76, 216] width 7 height 7
click at [76, 214] on input "Select an option" at bounding box center [76, 216] width 7 height 7
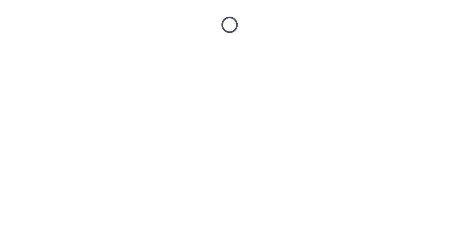
scroll to position [0, 0]
